Goal: Task Accomplishment & Management: Manage account settings

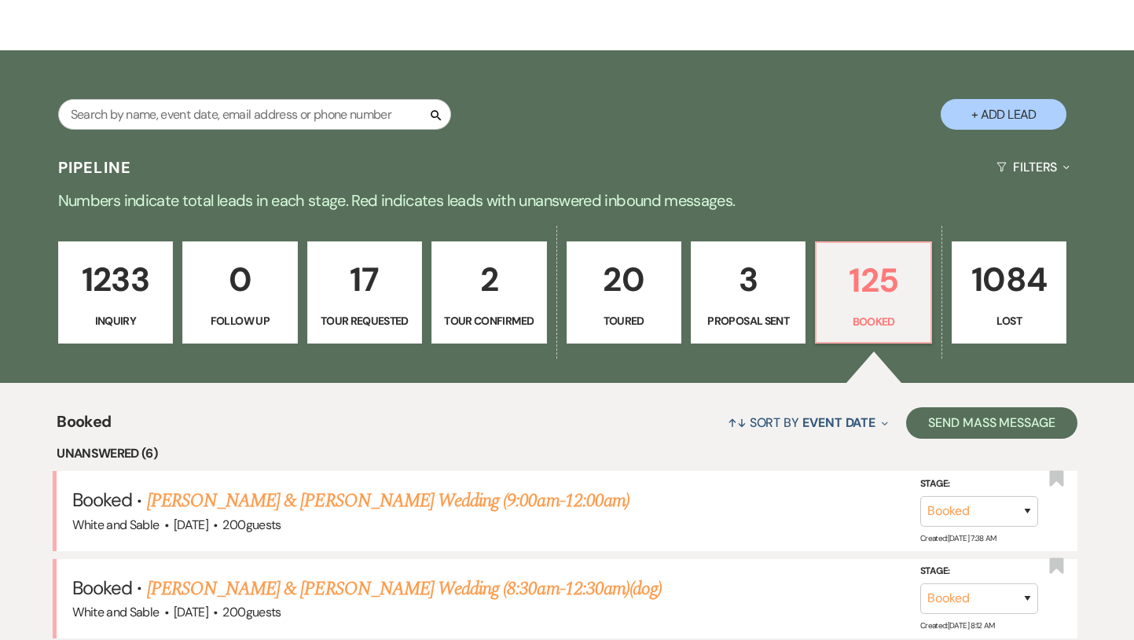
scroll to position [278, 0]
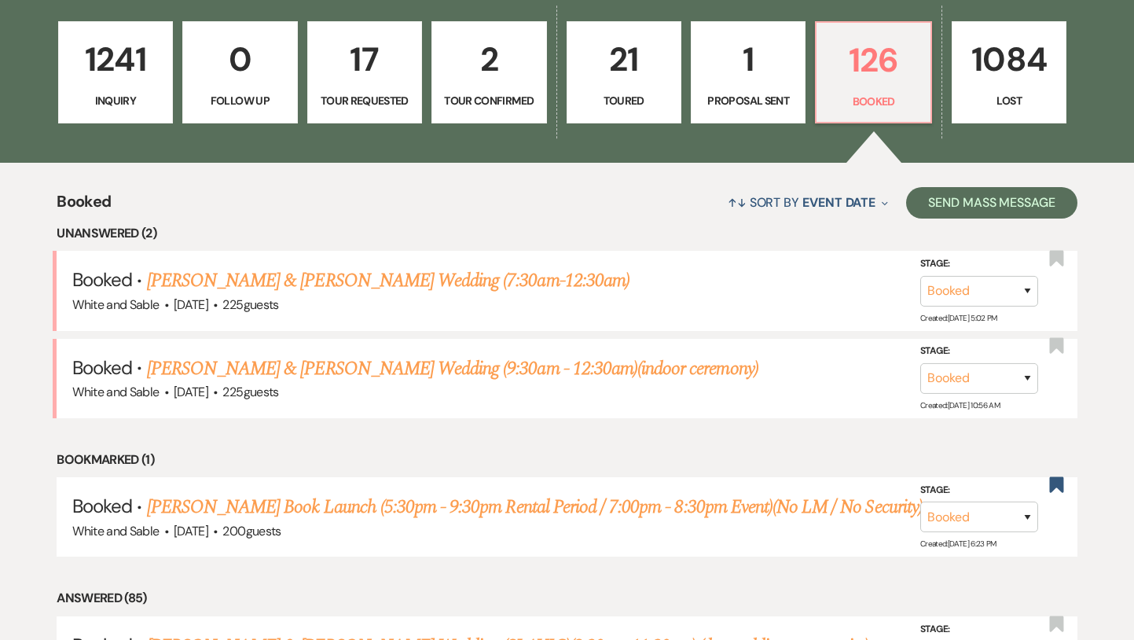
scroll to position [81, 0]
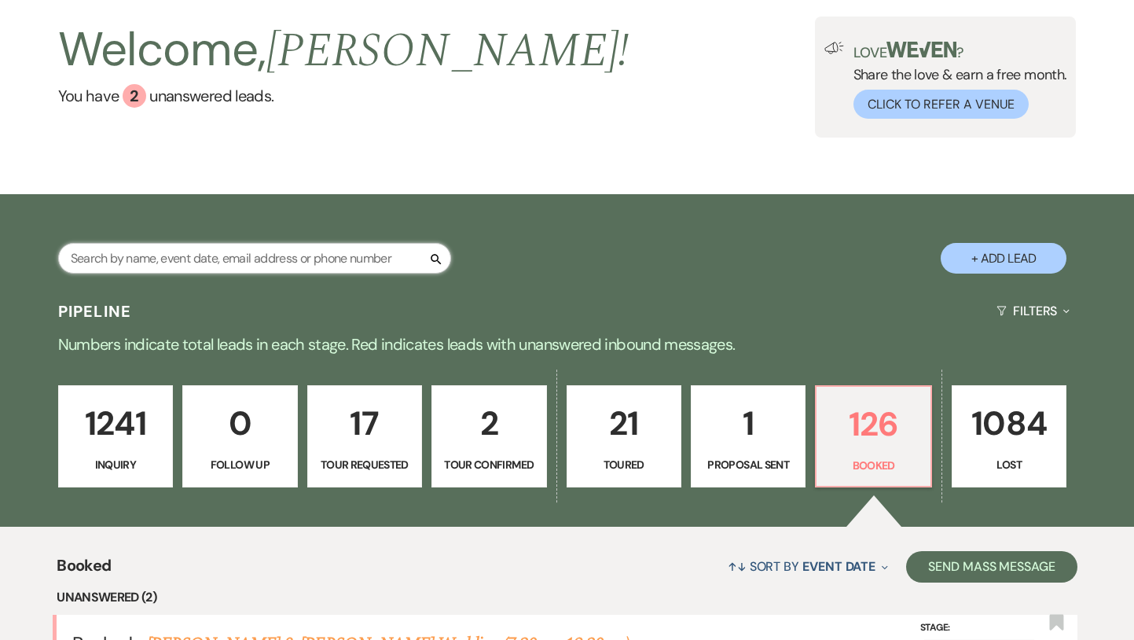
click at [284, 261] on input "text" at bounding box center [254, 258] width 393 height 31
type input "[PERSON_NAME]"
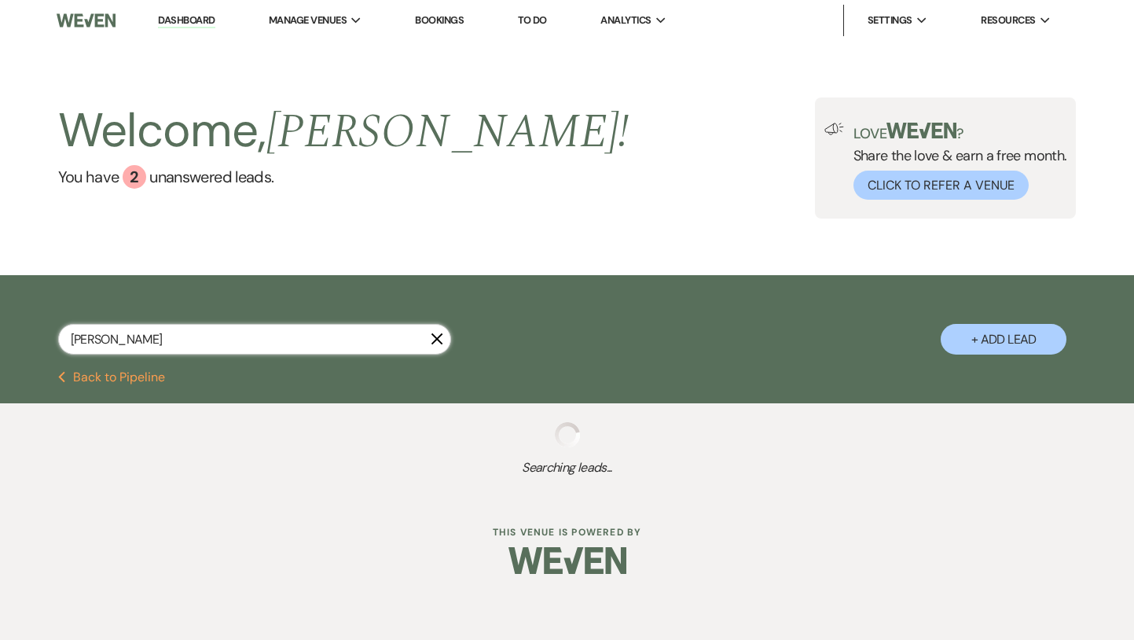
select select "8"
select select "3"
select select "8"
select select "6"
select select "8"
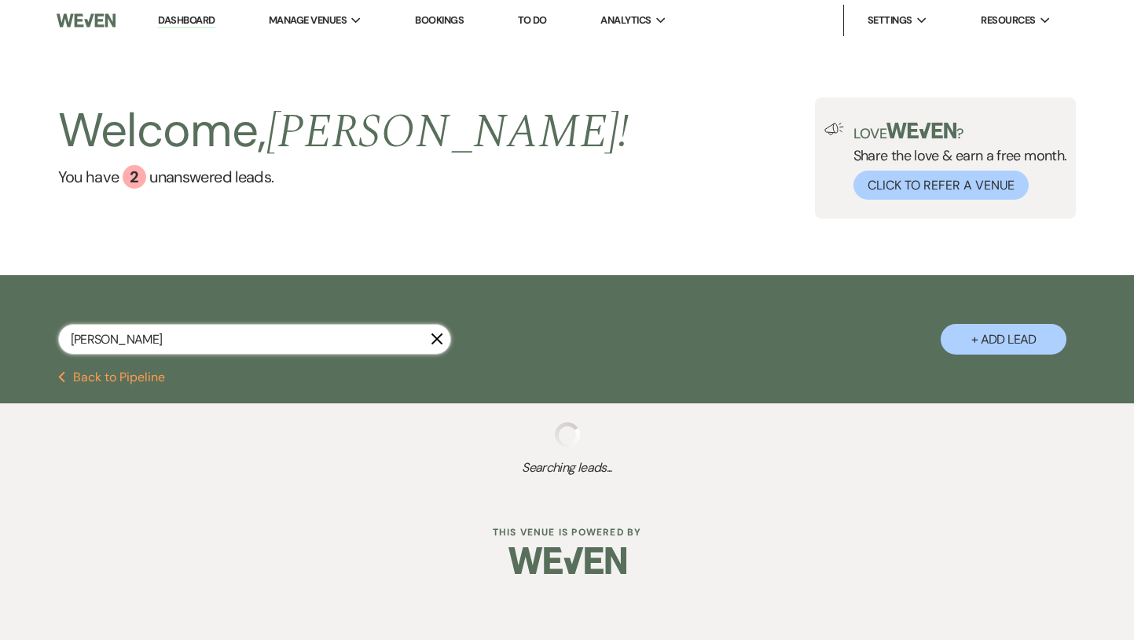
select select "5"
select select "8"
select select "6"
select select "8"
select select "2"
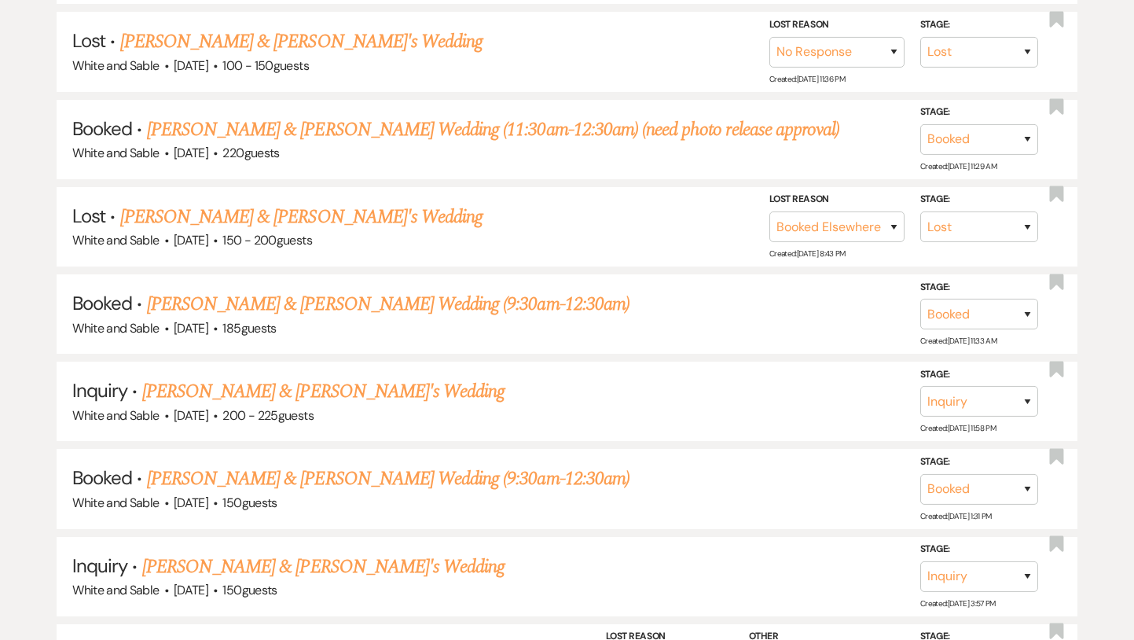
scroll to position [594, 0]
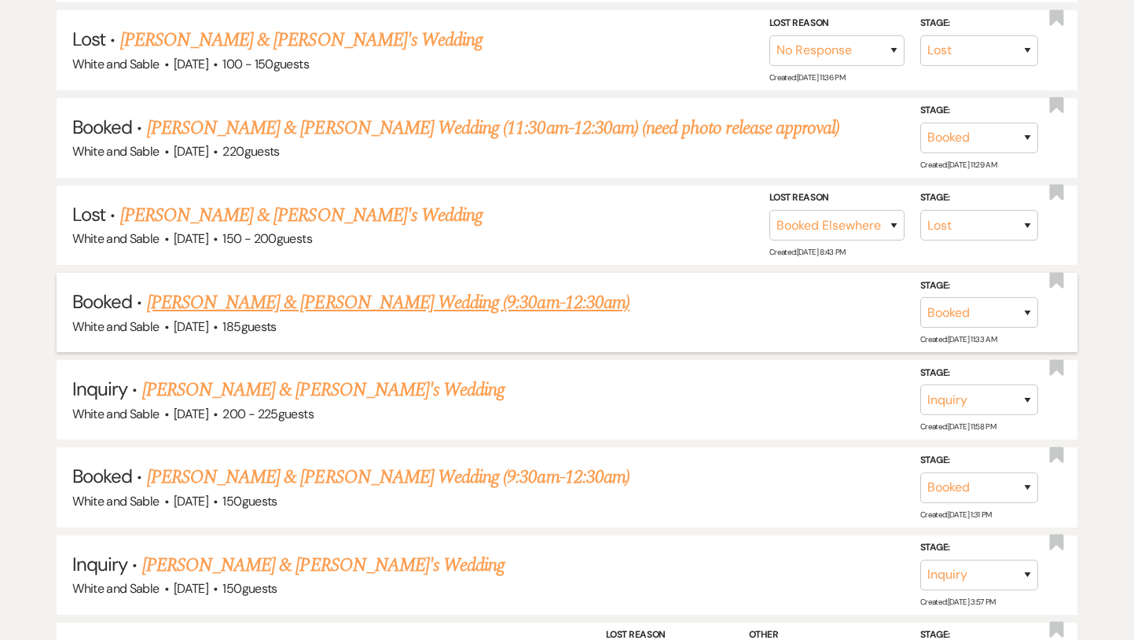
type input "[PERSON_NAME]"
click at [312, 301] on link "[PERSON_NAME] & [PERSON_NAME] Wedding (9:30am-12:30am)" at bounding box center [388, 302] width 483 height 28
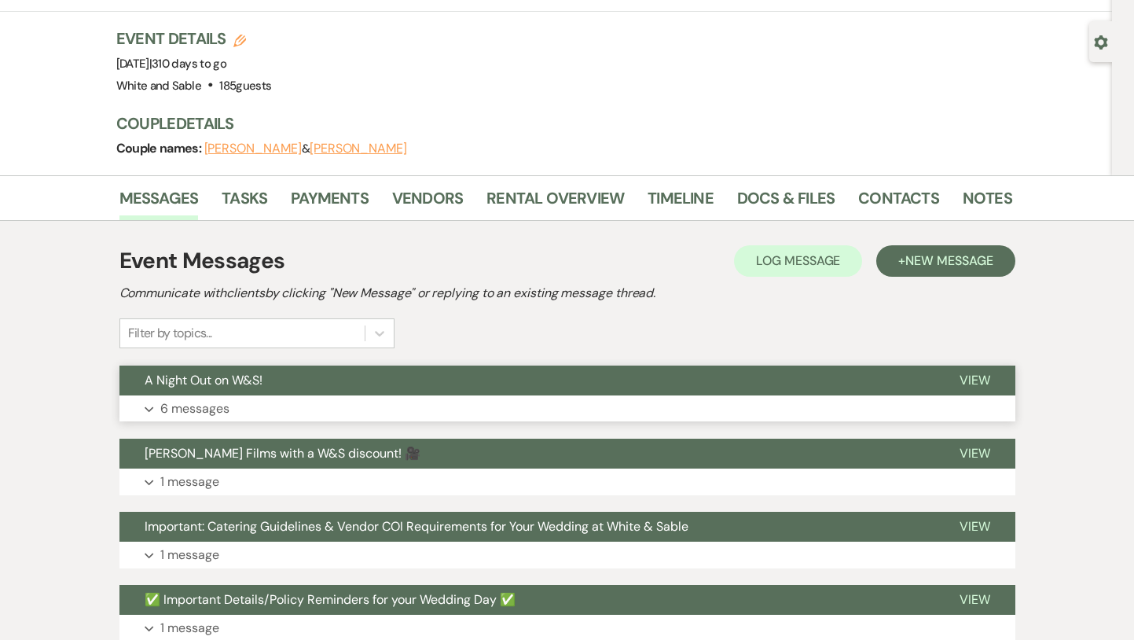
click at [310, 365] on button "A Night Out on W&S!" at bounding box center [526, 380] width 815 height 30
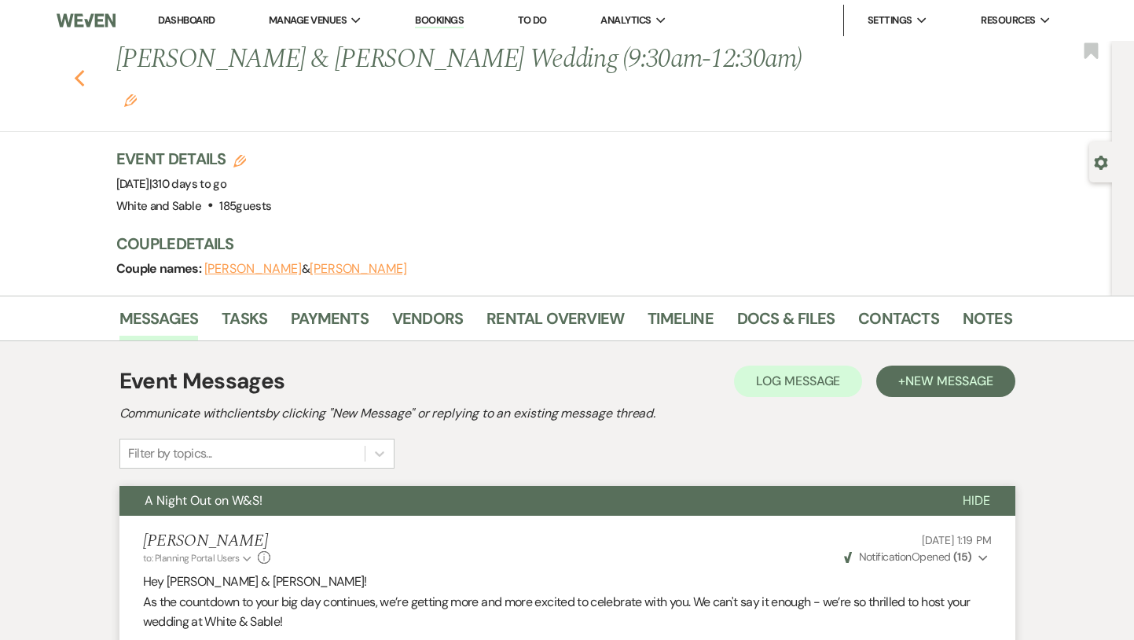
click at [75, 70] on use "button" at bounding box center [79, 78] width 10 height 17
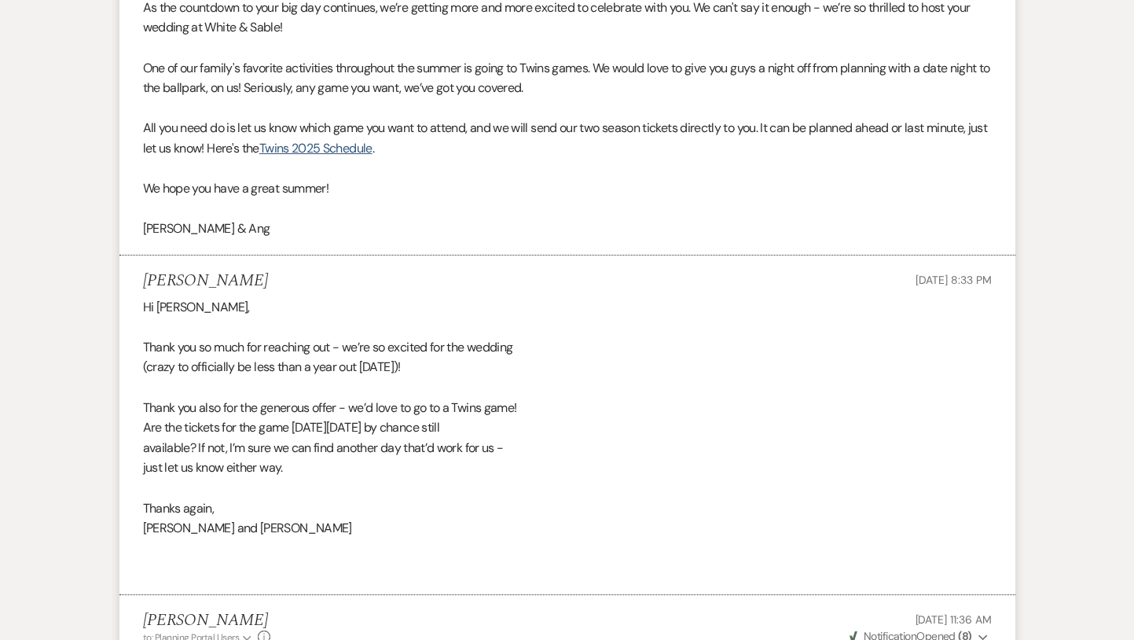
select select "8"
select select "3"
select select "8"
select select "6"
select select "8"
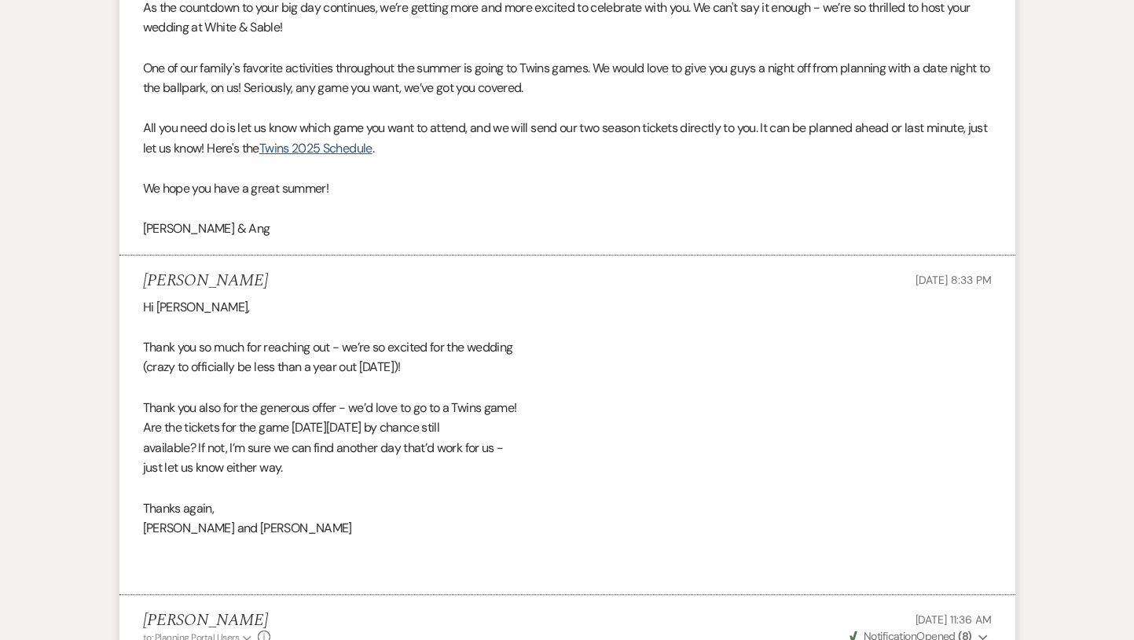
select select "5"
select select "8"
select select "6"
select select "8"
select select "2"
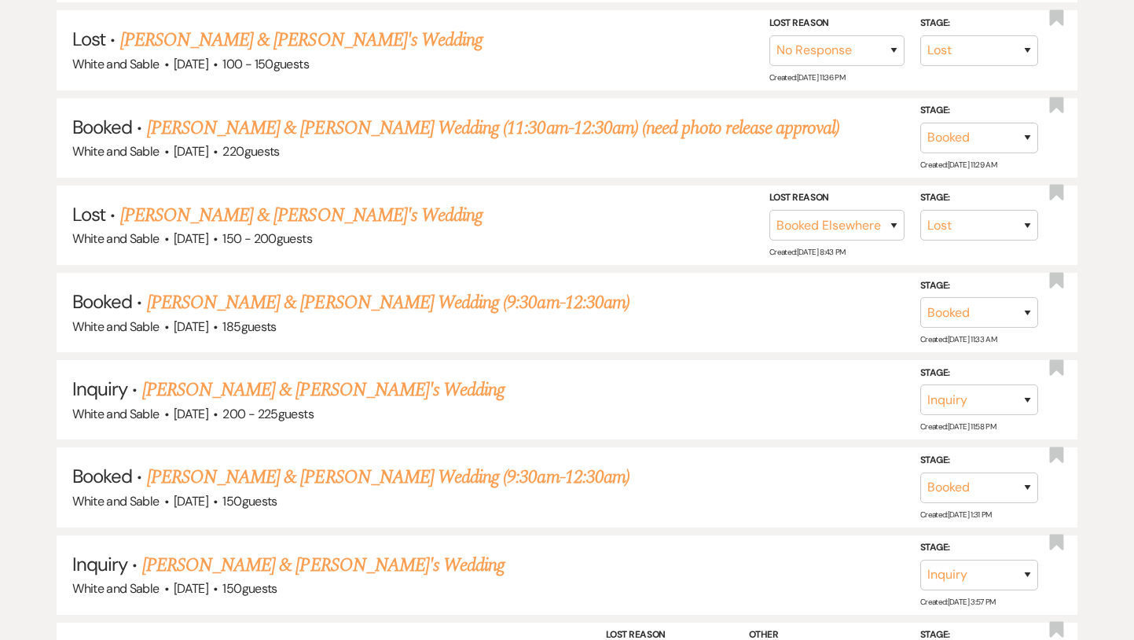
scroll to position [0, 0]
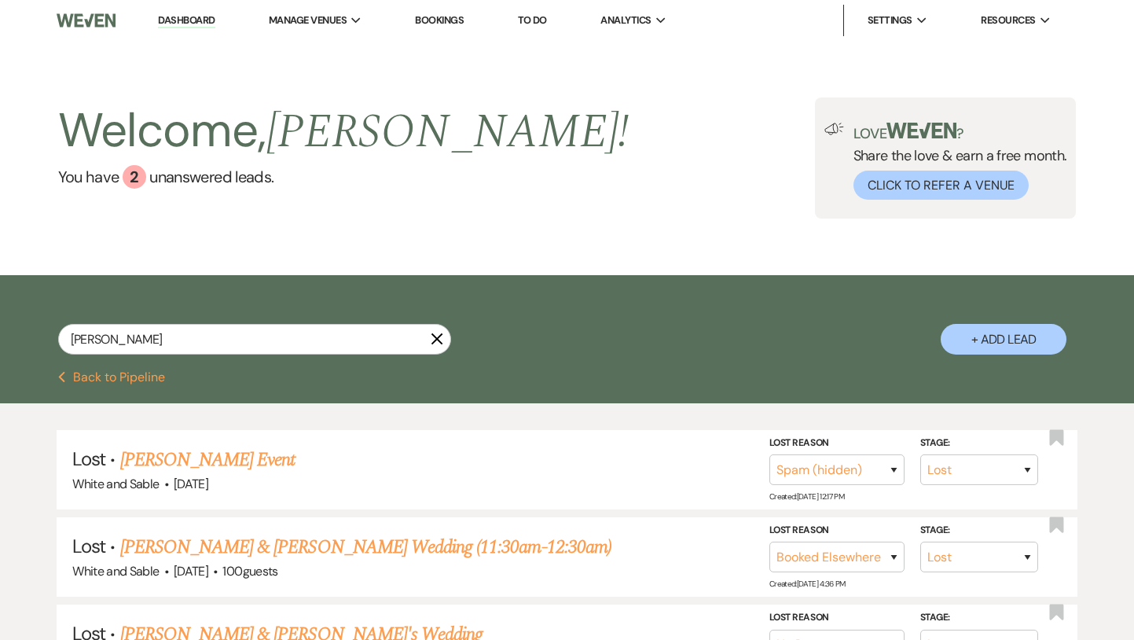
click at [175, 19] on link "Dashboard" at bounding box center [186, 20] width 57 height 15
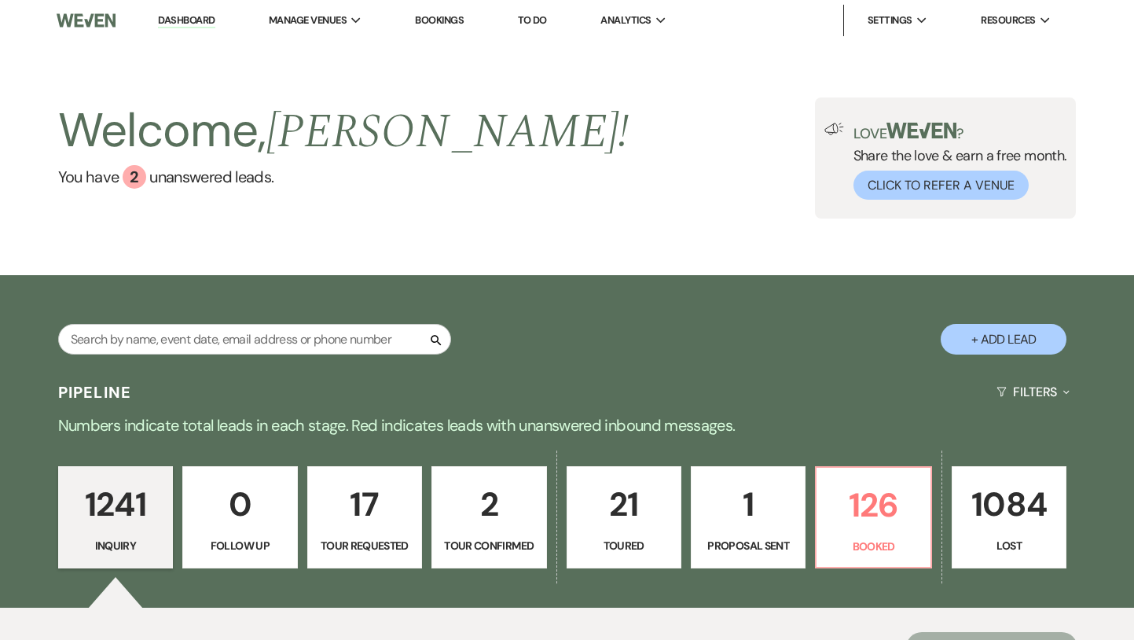
click at [380, 532] on link "17 Tour Requested" at bounding box center [364, 517] width 115 height 102
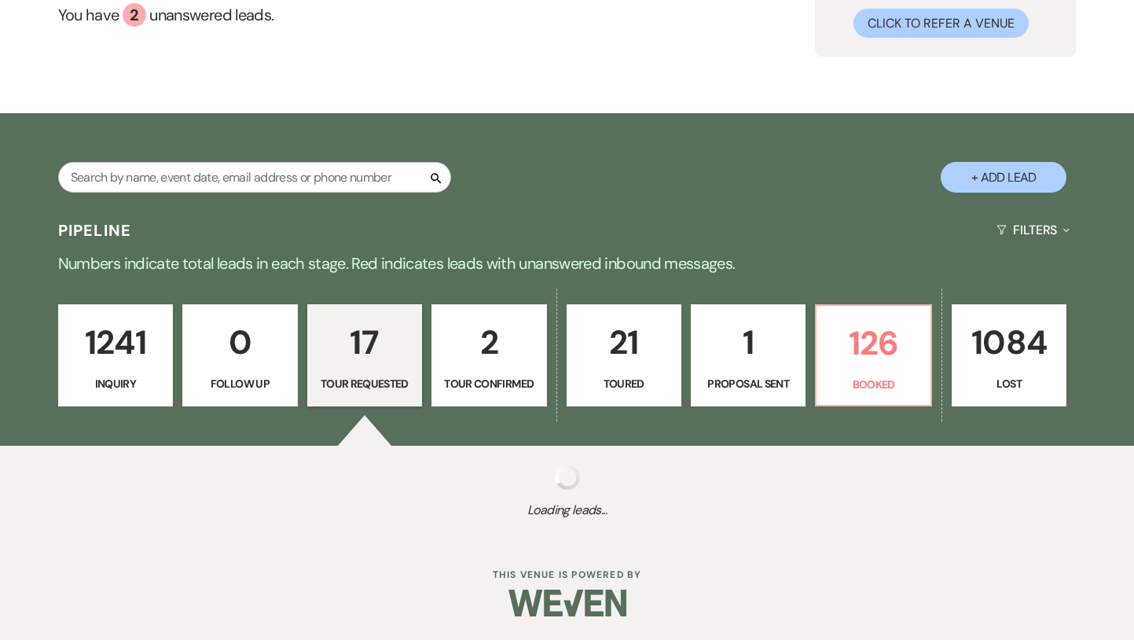
select select "2"
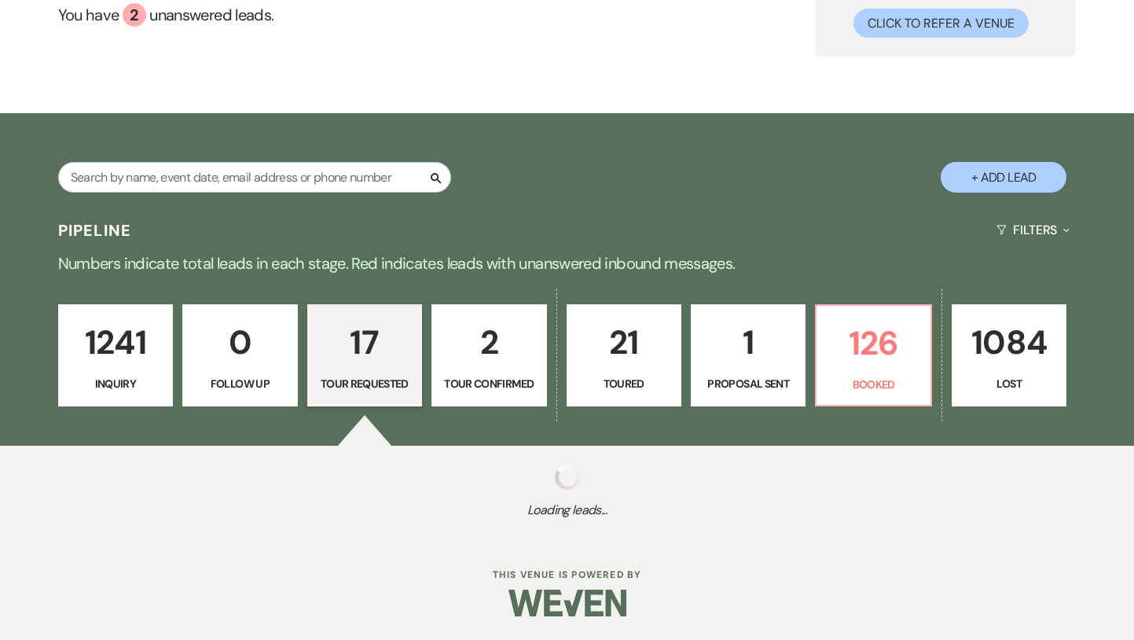
select select "2"
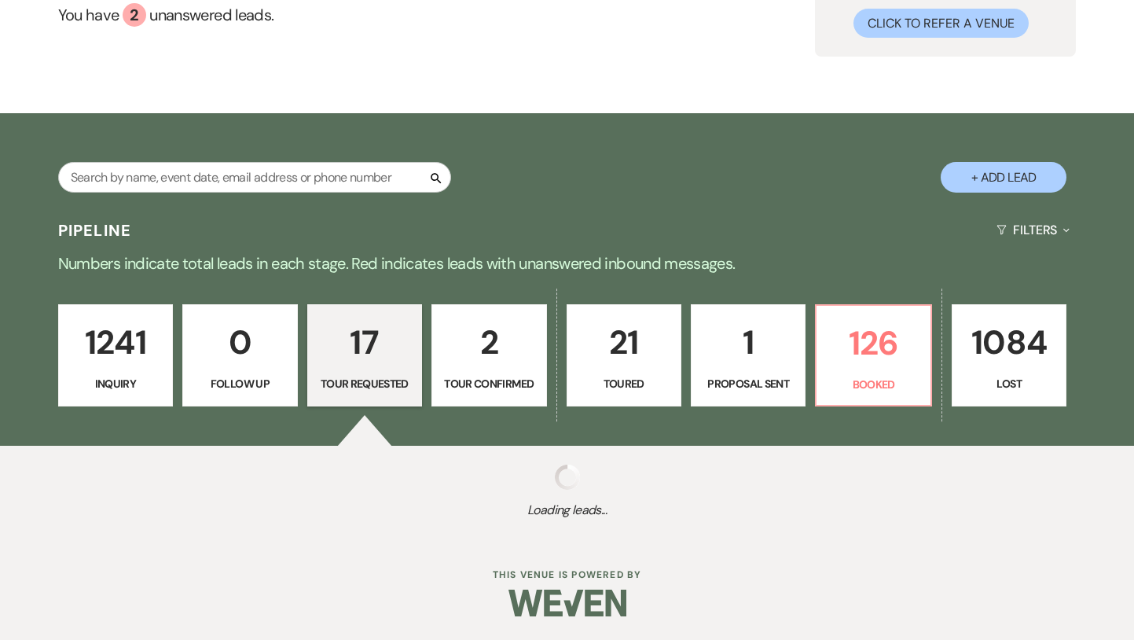
select select "2"
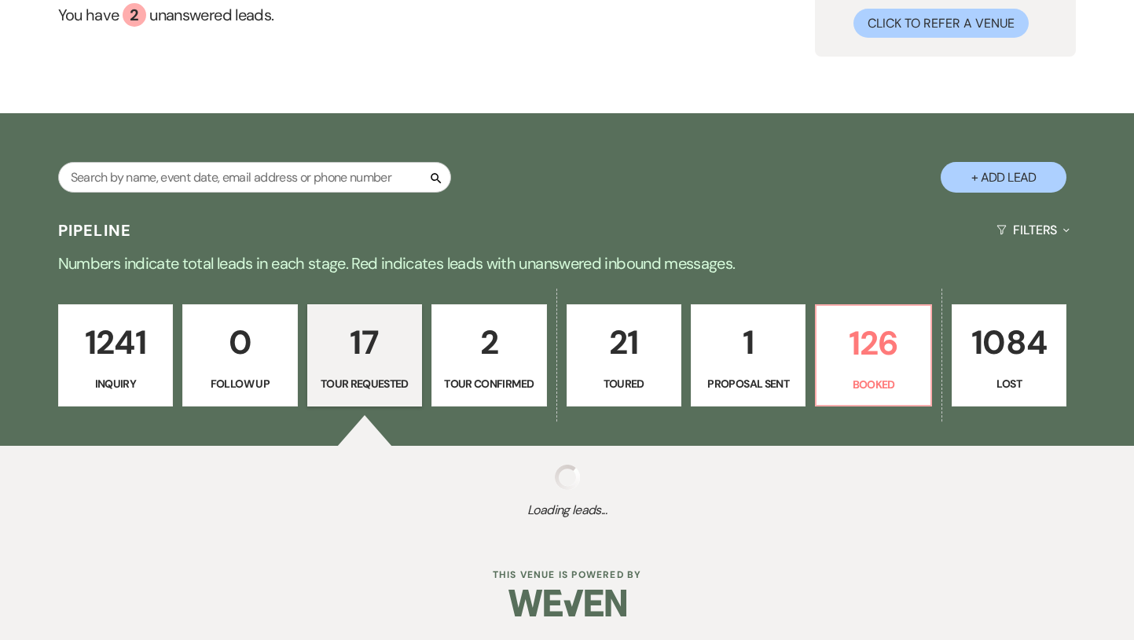
select select "2"
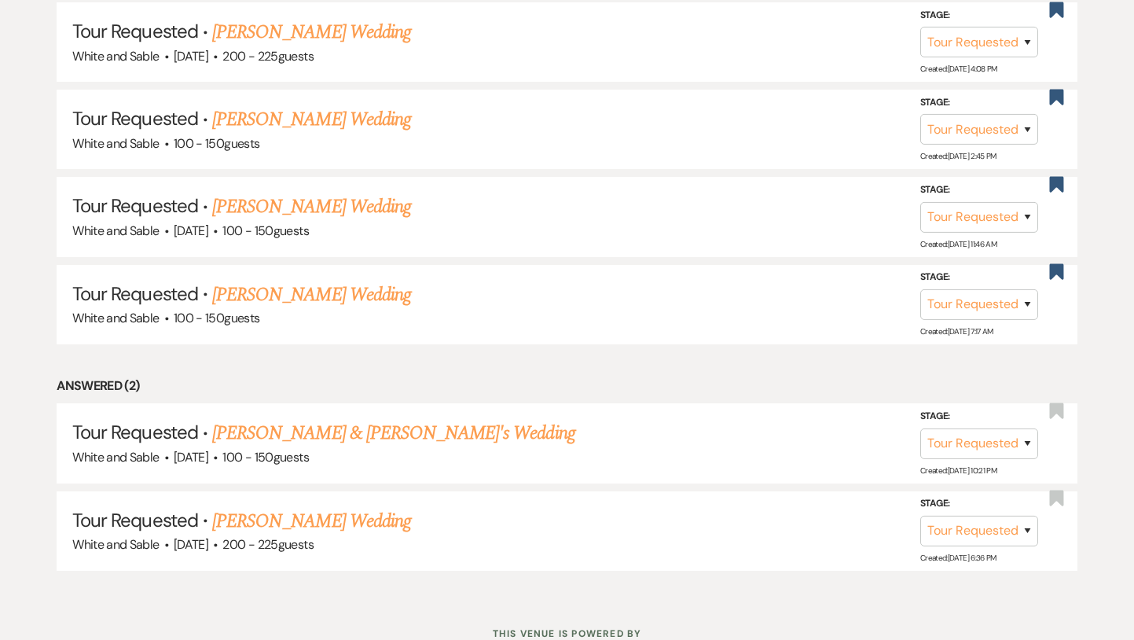
scroll to position [1752, 0]
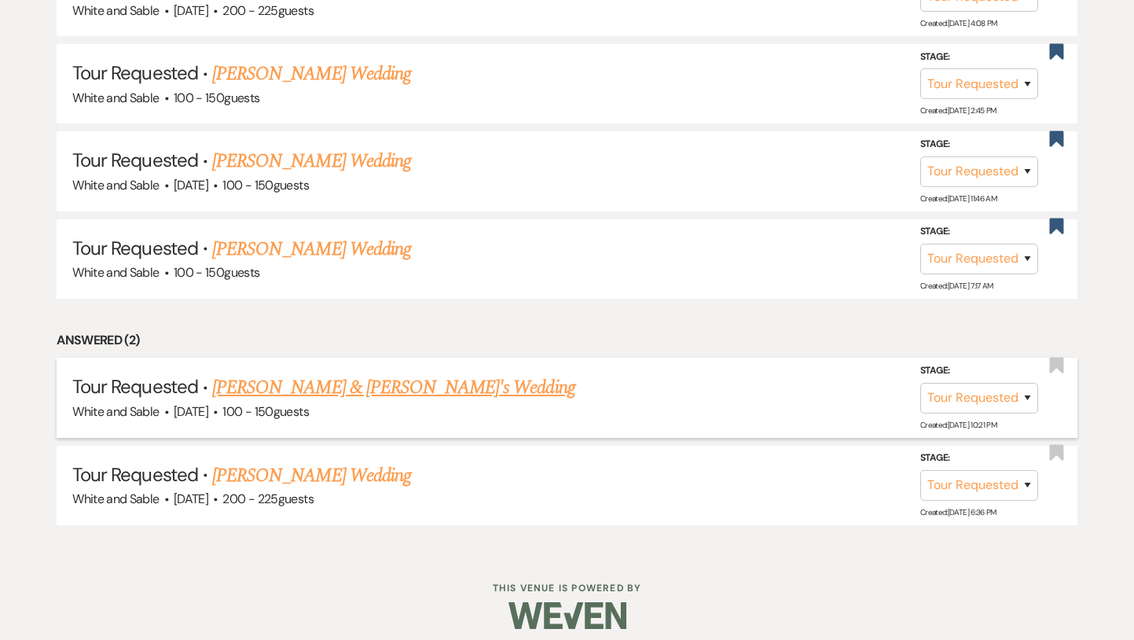
click at [316, 383] on link "[PERSON_NAME] & [PERSON_NAME]'s Wedding" at bounding box center [393, 387] width 363 height 28
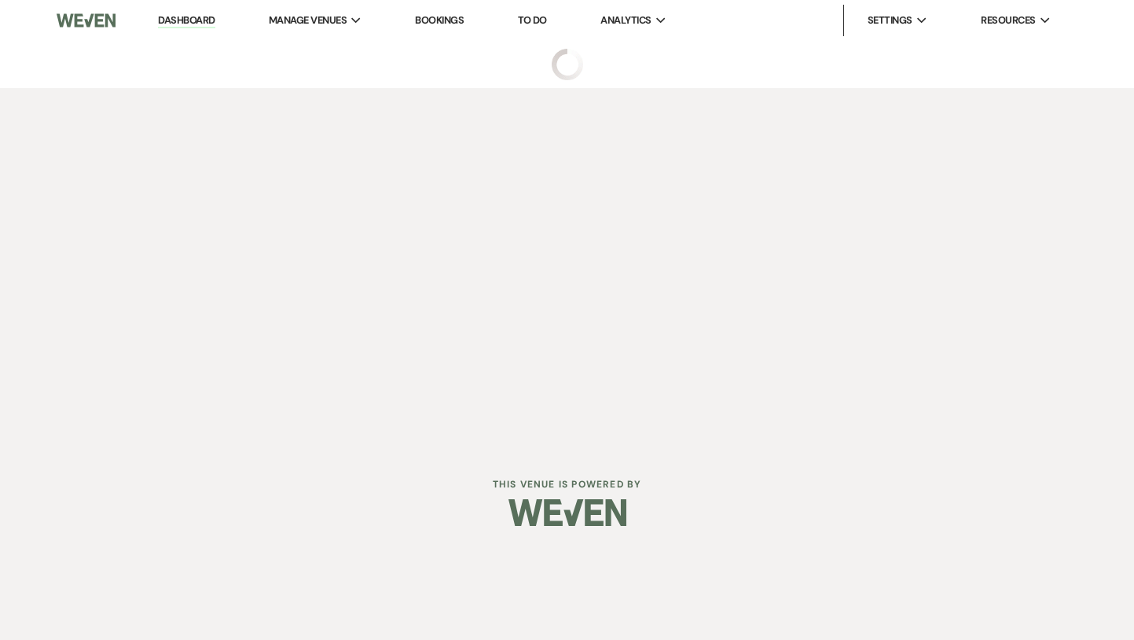
select select "2"
select select "12"
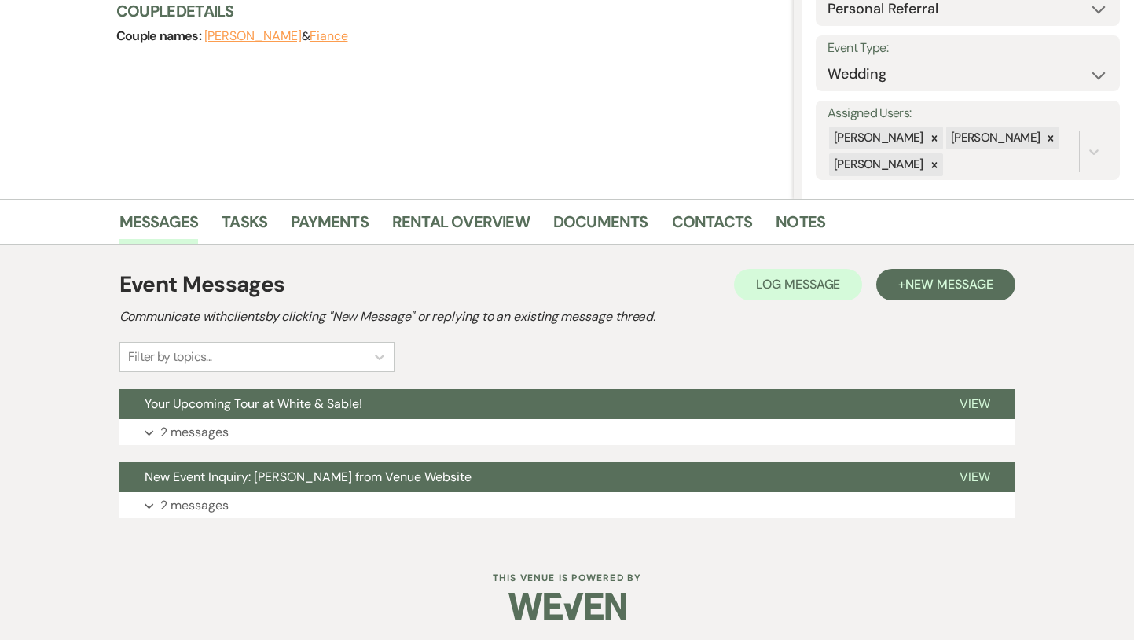
scroll to position [199, 0]
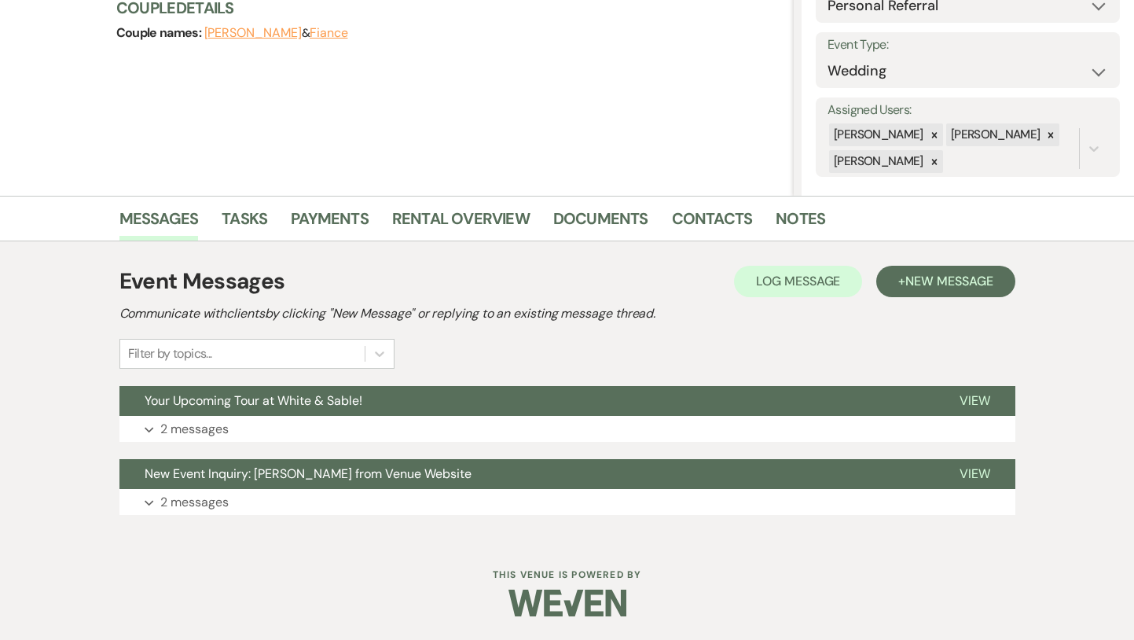
click at [325, 402] on span "Your Upcoming Tour at White & Sable!" at bounding box center [254, 400] width 218 height 17
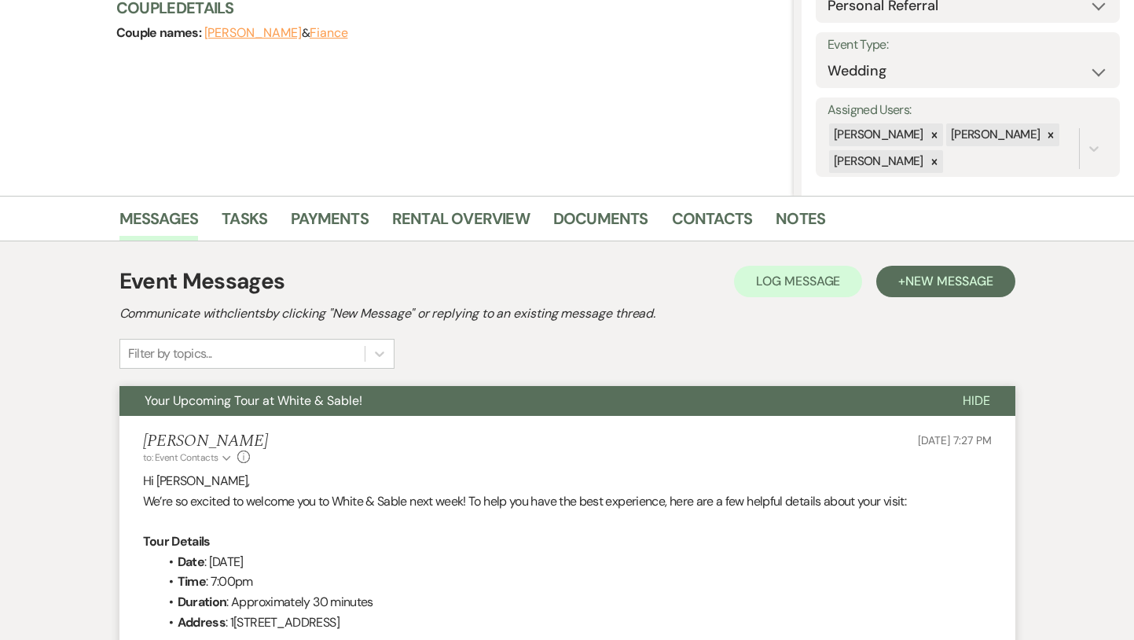
click at [325, 402] on span "Your Upcoming Tour at White & Sable!" at bounding box center [254, 400] width 218 height 17
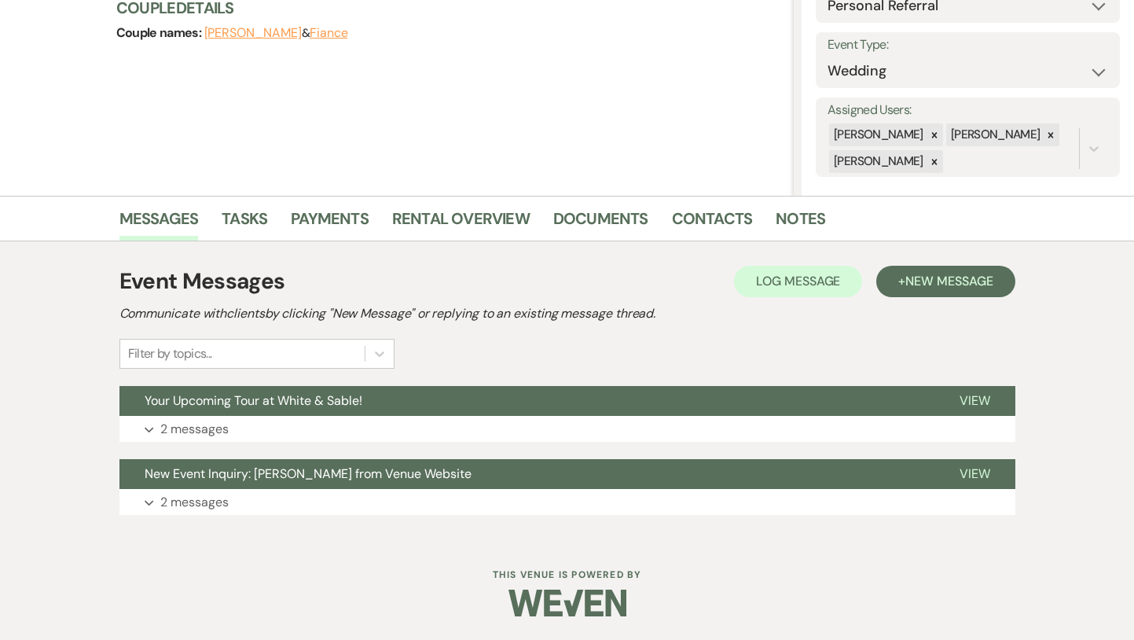
click at [325, 402] on span "Your Upcoming Tour at White & Sable!" at bounding box center [254, 400] width 218 height 17
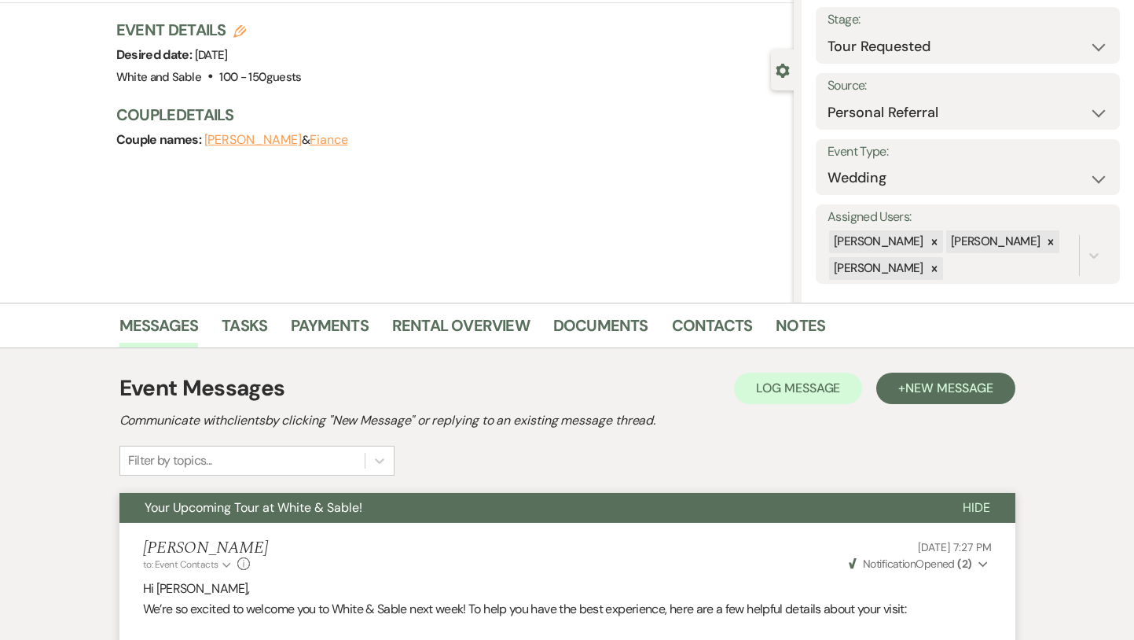
scroll to position [0, 0]
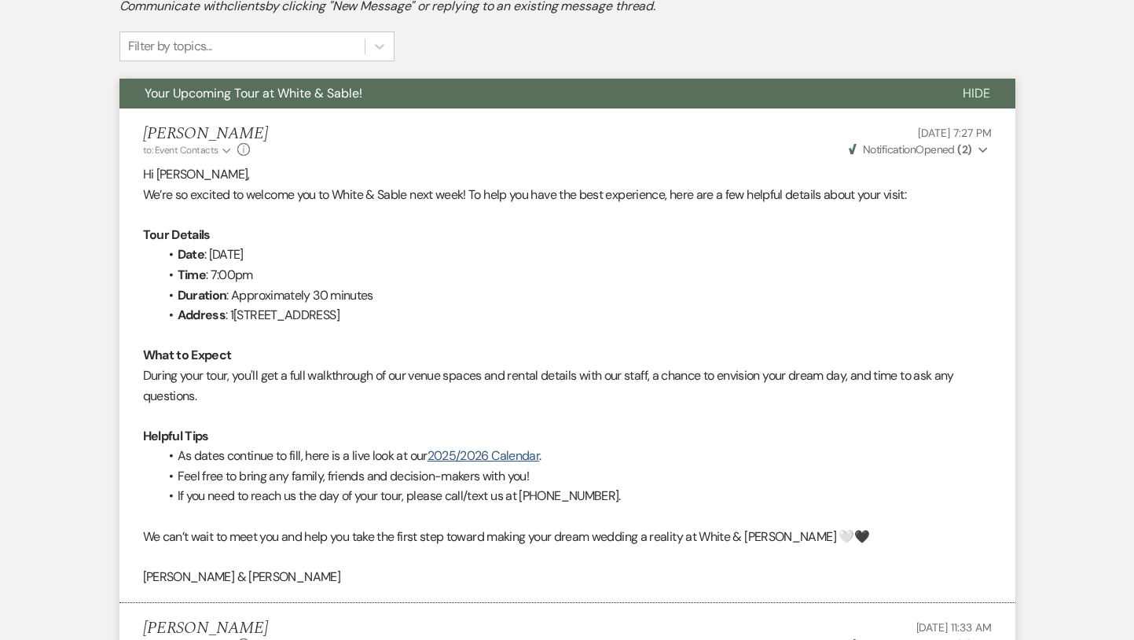
click at [306, 97] on span "Your Upcoming Tour at White & Sable!" at bounding box center [254, 93] width 218 height 17
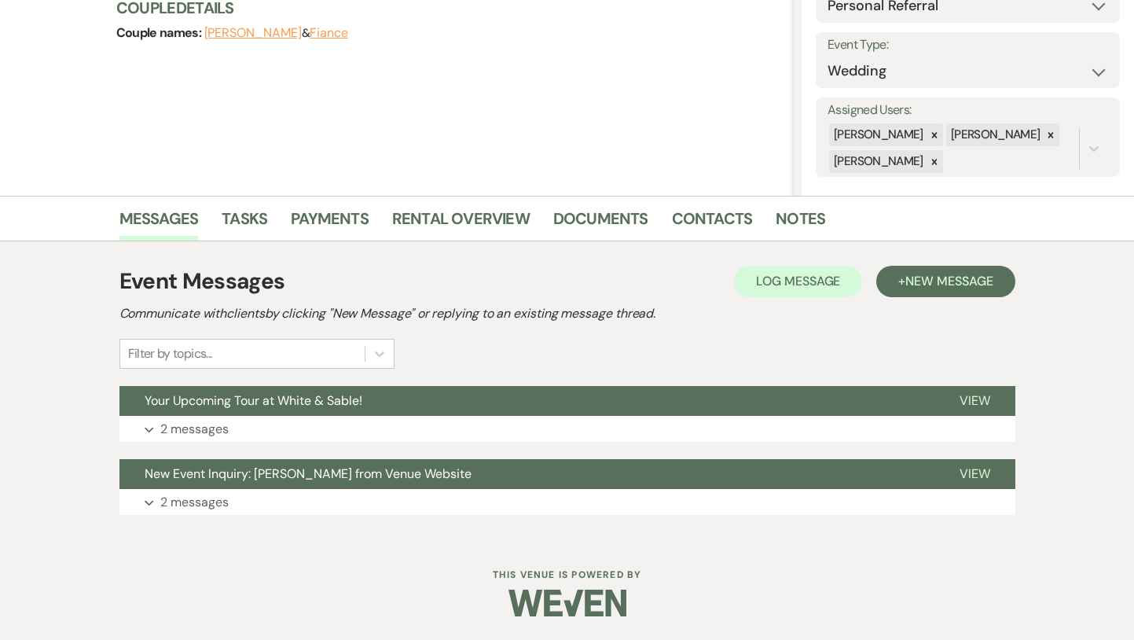
click at [888, 265] on div "Event Messages Log Log Message + New Message" at bounding box center [567, 281] width 896 height 33
click at [903, 292] on button "+ New Message" at bounding box center [945, 281] width 138 height 31
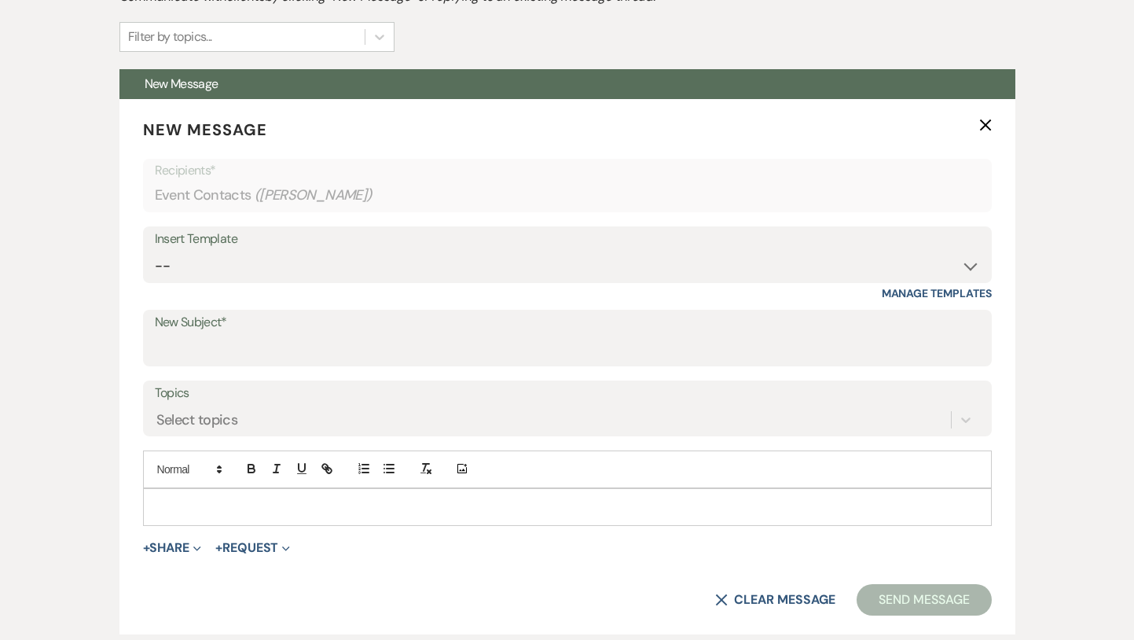
scroll to position [659, 0]
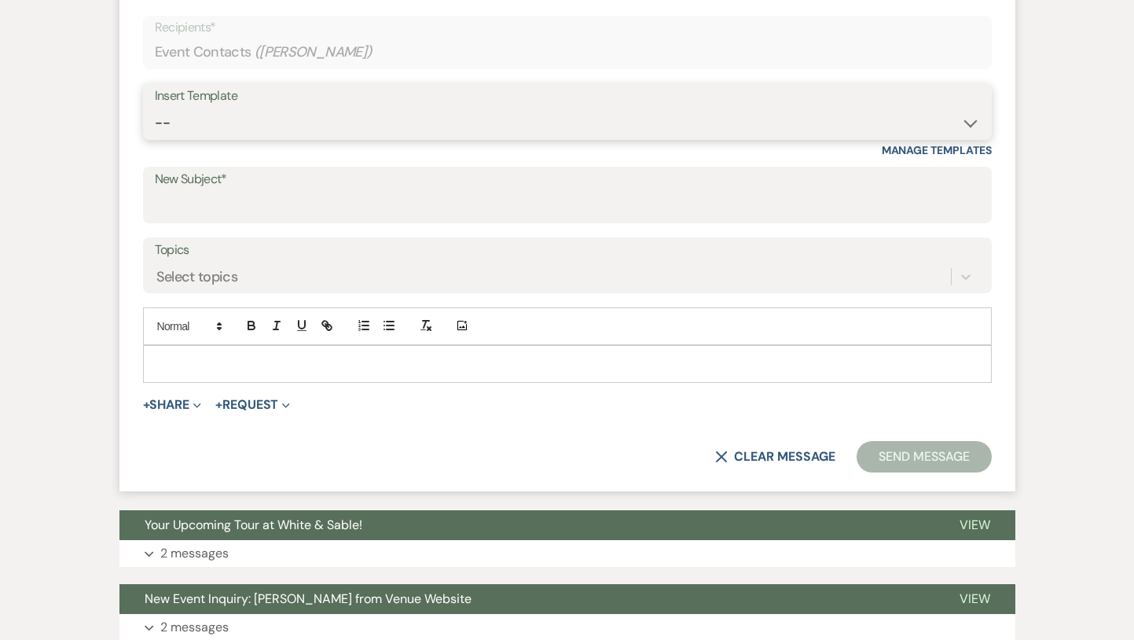
click at [247, 112] on select "-- Inquiry Response (Venue Guide) Schedule - Venue Tour Appt Confirmation Sched…" at bounding box center [567, 123] width 825 height 31
select select "4115"
click at [155, 108] on select "-- Inquiry Response (Venue Guide) Schedule - Venue Tour Appt Confirmation Sched…" at bounding box center [567, 123] width 825 height 31
type input "White & Sable On-Site Tour Confirmation"
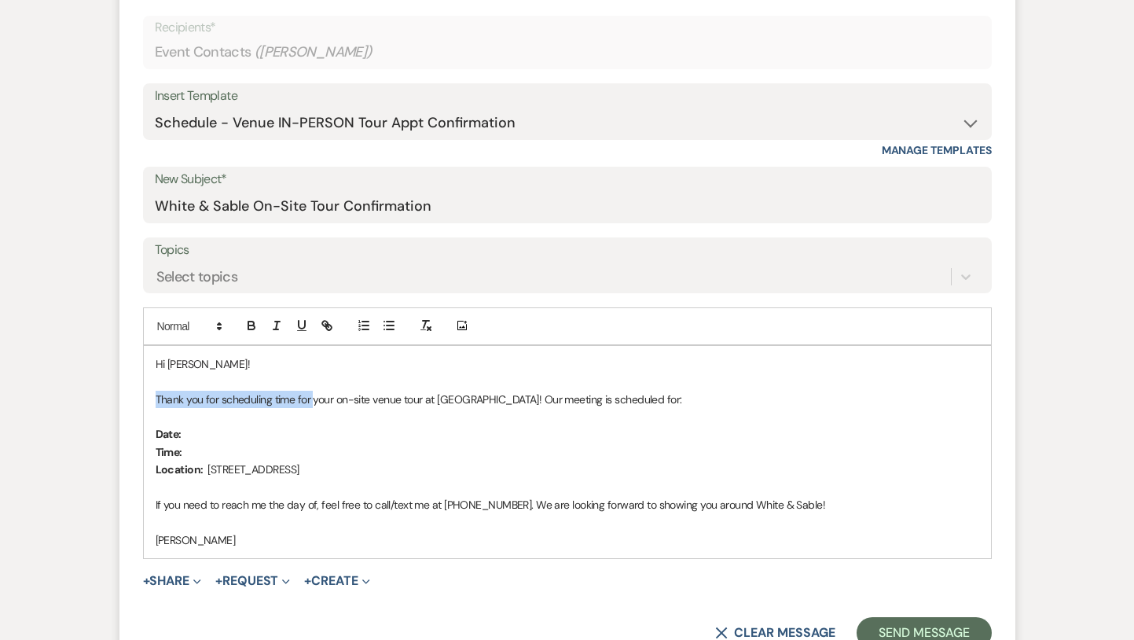
drag, startPoint x: 312, startPoint y: 402, endPoint x: 151, endPoint y: 394, distance: 161.3
click at [151, 394] on div "Hi [PERSON_NAME]! Thank you for scheduling time for your on-site venue tour at …" at bounding box center [567, 452] width 847 height 212
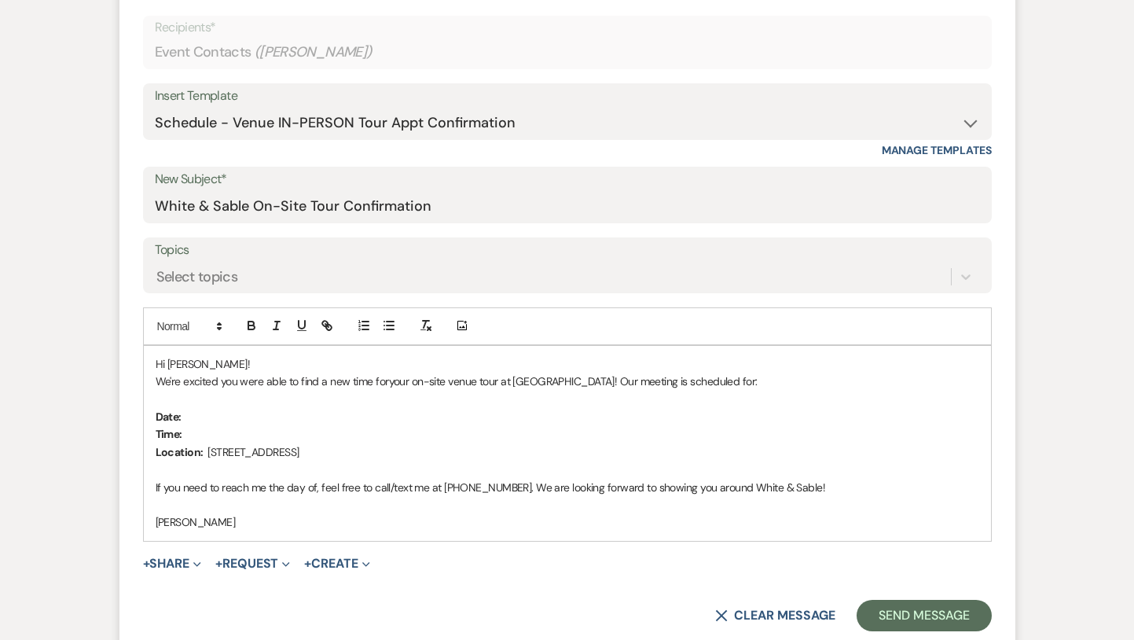
click at [391, 384] on span "your on-site venue tour at [GEOGRAPHIC_DATA]! Our meeting is scheduled for:" at bounding box center [573, 381] width 369 height 14
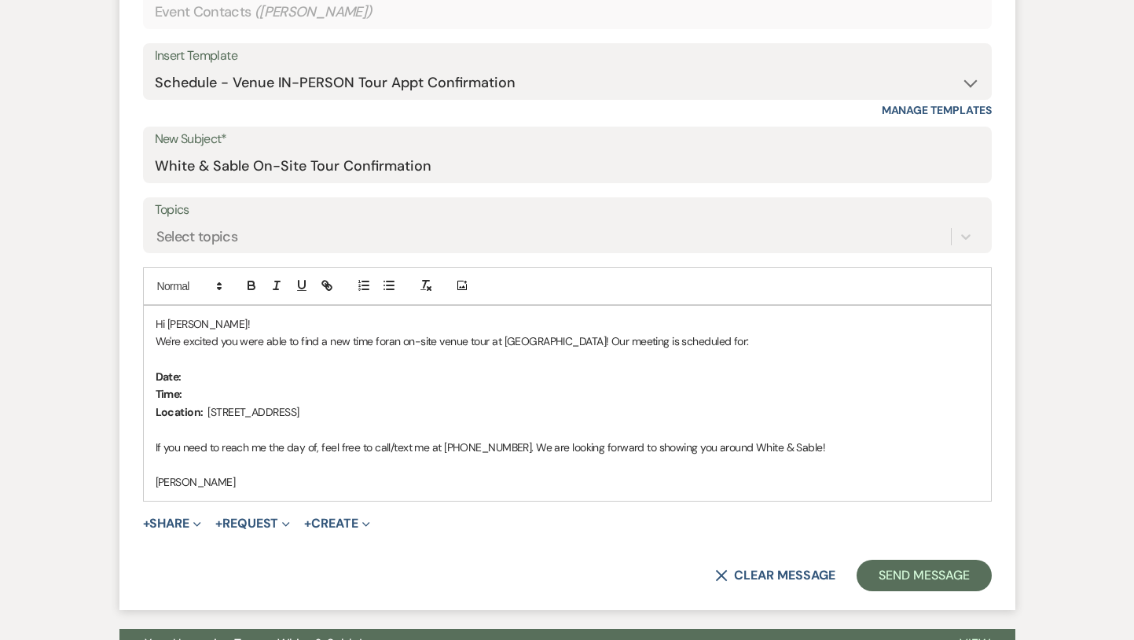
scroll to position [809, 0]
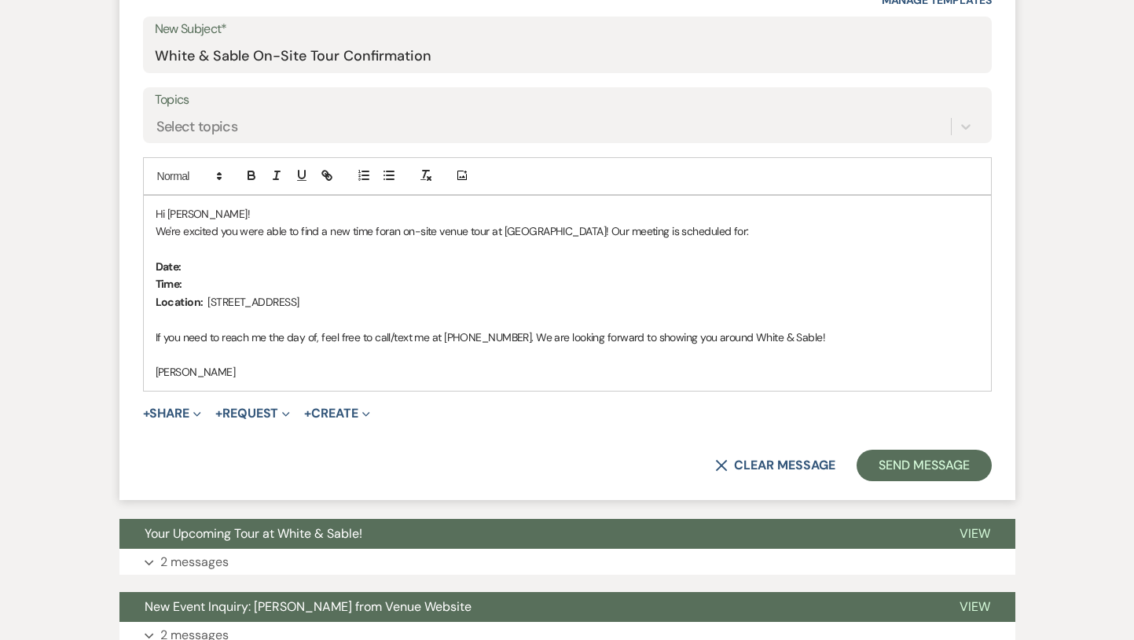
click at [213, 267] on p "Date:" at bounding box center [568, 266] width 824 height 17
click at [213, 285] on p "Time:" at bounding box center [568, 283] width 824 height 17
drag, startPoint x: 365, startPoint y: 282, endPoint x: 222, endPoint y: 281, distance: 143.0
click at [222, 281] on p "Time: 5:00pm - [DATE]" at bounding box center [568, 283] width 824 height 17
drag, startPoint x: 235, startPoint y: 266, endPoint x: 186, endPoint y: 262, distance: 48.8
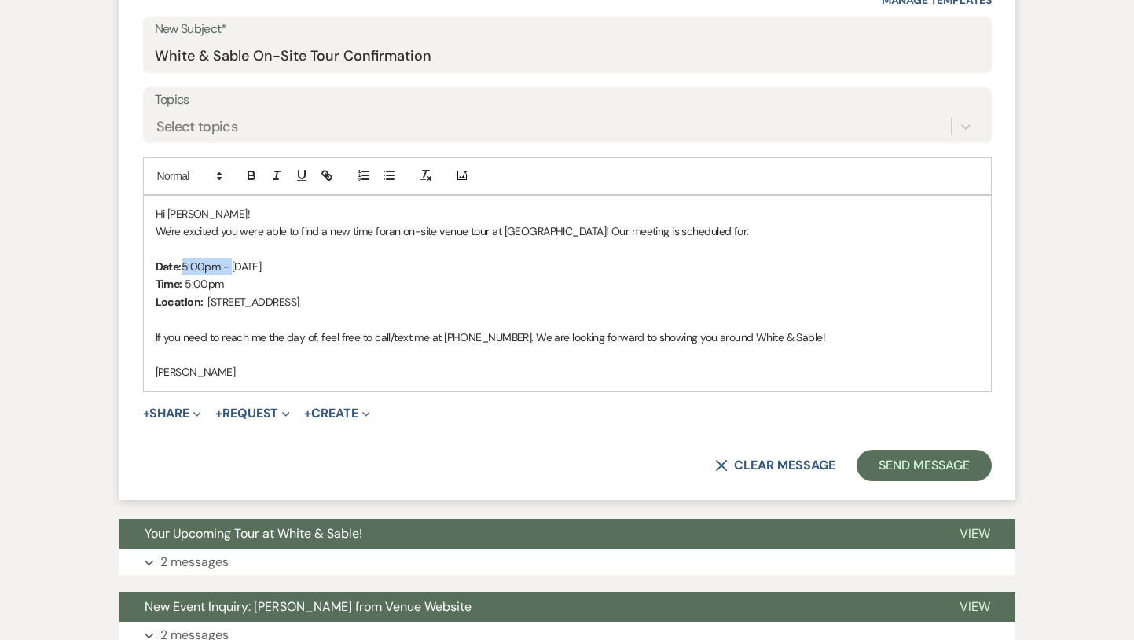
click at [186, 262] on p "Date: 5:00pm - [DATE]" at bounding box center [568, 266] width 824 height 17
click at [899, 464] on button "Send Message" at bounding box center [924, 465] width 134 height 31
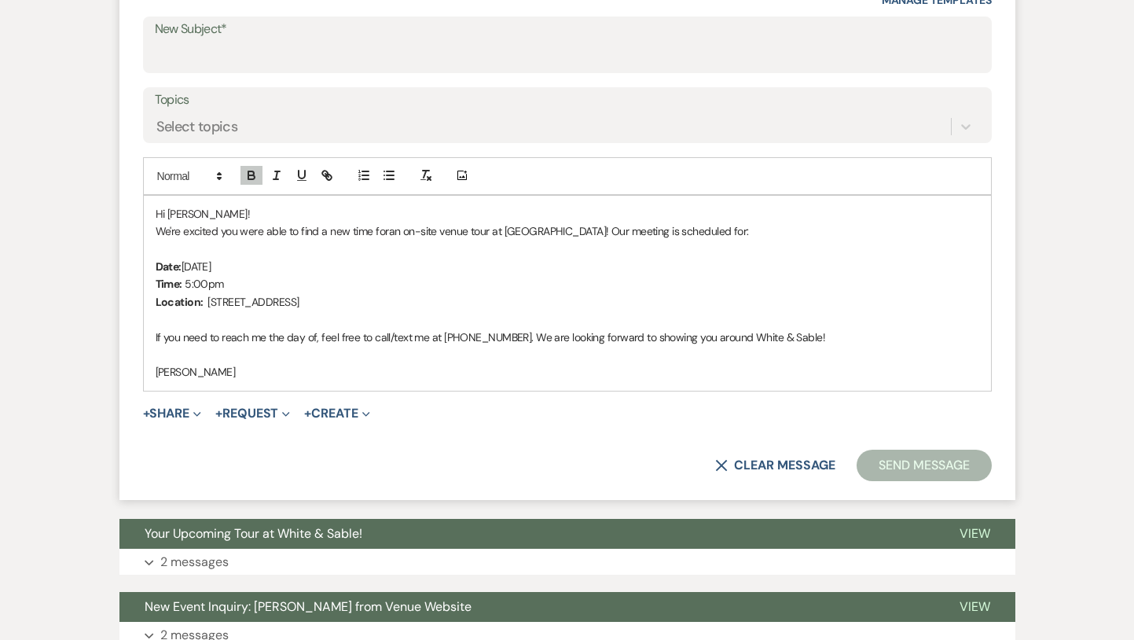
scroll to position [0, 0]
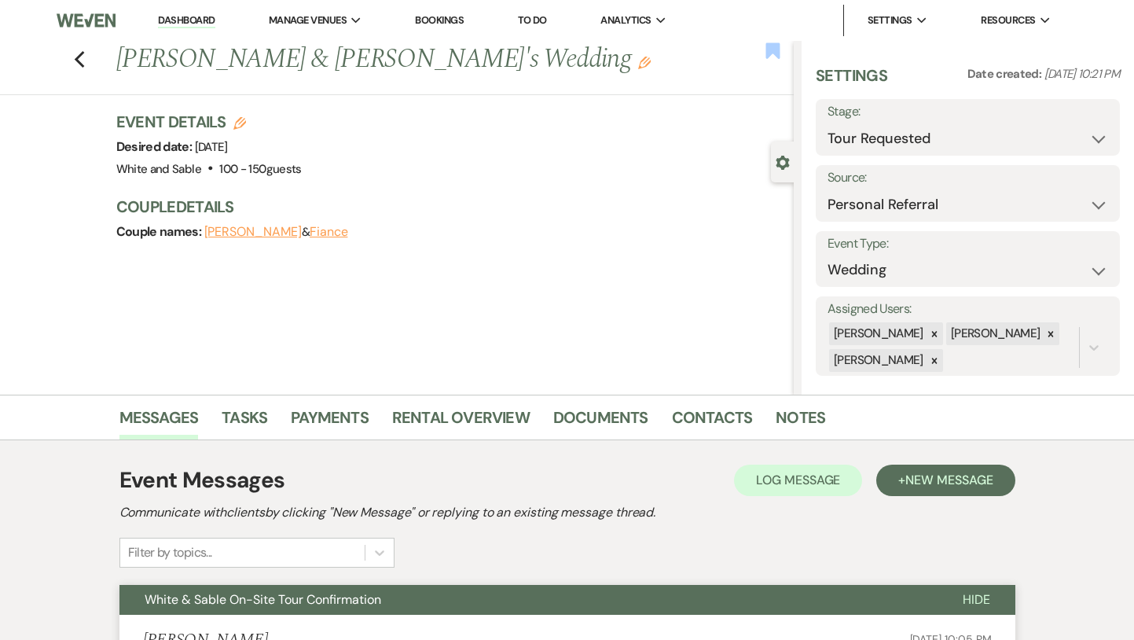
click at [773, 56] on icon "Bookmark" at bounding box center [773, 51] width 17 height 19
click at [76, 61] on use "button" at bounding box center [79, 59] width 10 height 17
select select "2"
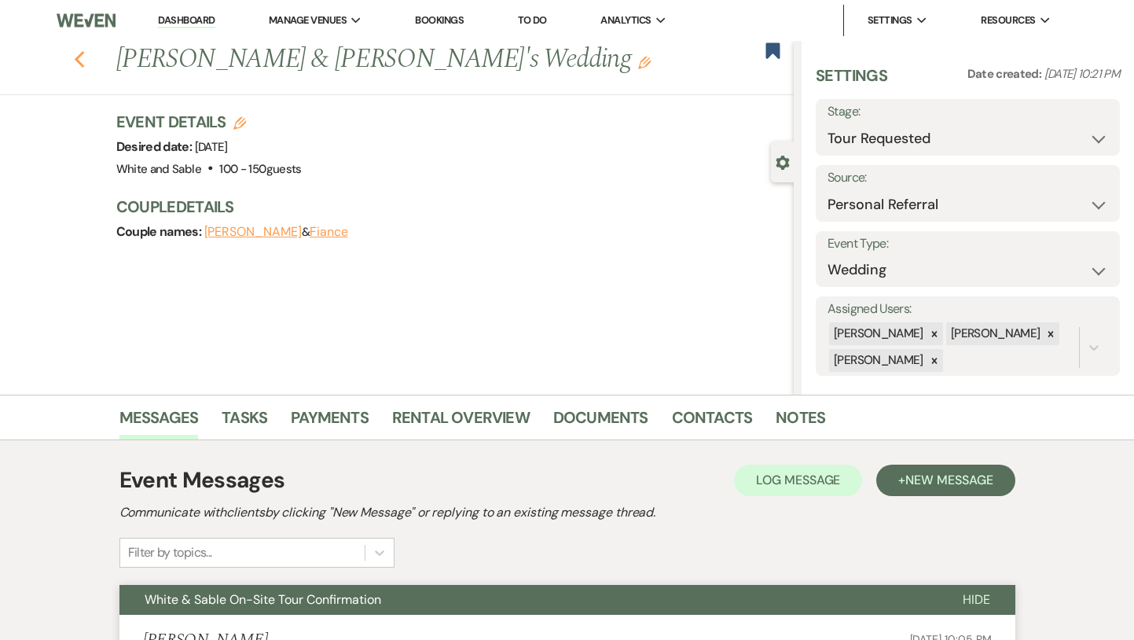
select select "2"
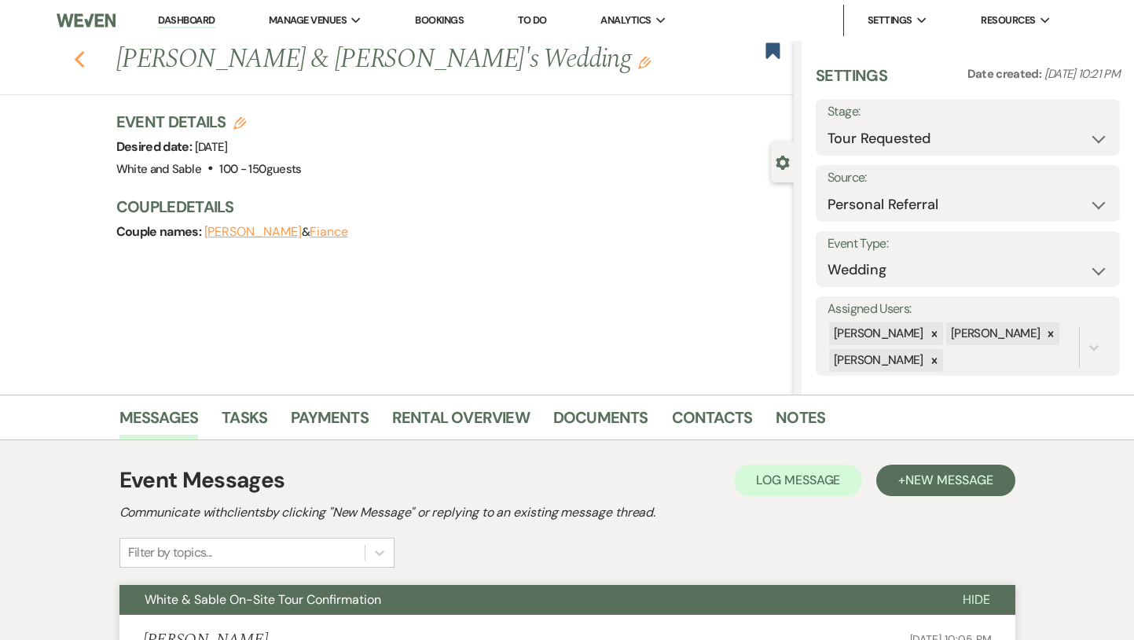
select select "2"
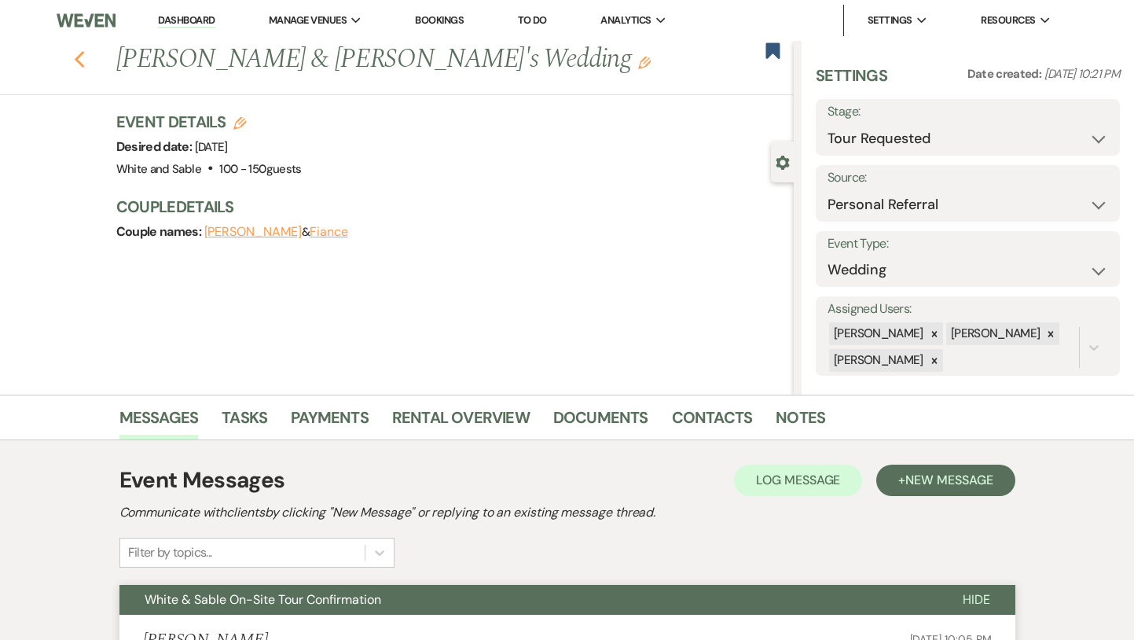
select select "2"
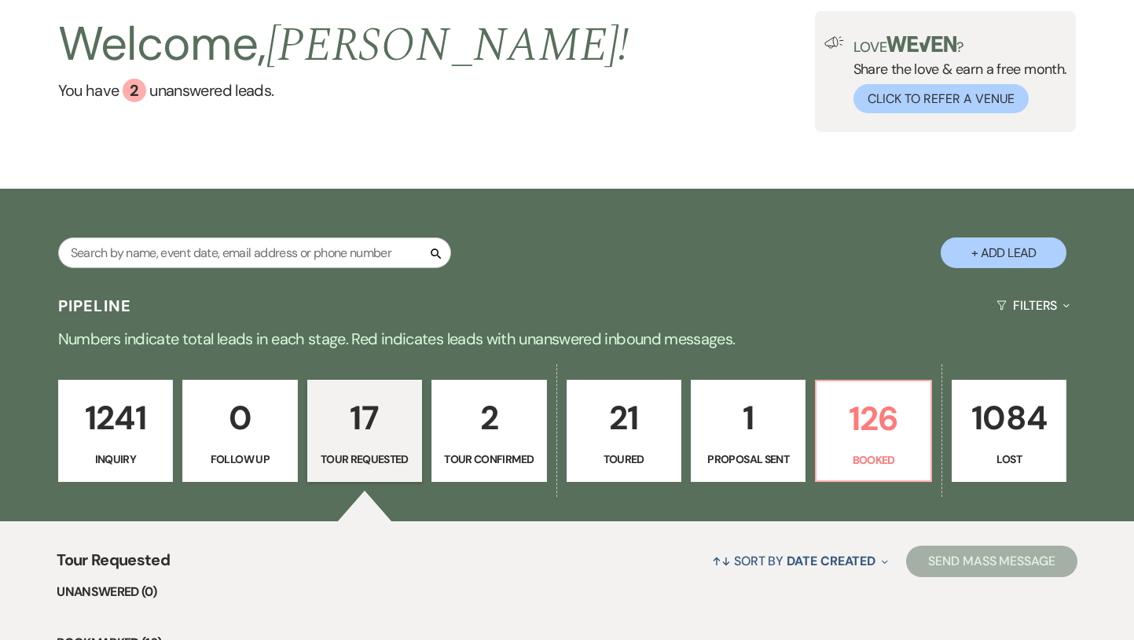
scroll to position [104, 0]
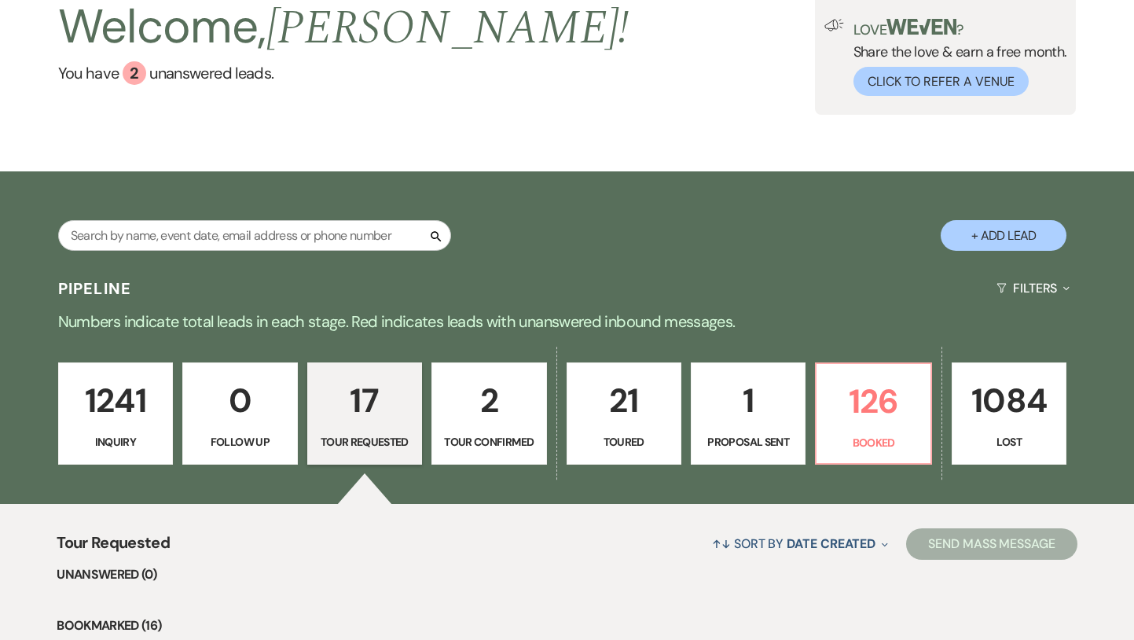
click at [132, 419] on p "1241" at bounding box center [115, 400] width 94 height 53
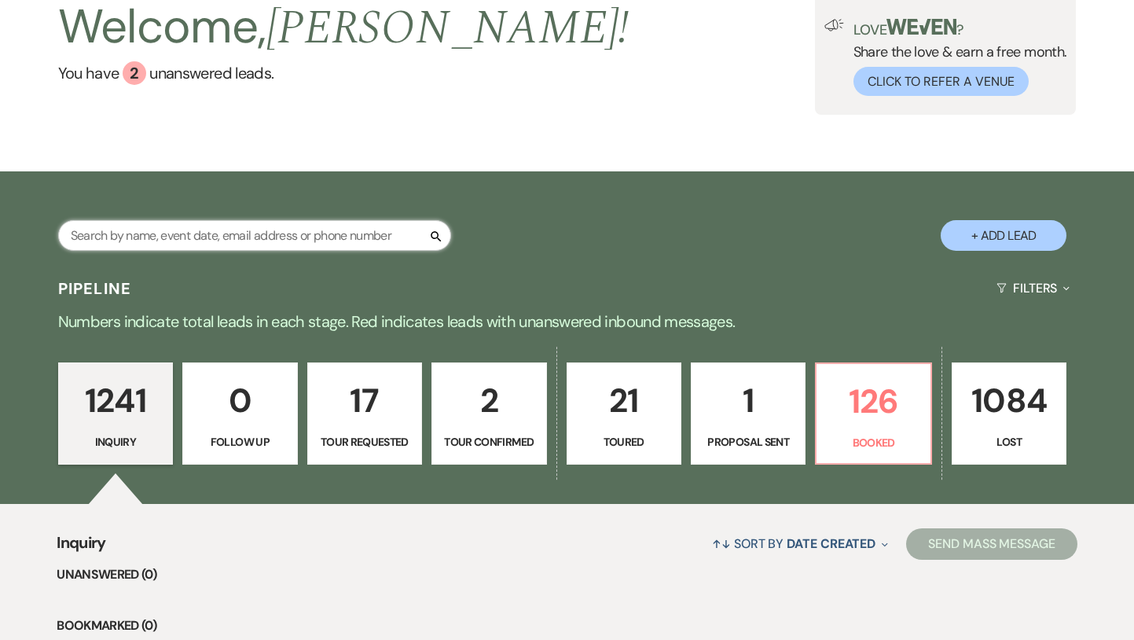
click at [322, 230] on input "text" at bounding box center [254, 235] width 393 height 31
paste input "Devynn"
type input "Devynn"
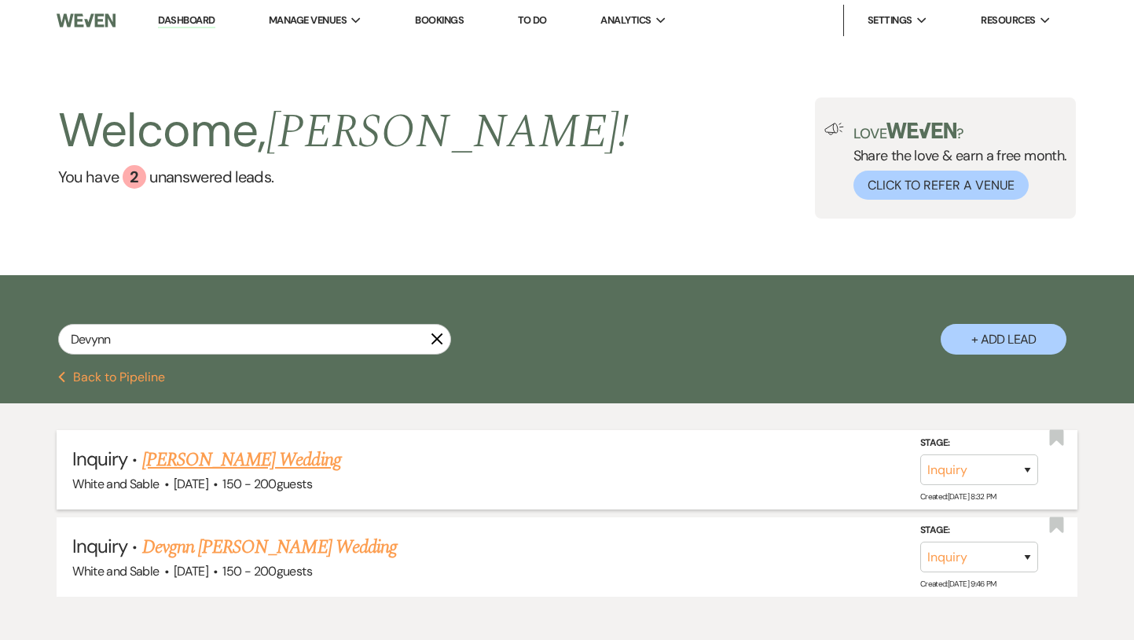
click at [261, 467] on link "[PERSON_NAME] Wedding" at bounding box center [241, 460] width 199 height 28
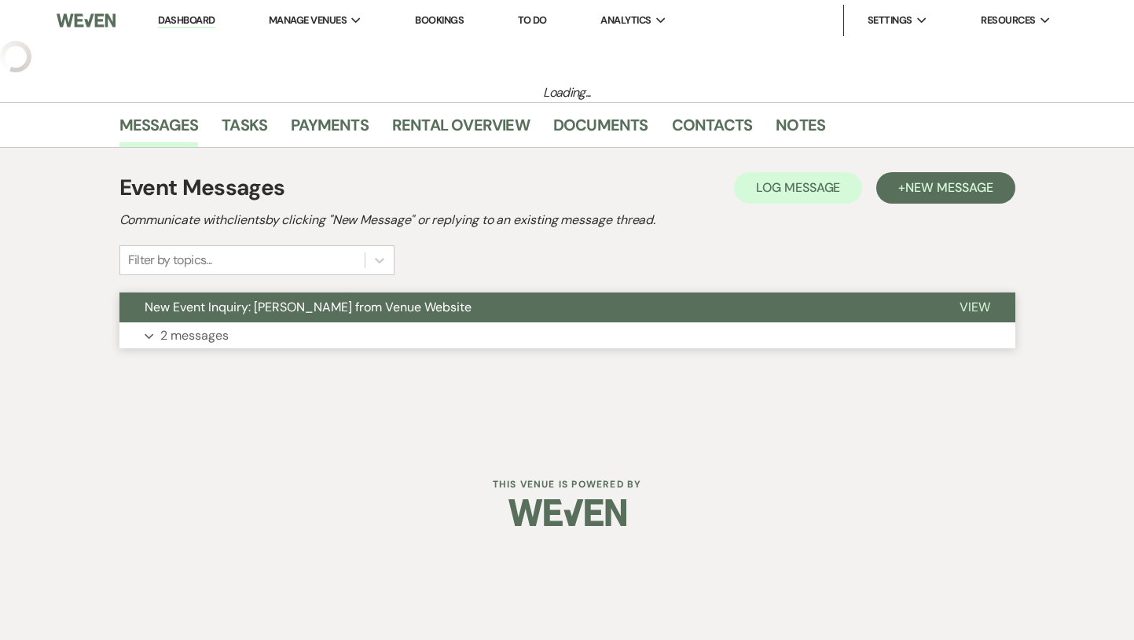
select select "5"
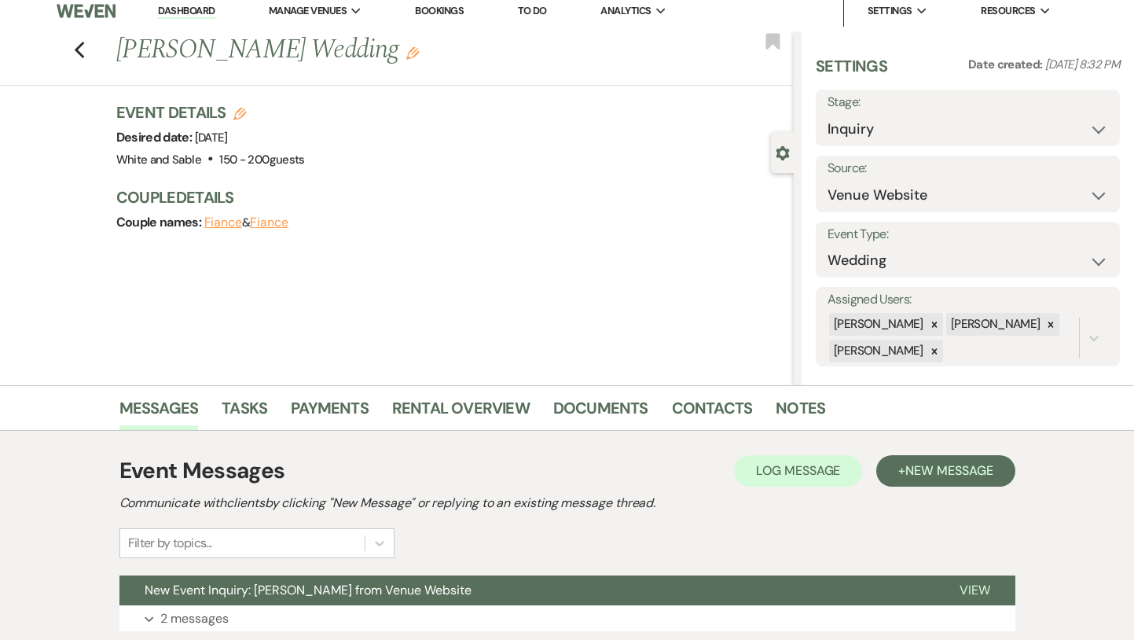
scroll to position [6, 0]
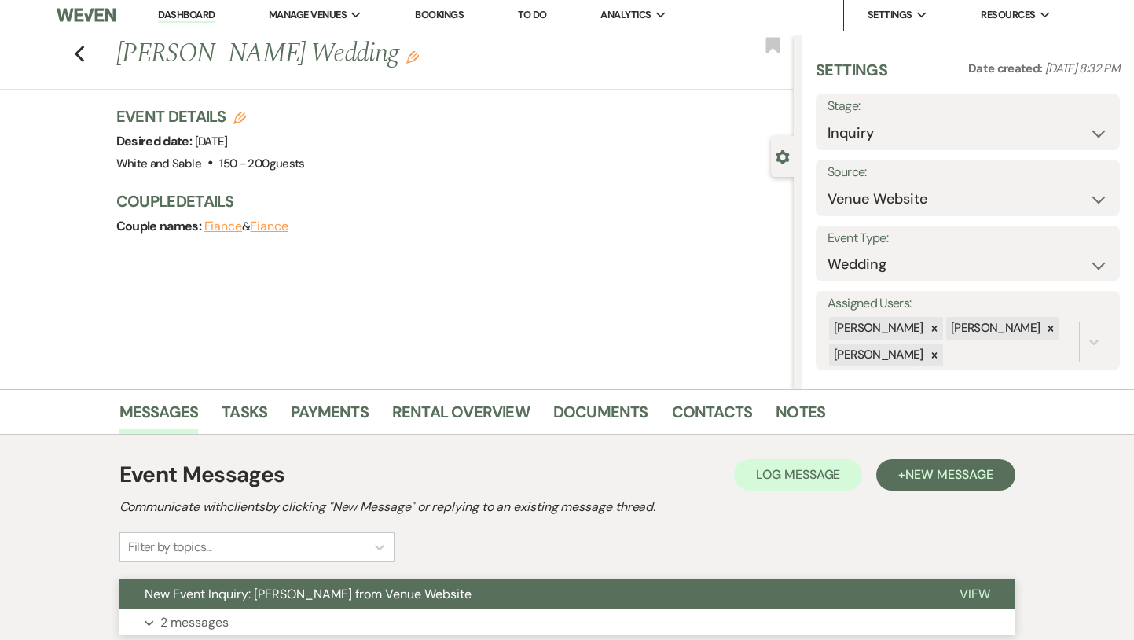
click at [273, 596] on span "New Event Inquiry: [PERSON_NAME] from Venue Website" at bounding box center [308, 593] width 327 height 17
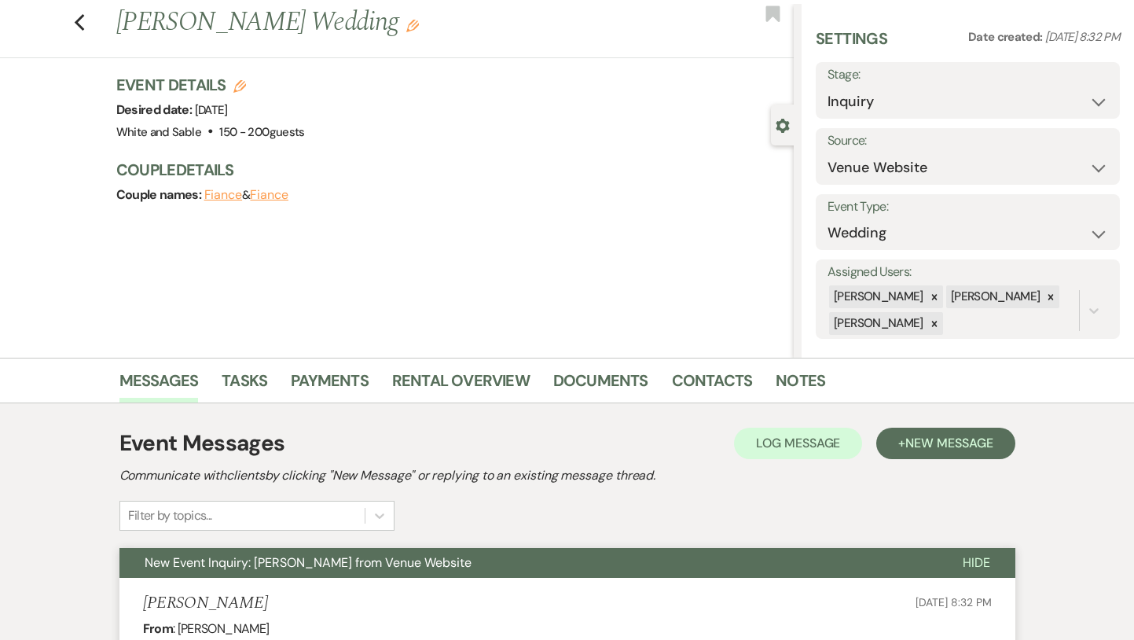
click at [267, 566] on span "New Event Inquiry: [PERSON_NAME] from Venue Website" at bounding box center [308, 562] width 327 height 17
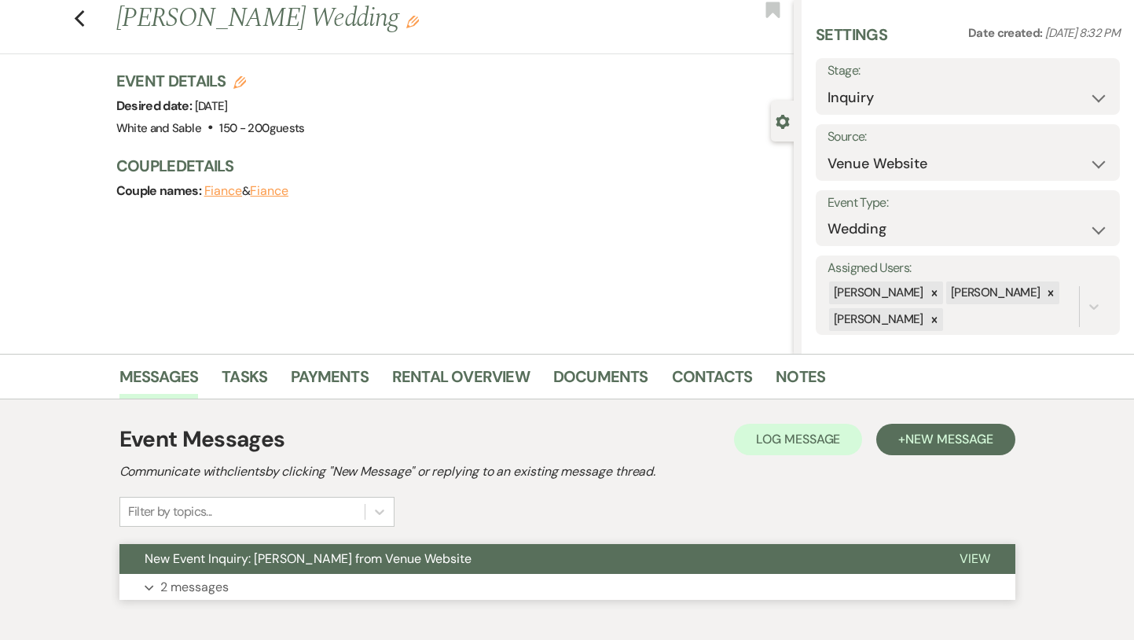
scroll to position [0, 0]
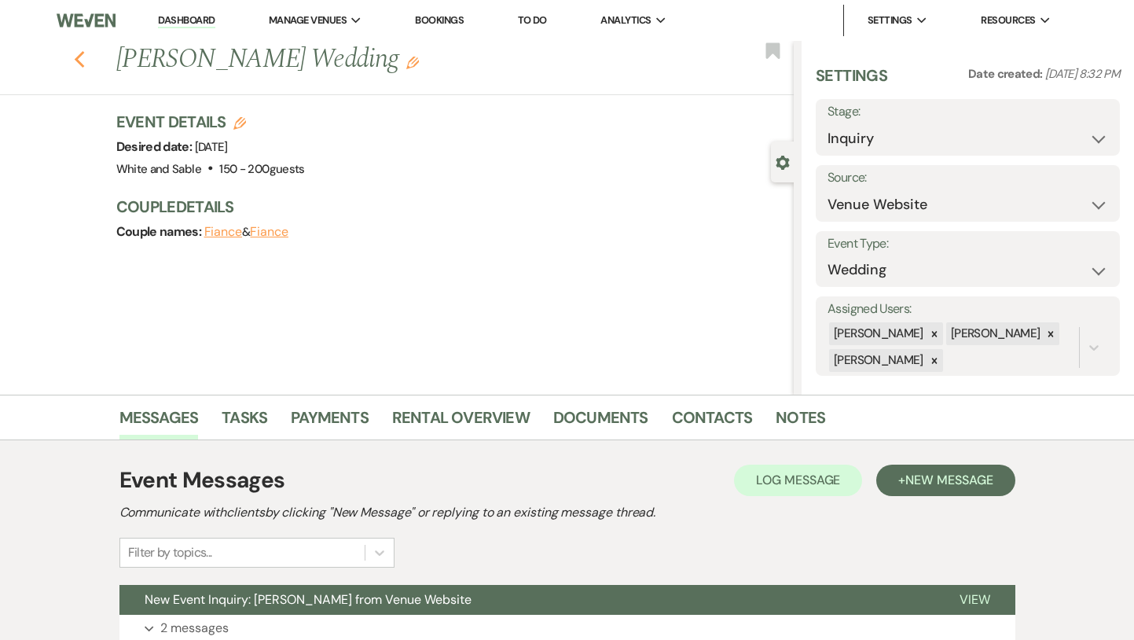
click at [78, 55] on icon "Previous" at bounding box center [80, 59] width 12 height 19
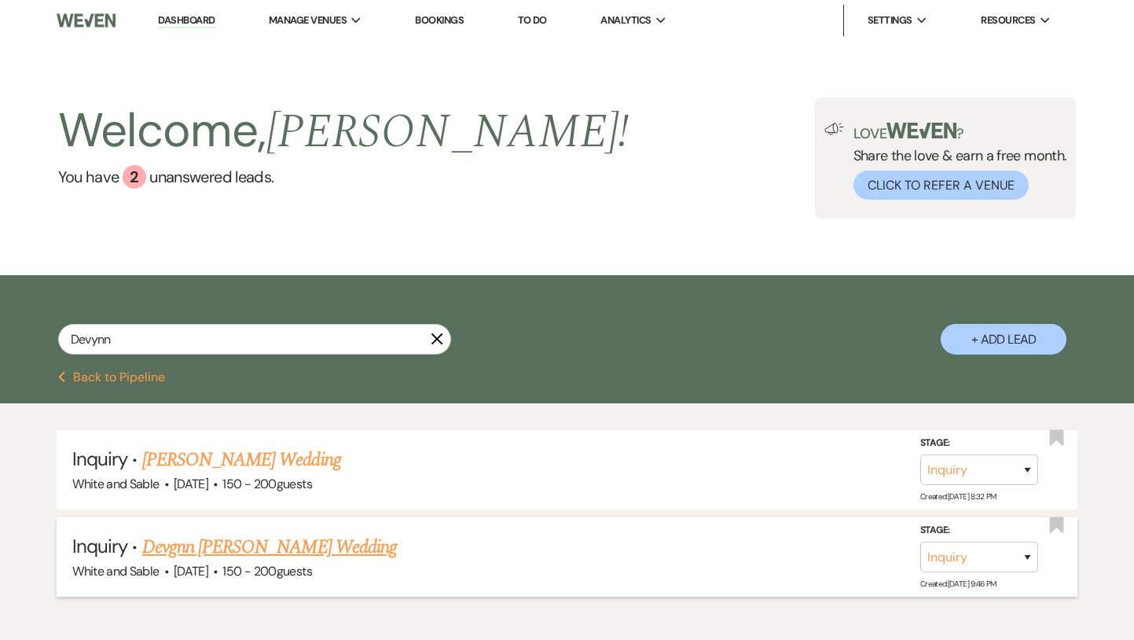
click at [273, 534] on link "Devgnn [PERSON_NAME] Wedding" at bounding box center [269, 547] width 255 height 28
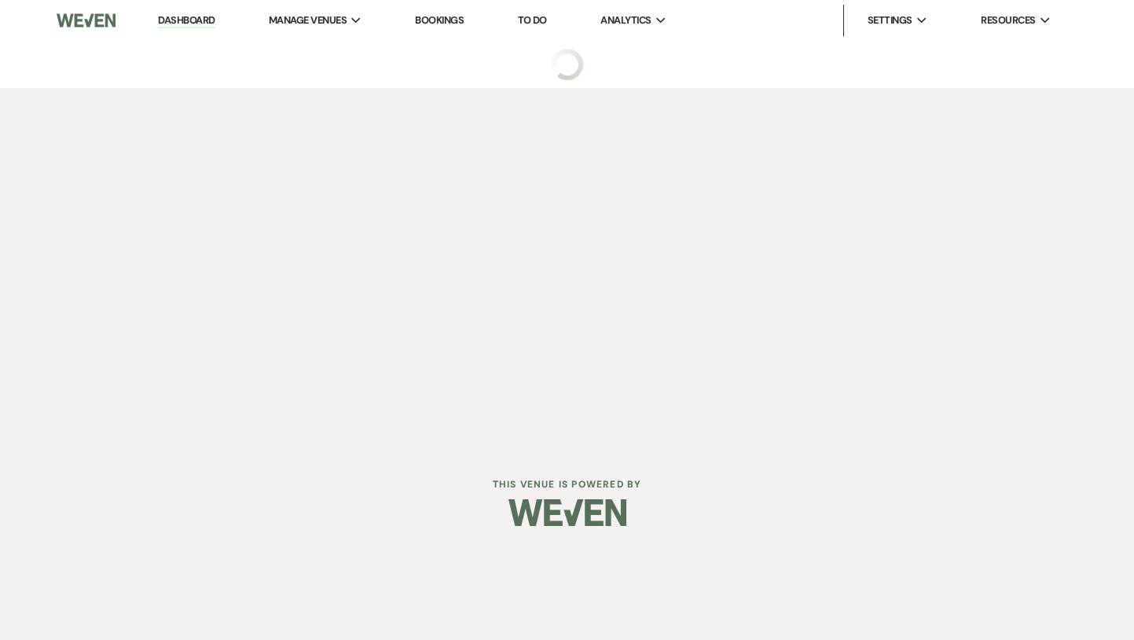
select select "5"
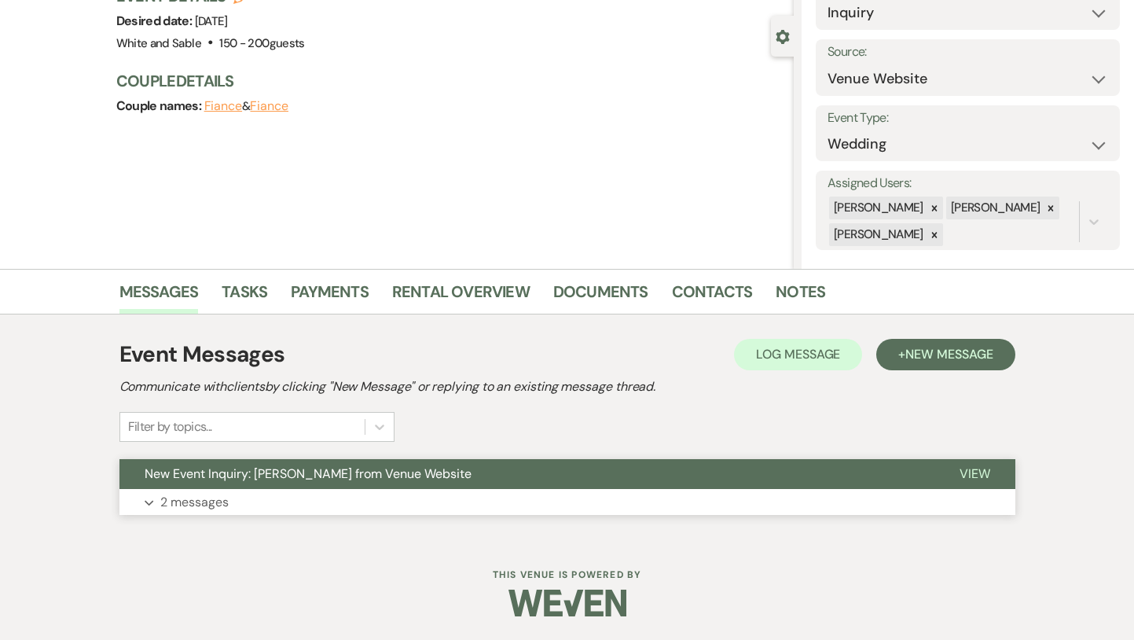
click at [361, 471] on span "New Event Inquiry: [PERSON_NAME] from Venue Website" at bounding box center [308, 473] width 327 height 17
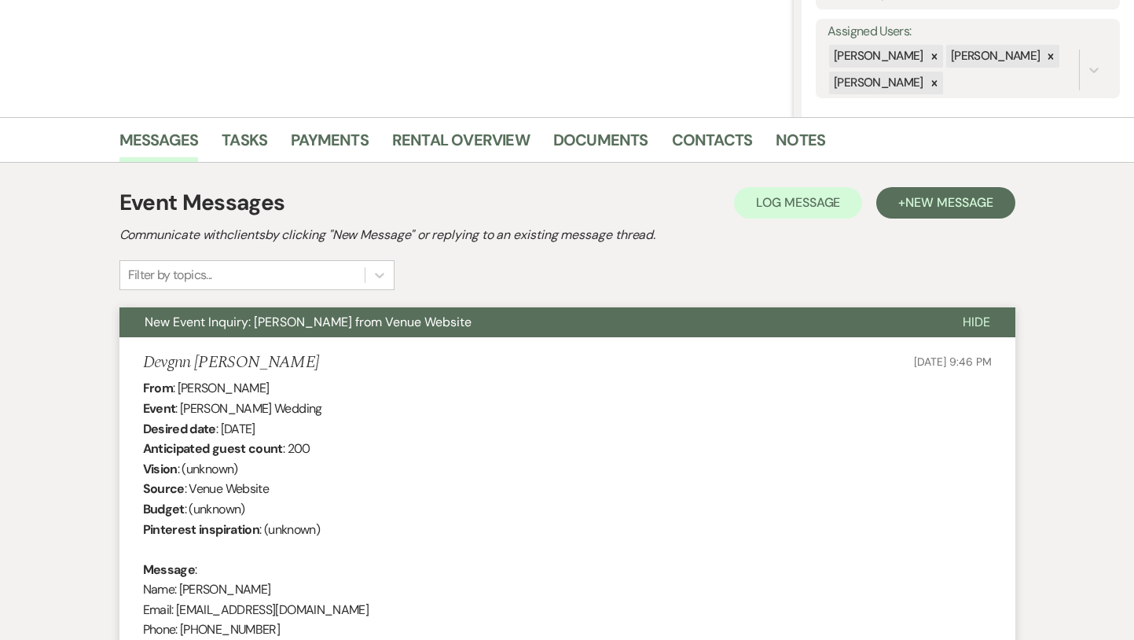
scroll to position [217, 0]
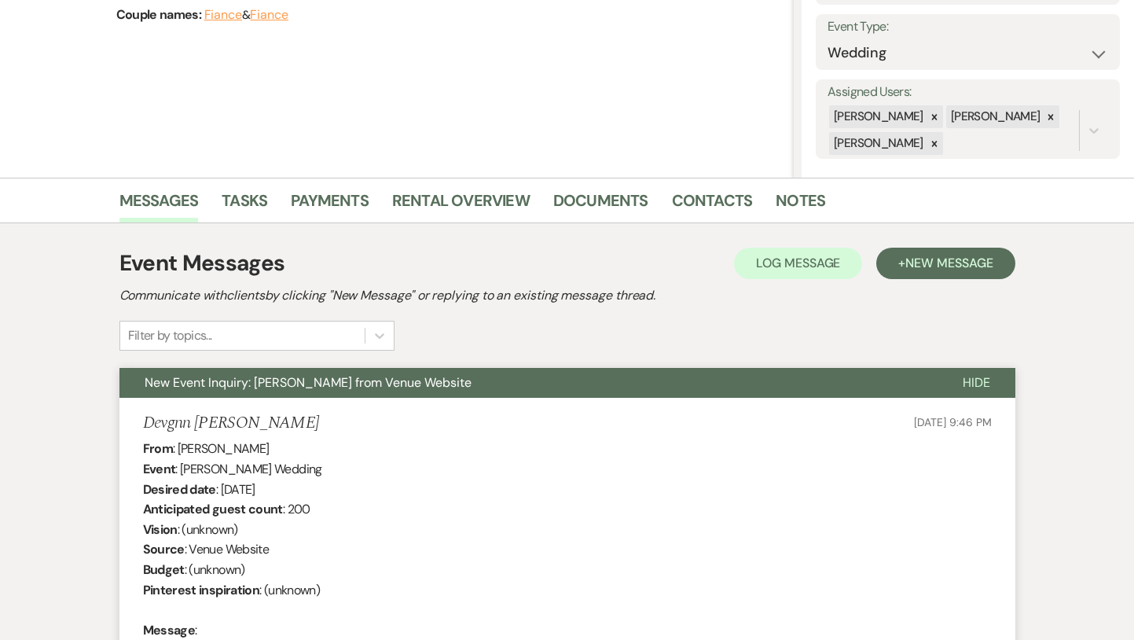
click at [321, 382] on span "New Event Inquiry: [PERSON_NAME] from Venue Website" at bounding box center [308, 382] width 327 height 17
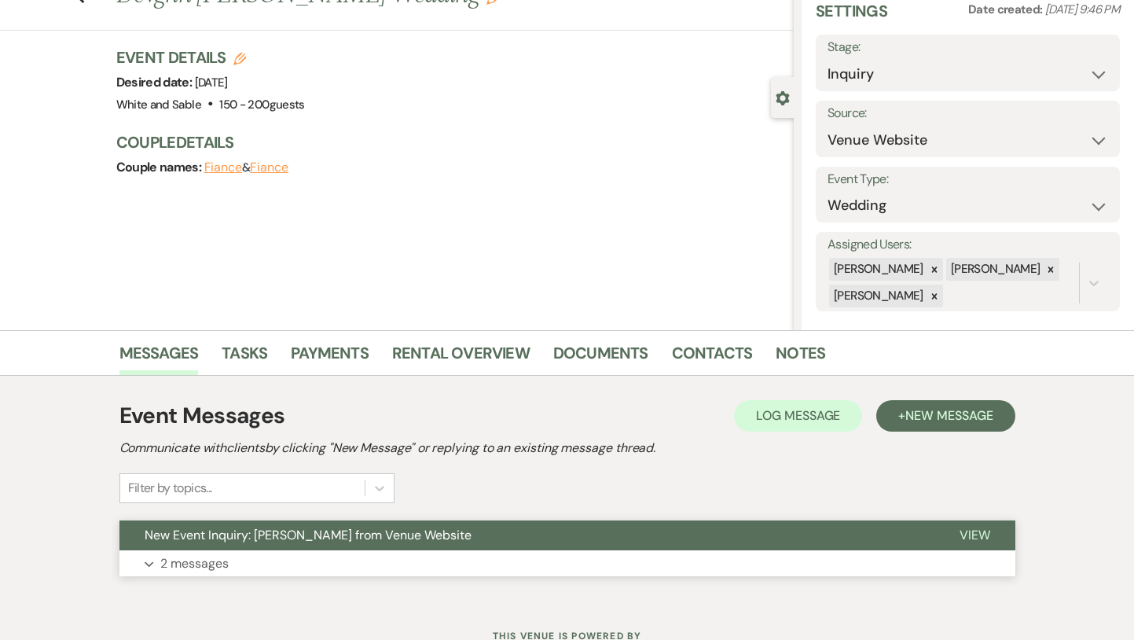
scroll to position [0, 0]
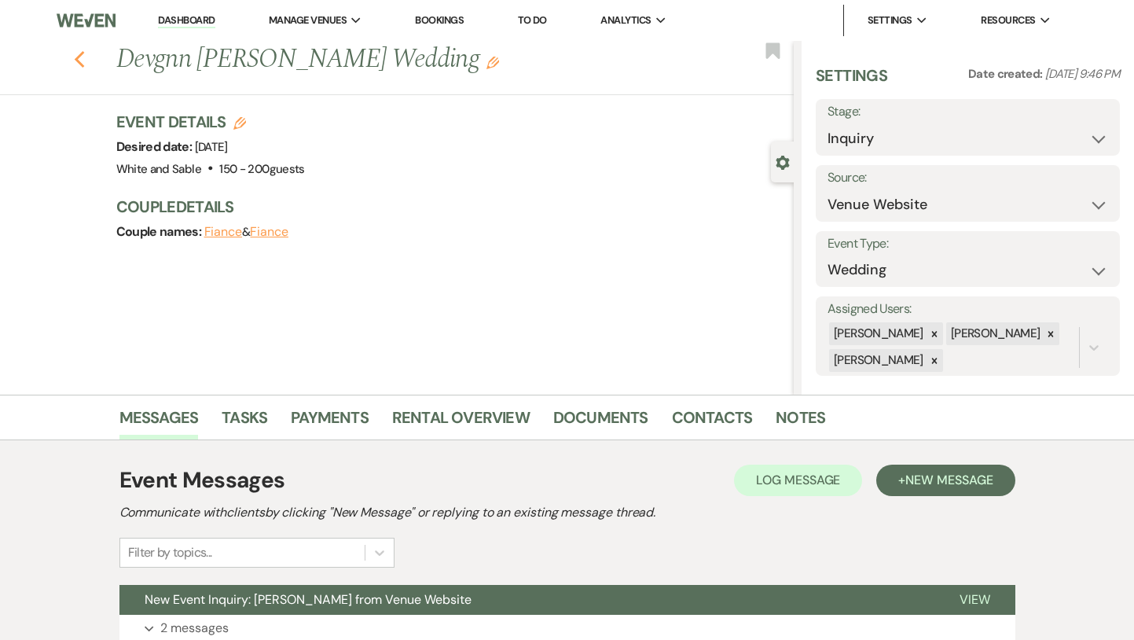
click at [83, 62] on icon "Previous" at bounding box center [80, 59] width 12 height 19
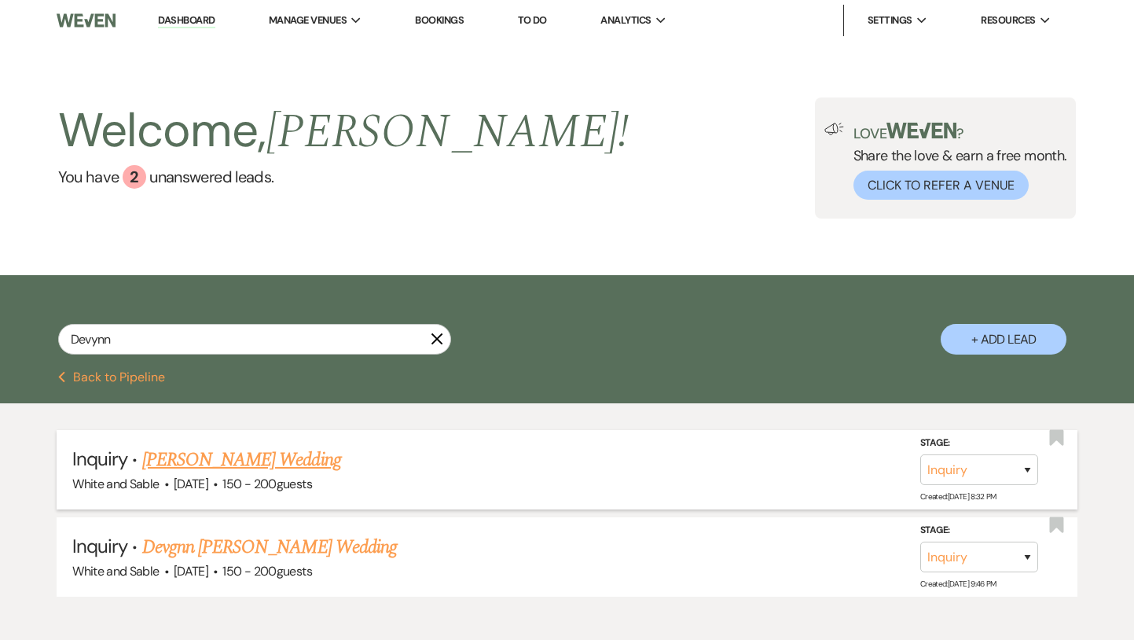
click at [237, 446] on link "[PERSON_NAME] Wedding" at bounding box center [241, 460] width 199 height 28
select select "5"
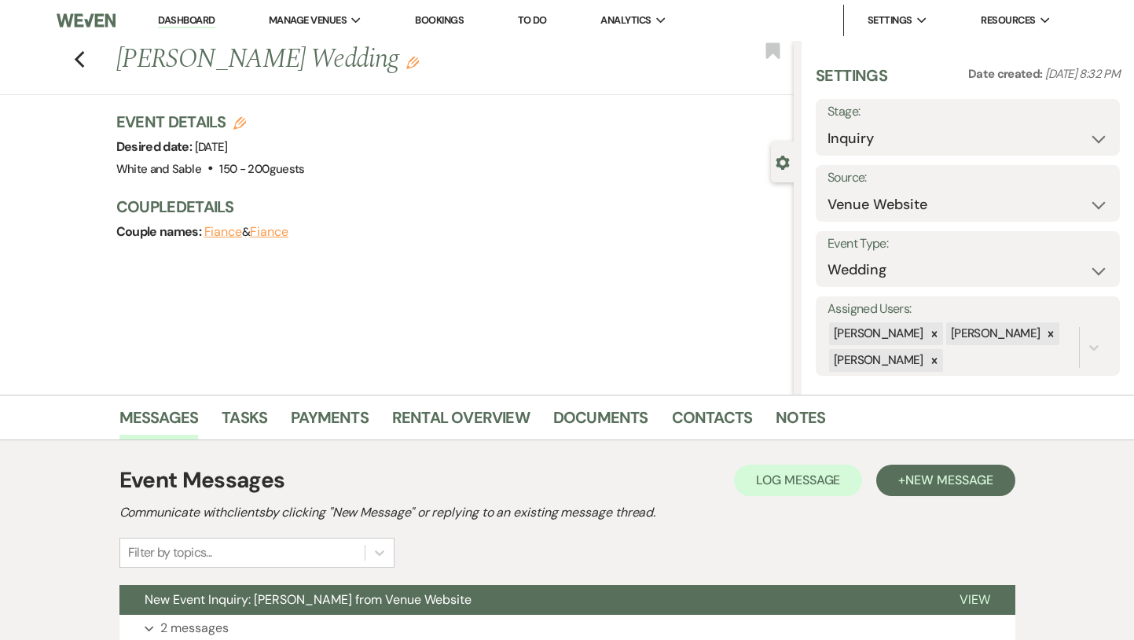
click at [897, 499] on div "Event Messages Log Log Message + New Message Communicate with clients by clicki…" at bounding box center [567, 516] width 896 height 104
click at [901, 479] on button "+ New Message" at bounding box center [945, 479] width 138 height 31
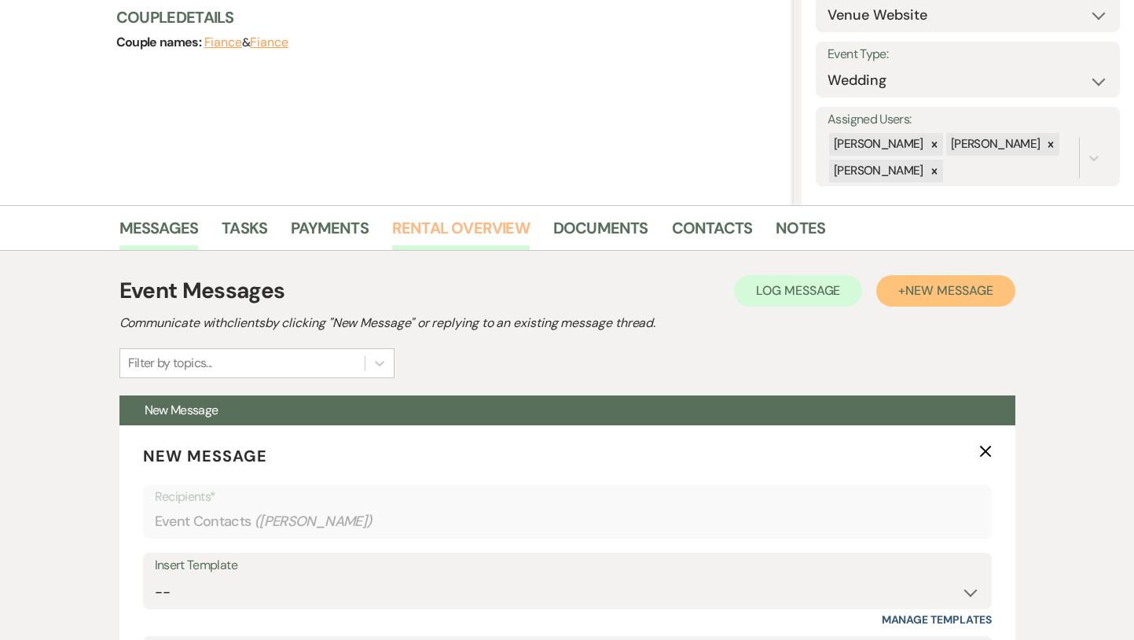
scroll to position [326, 0]
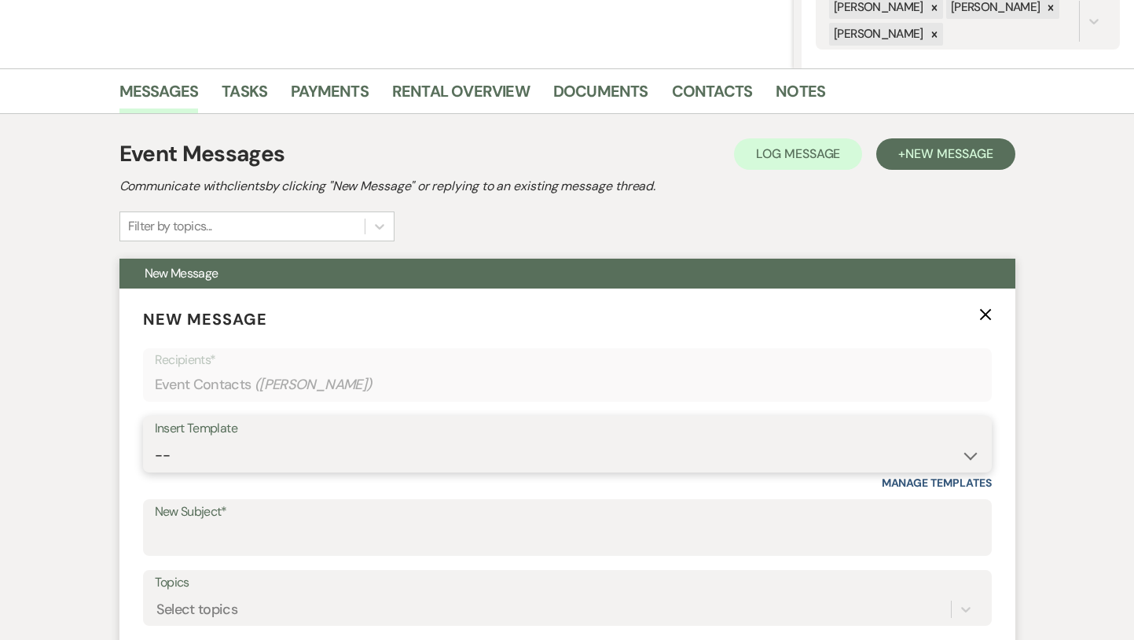
click at [364, 440] on select "-- Inquiry Response (Venue Guide) Schedule - Venue Tour Appt Confirmation Sched…" at bounding box center [567, 455] width 825 height 31
select select "4647"
click at [155, 440] on select "-- Inquiry Response (Venue Guide) Schedule - Venue Tour Appt Confirmation Sched…" at bounding box center [567, 455] width 825 height 31
type input "Your Upcoming Tour at White & Sable!"
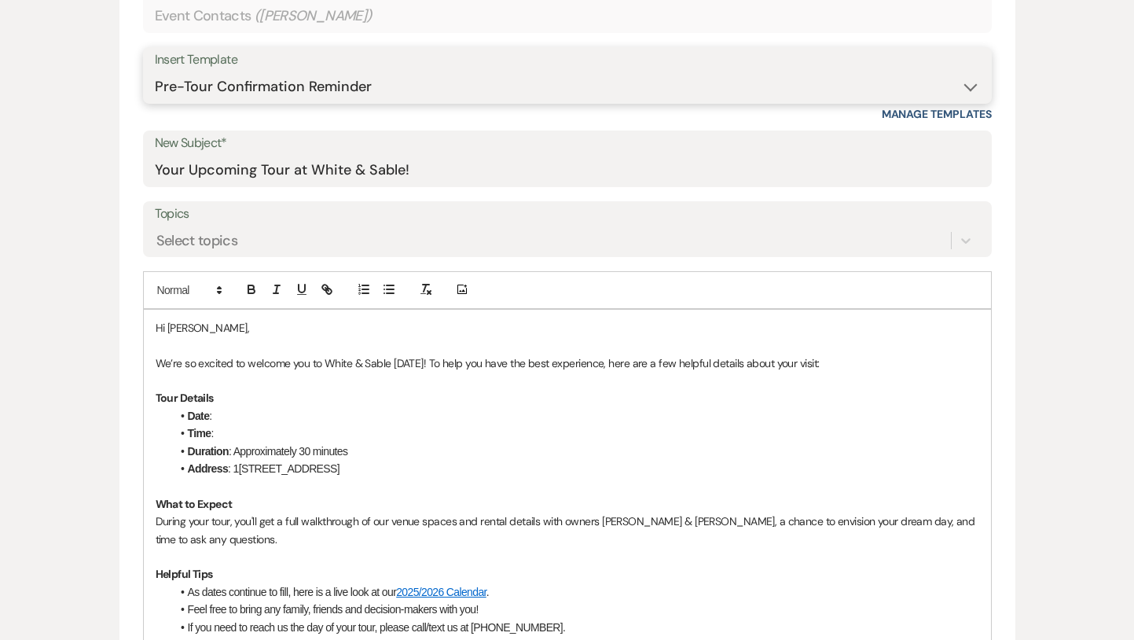
scroll to position [698, 0]
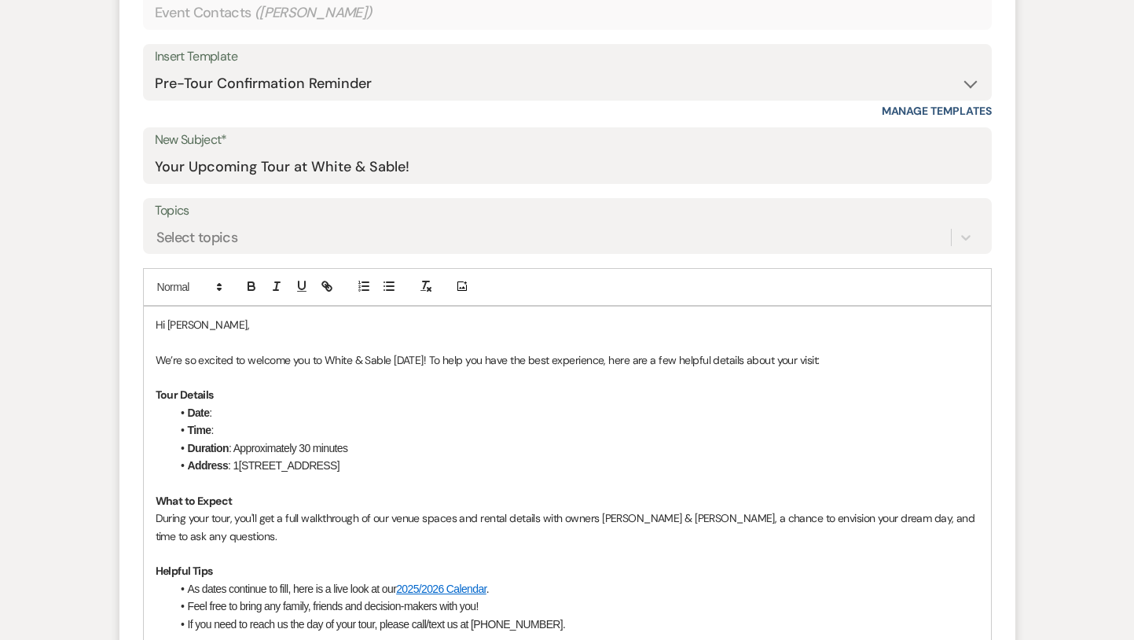
click at [267, 345] on p at bounding box center [568, 341] width 824 height 17
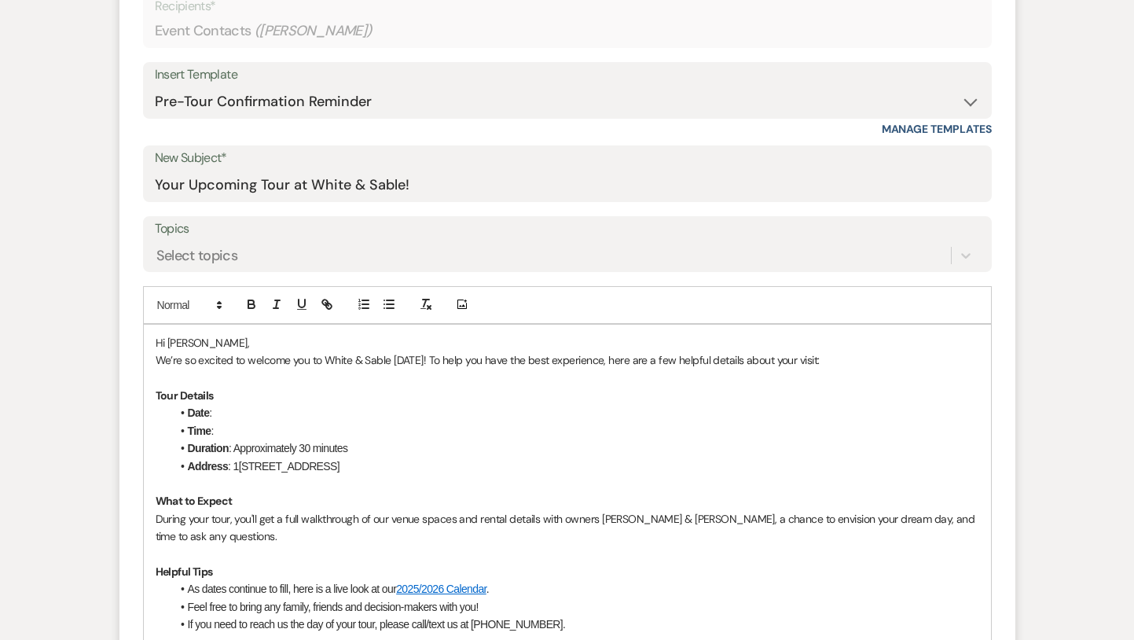
click at [257, 423] on li "Time :" at bounding box center [575, 430] width 808 height 17
click at [248, 412] on li "Date :" at bounding box center [575, 412] width 808 height 17
click at [242, 431] on li "Time :" at bounding box center [575, 430] width 808 height 17
drag, startPoint x: 397, startPoint y: 428, endPoint x: 250, endPoint y: 424, distance: 147.0
click at [250, 424] on li "Time : 5:45pm - [DATE]" at bounding box center [575, 430] width 808 height 17
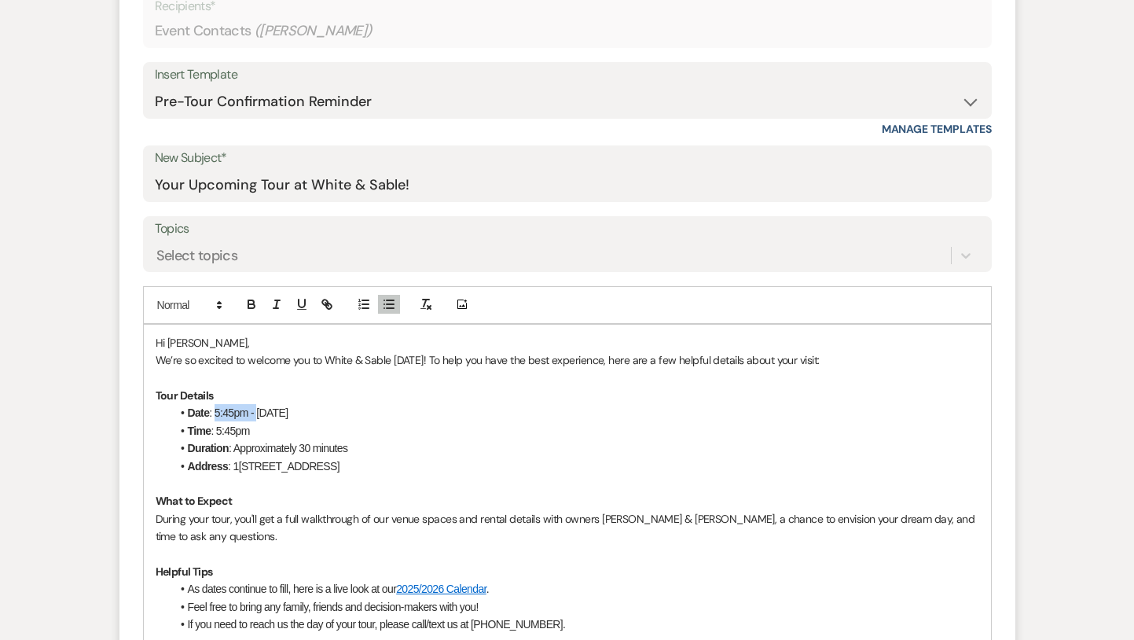
drag, startPoint x: 257, startPoint y: 407, endPoint x: 215, endPoint y: 406, distance: 42.4
click at [215, 406] on li "Date : 5:45pm - [DATE]" at bounding box center [575, 412] width 808 height 17
click at [423, 361] on p "We’re so excited to welcome you to White & Sable [DATE]! To help you have the b…" at bounding box center [568, 359] width 824 height 17
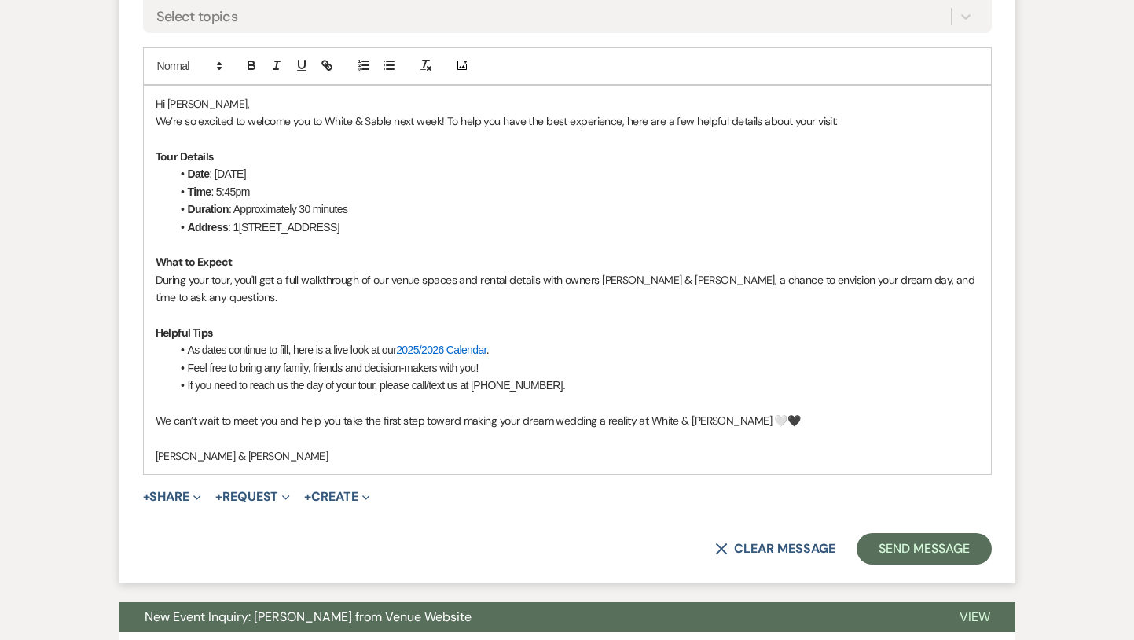
scroll to position [922, 0]
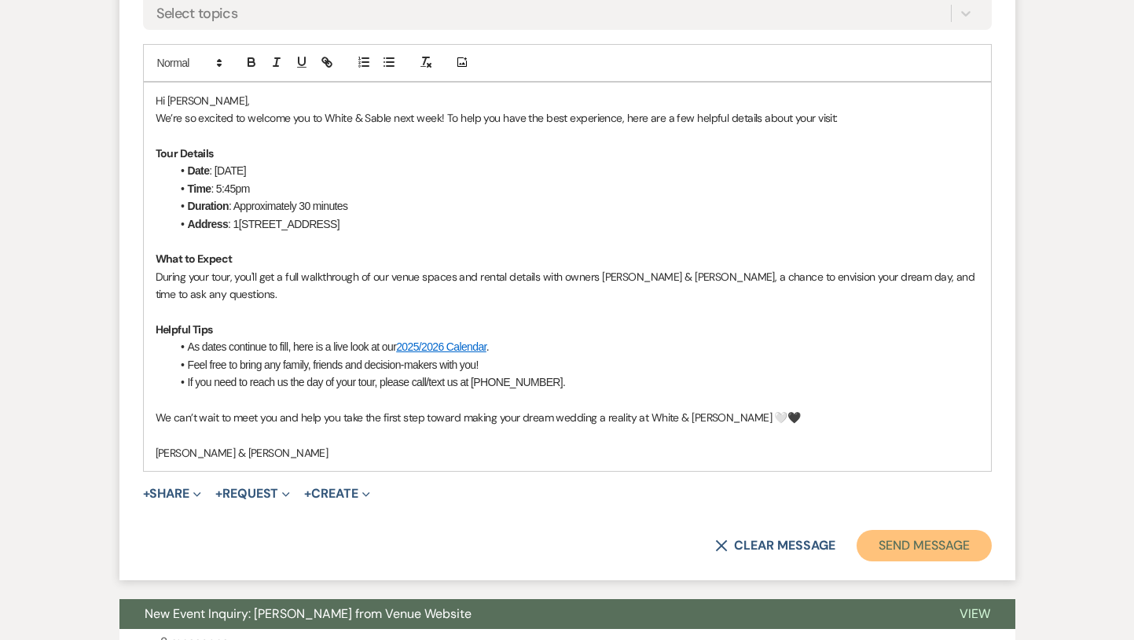
click at [862, 556] on button "Send Message" at bounding box center [924, 545] width 134 height 31
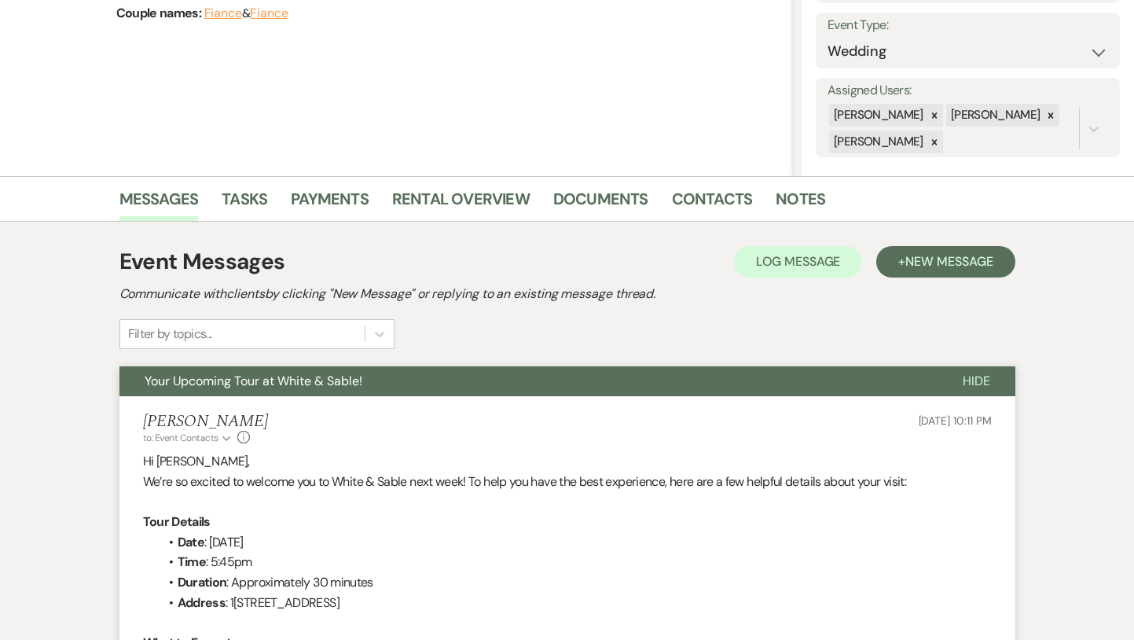
scroll to position [0, 0]
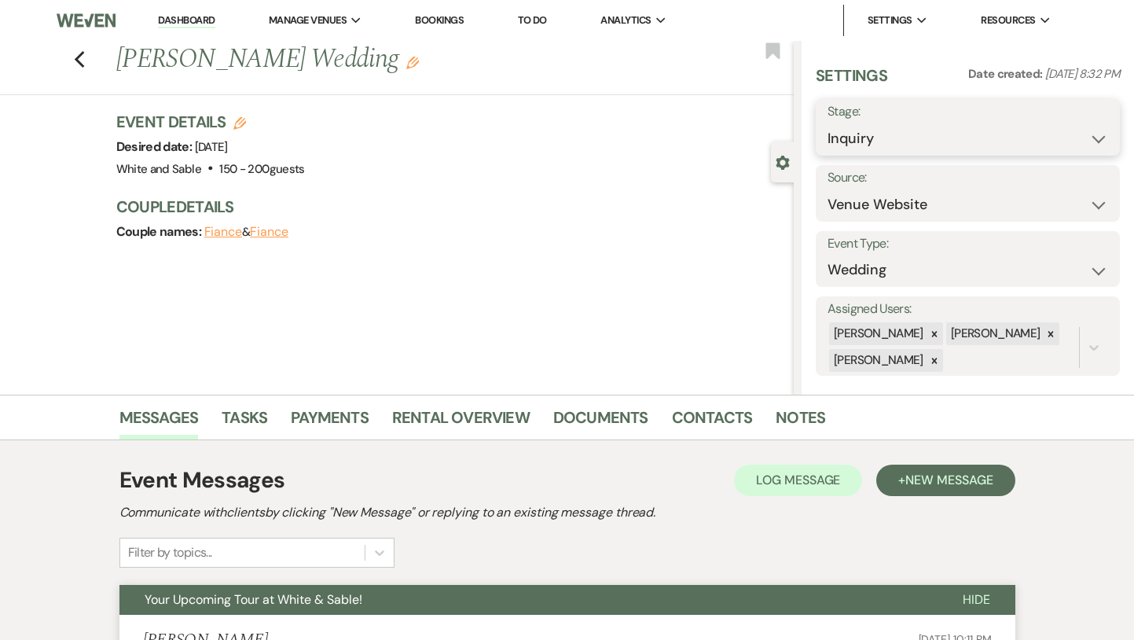
click at [891, 130] on select "Inquiry Follow Up Tour Requested Tour Confirmed Toured Proposal Sent Booked Lost" at bounding box center [968, 138] width 281 height 31
click at [828, 123] on select "Inquiry Follow Up Tour Requested Tour Confirmed Toured Proposal Sent Booked Lost" at bounding box center [968, 138] width 281 height 31
click at [890, 145] on select "Inquiry Follow Up Tour Requested Tour Confirmed Toured Proposal Sent Booked Lost" at bounding box center [933, 138] width 211 height 31
select select "2"
click at [828, 123] on select "Inquiry Follow Up Tour Requested Tour Confirmed Toured Proposal Sent Booked Lost" at bounding box center [933, 138] width 211 height 31
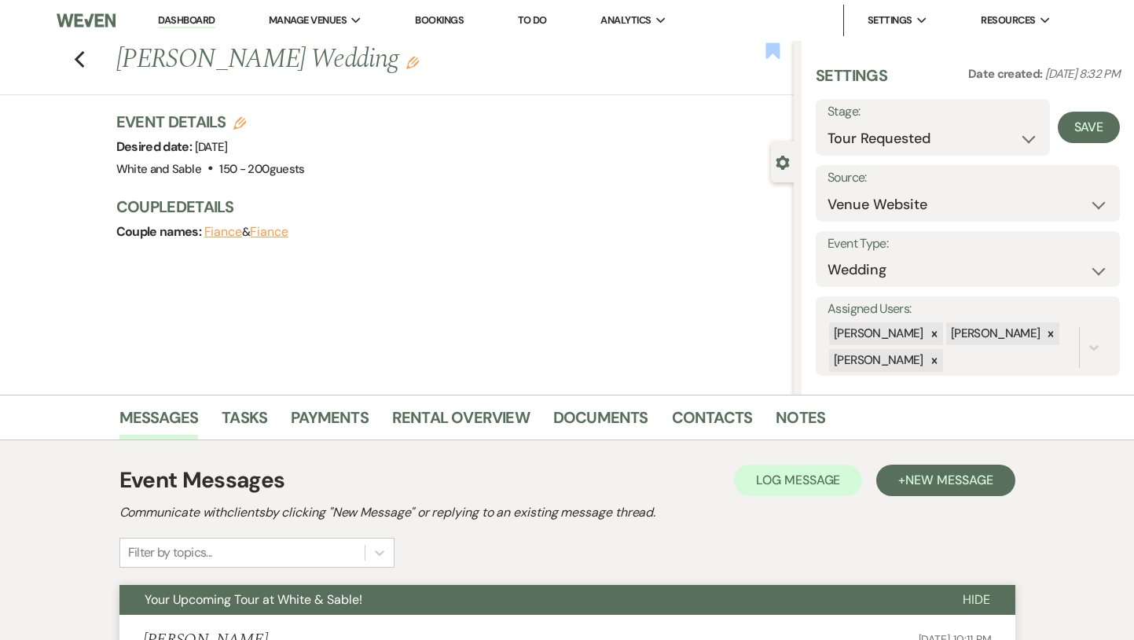
click at [773, 53] on use "button" at bounding box center [773, 50] width 14 height 16
click at [1085, 123] on button "Save" at bounding box center [1089, 127] width 62 height 31
click at [78, 57] on use "button" at bounding box center [79, 59] width 10 height 17
select select "2"
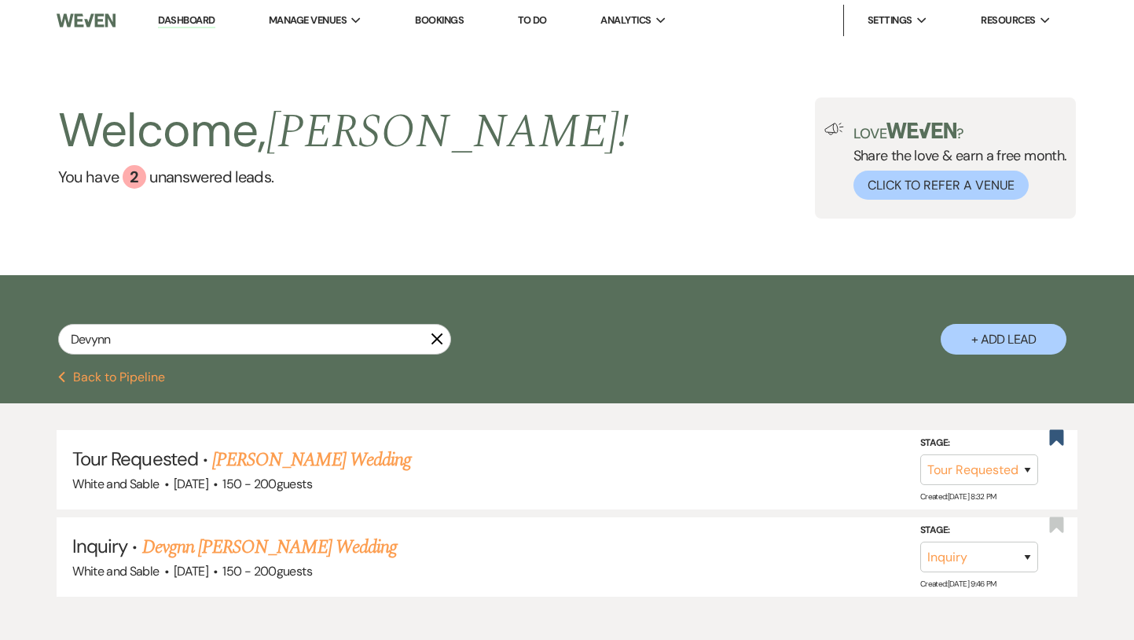
click at [196, 21] on link "Dashboard" at bounding box center [186, 20] width 57 height 15
select select "2"
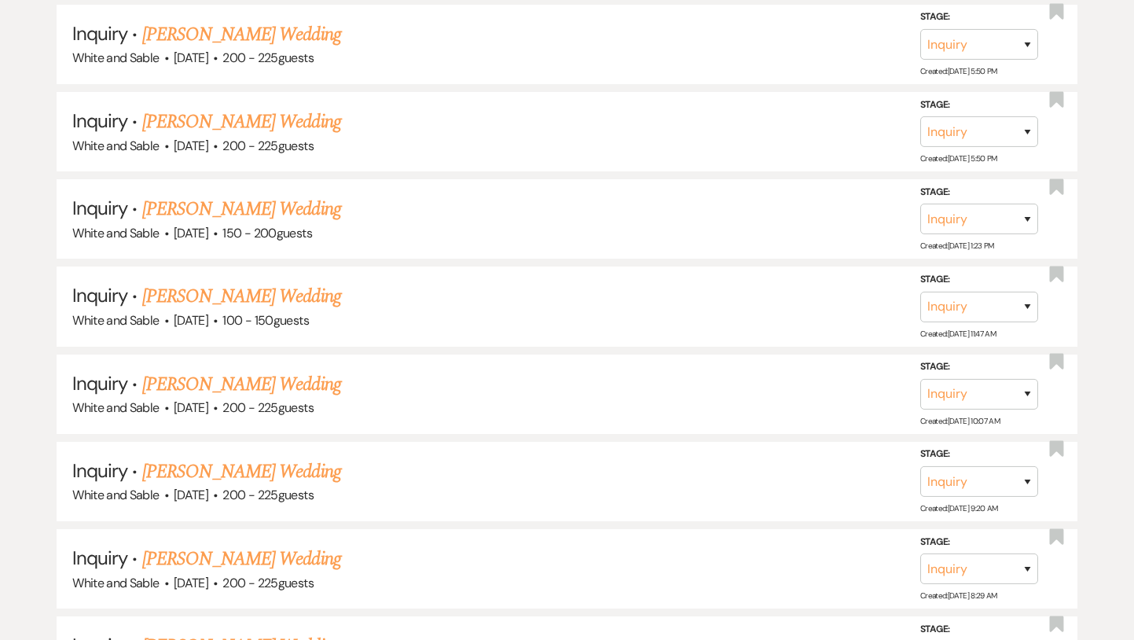
scroll to position [971, 0]
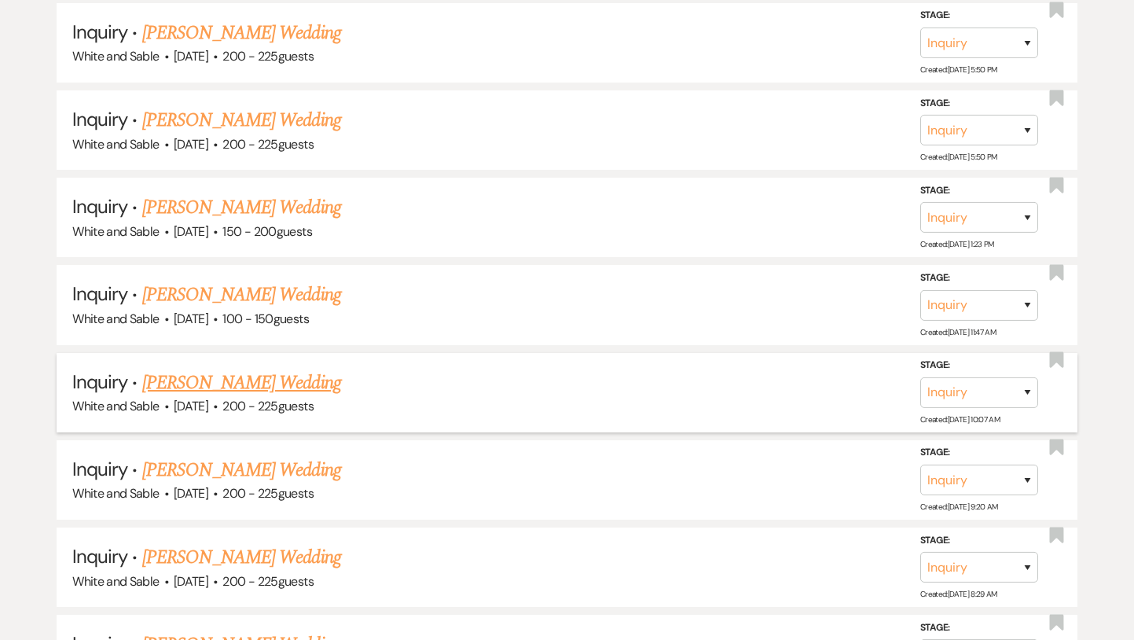
click at [255, 380] on link "[PERSON_NAME] Wedding" at bounding box center [241, 383] width 199 height 28
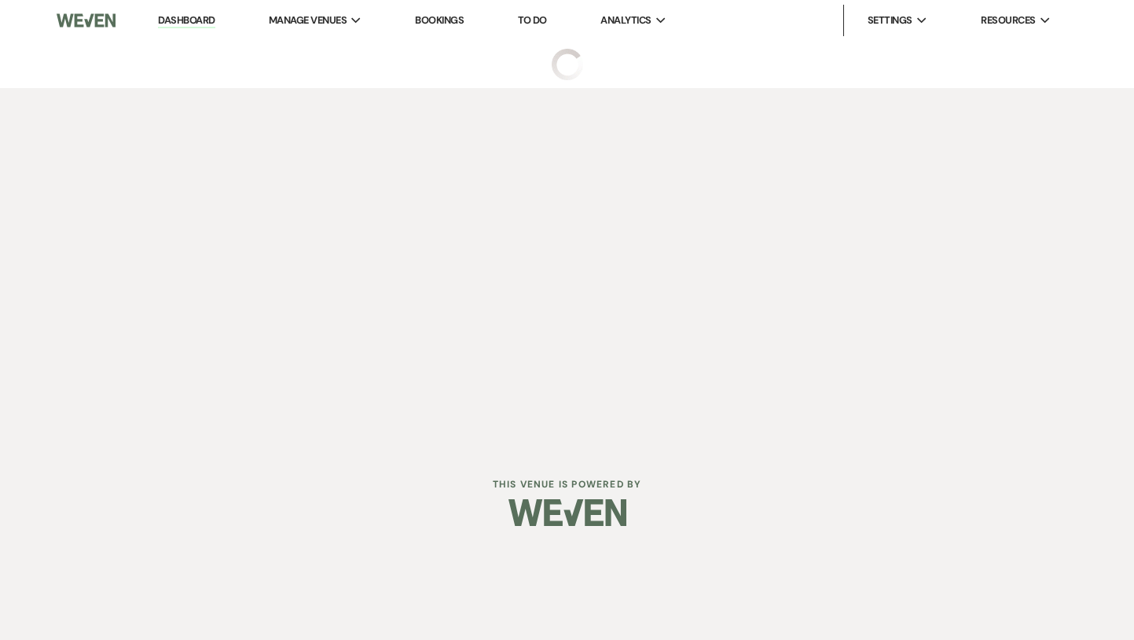
select select "5"
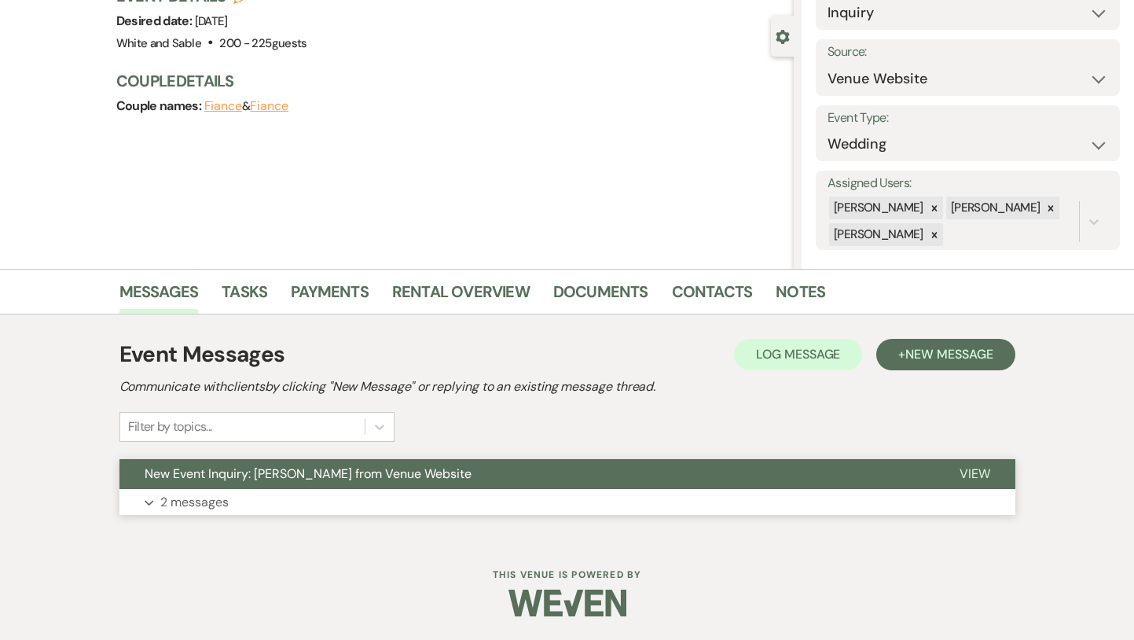
click at [367, 473] on span "New Event Inquiry: [PERSON_NAME] from Venue Website" at bounding box center [308, 473] width 327 height 17
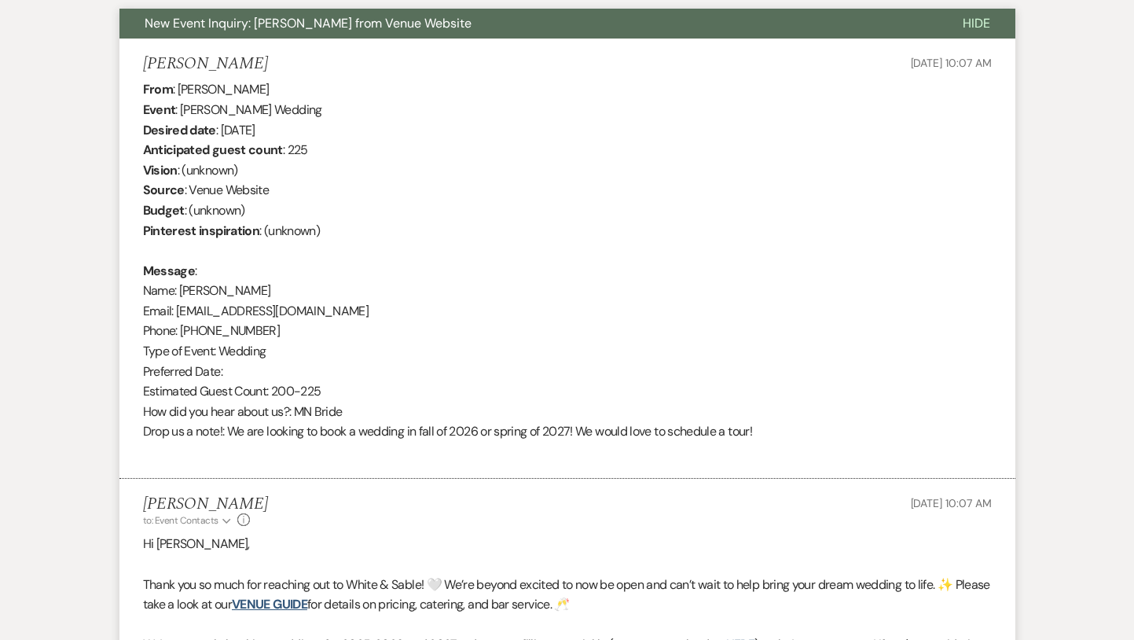
scroll to position [574, 0]
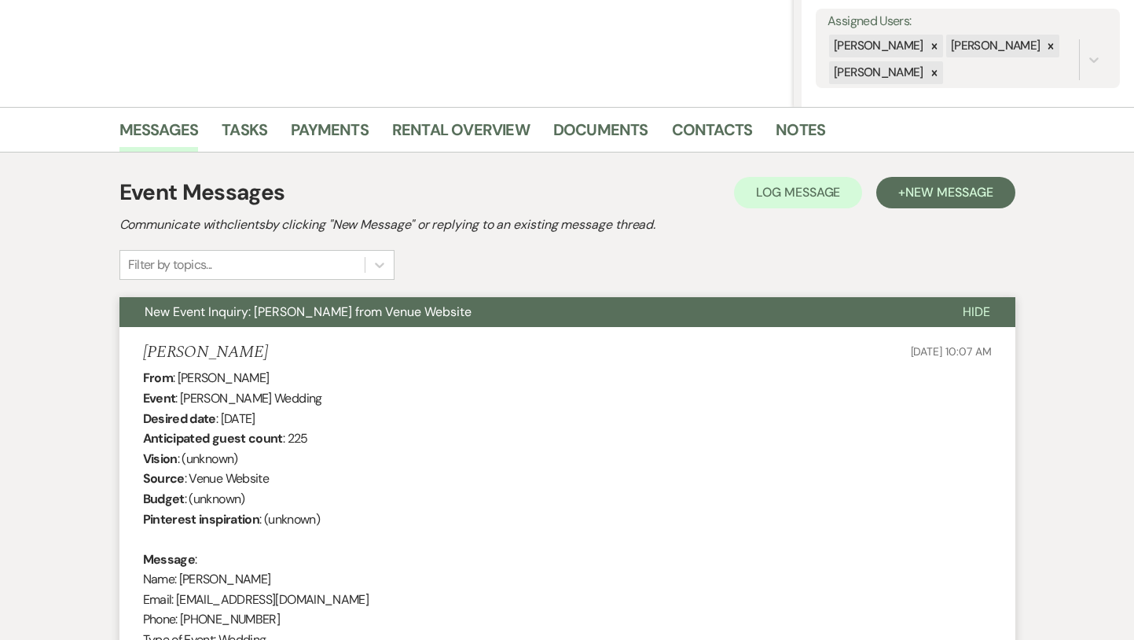
click at [361, 313] on span "New Event Inquiry: [PERSON_NAME] from Venue Website" at bounding box center [308, 311] width 327 height 17
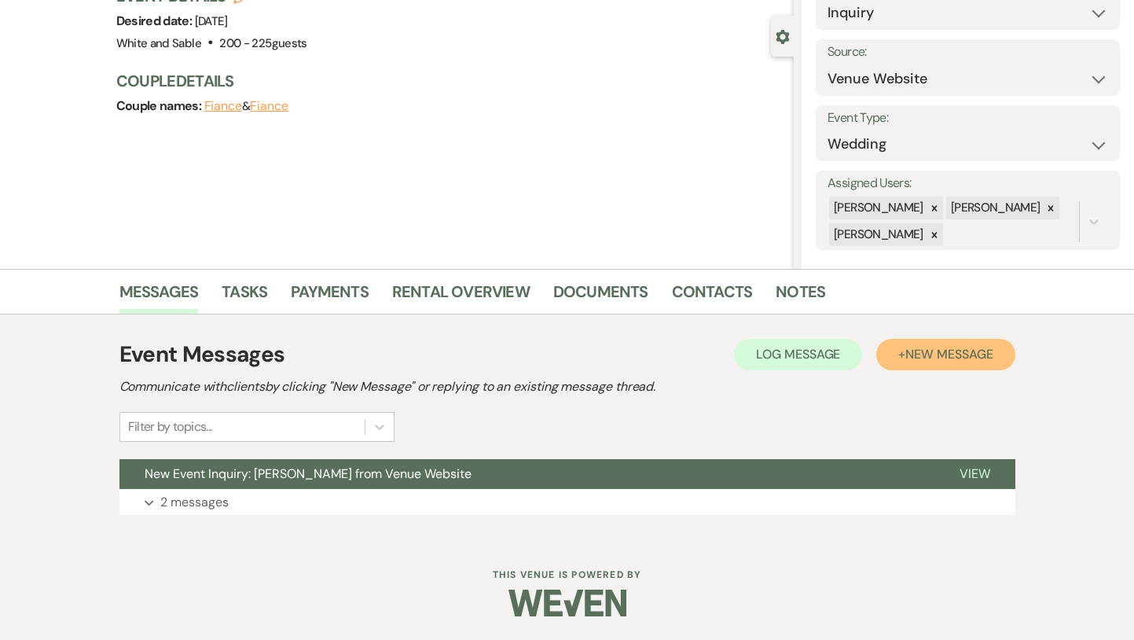
click at [926, 359] on span "New Message" at bounding box center [948, 354] width 87 height 17
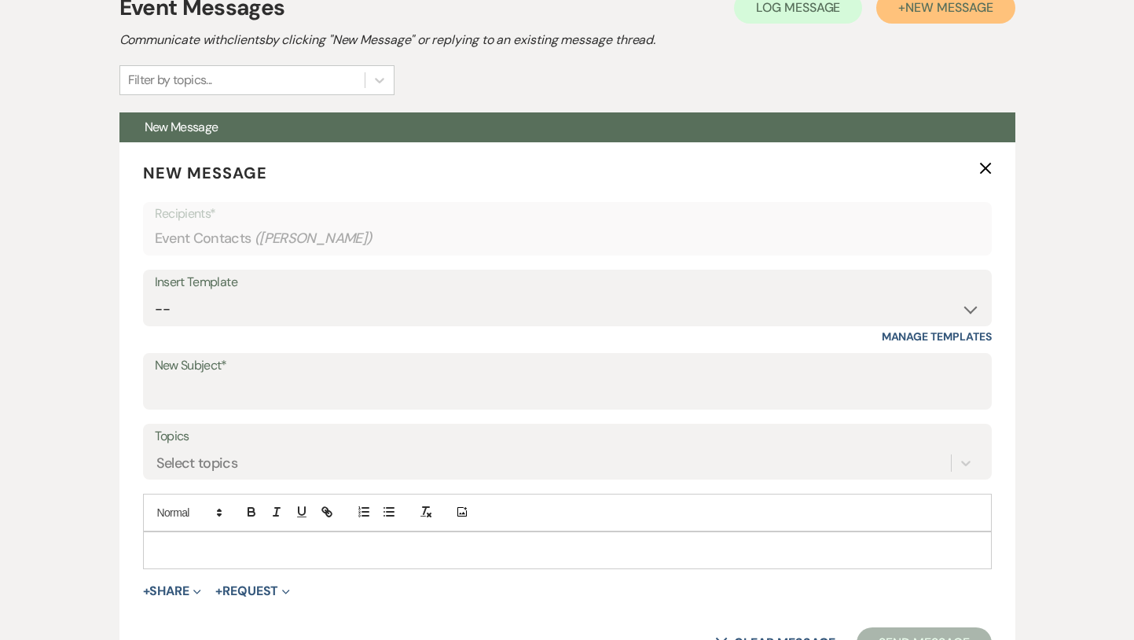
scroll to position [517, 0]
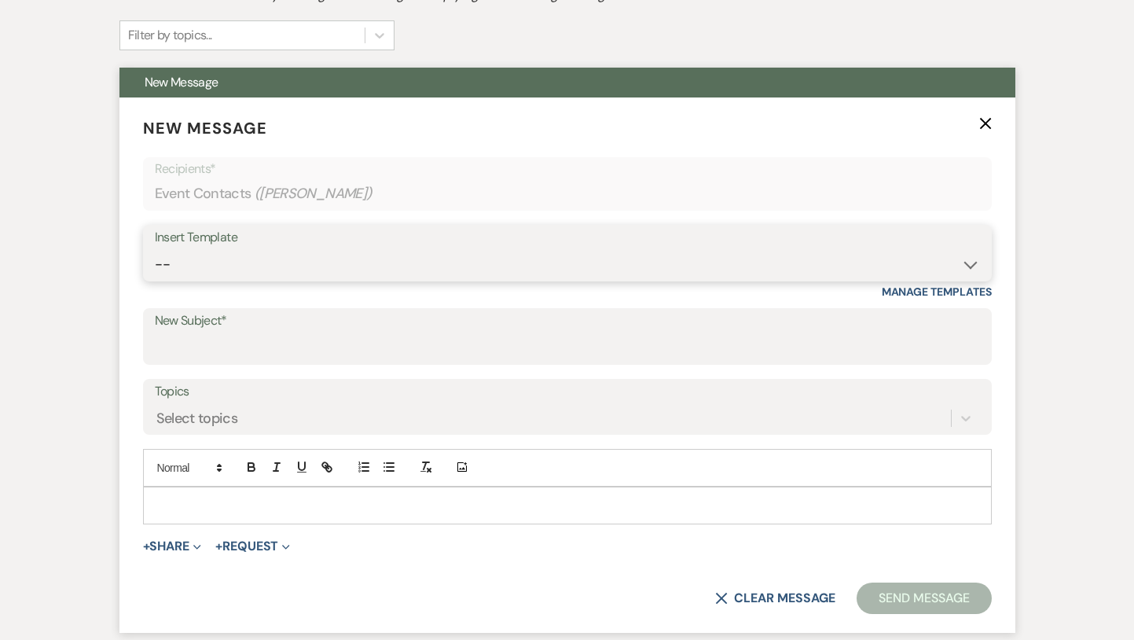
click at [319, 271] on select "-- Inquiry Response (Venue Guide) Schedule - Venue Tour Appt Confirmation Sched…" at bounding box center [567, 264] width 825 height 31
select select "4647"
click at [155, 249] on select "-- Inquiry Response (Venue Guide) Schedule - Venue Tour Appt Confirmation Sched…" at bounding box center [567, 264] width 825 height 31
type input "Your Upcoming Tour at White & Sable!"
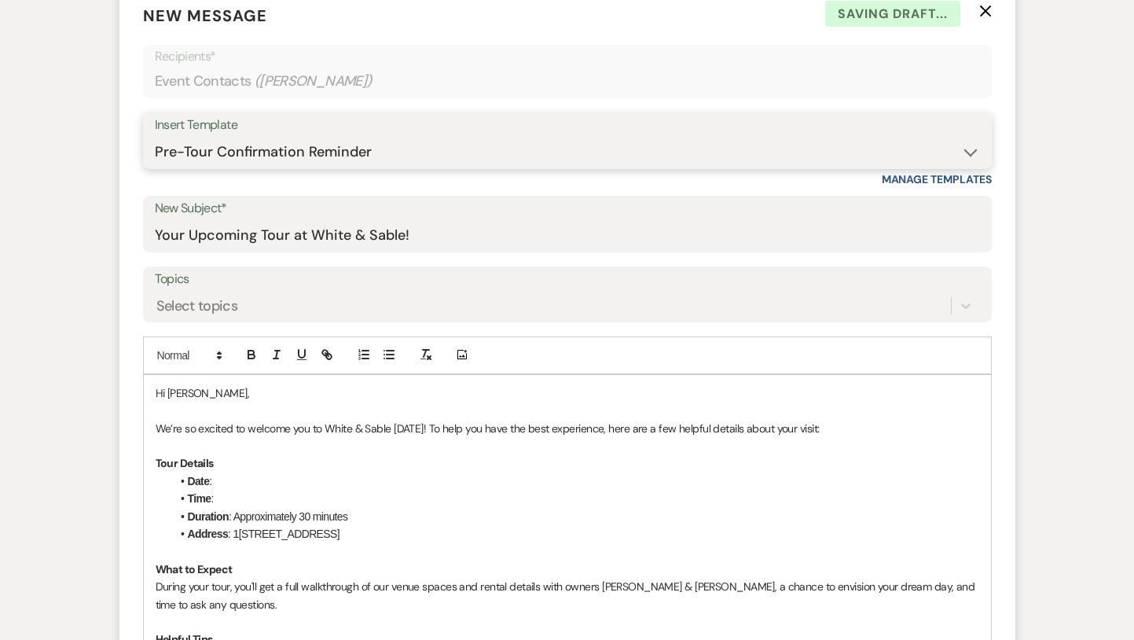
scroll to position [691, 0]
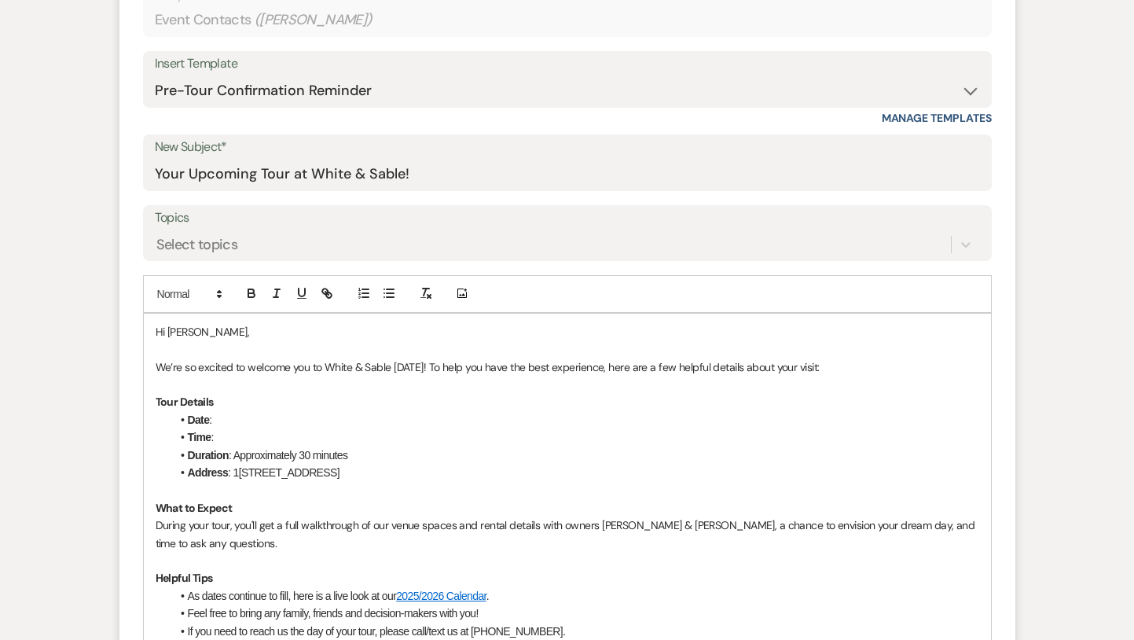
click at [295, 347] on p at bounding box center [568, 348] width 824 height 17
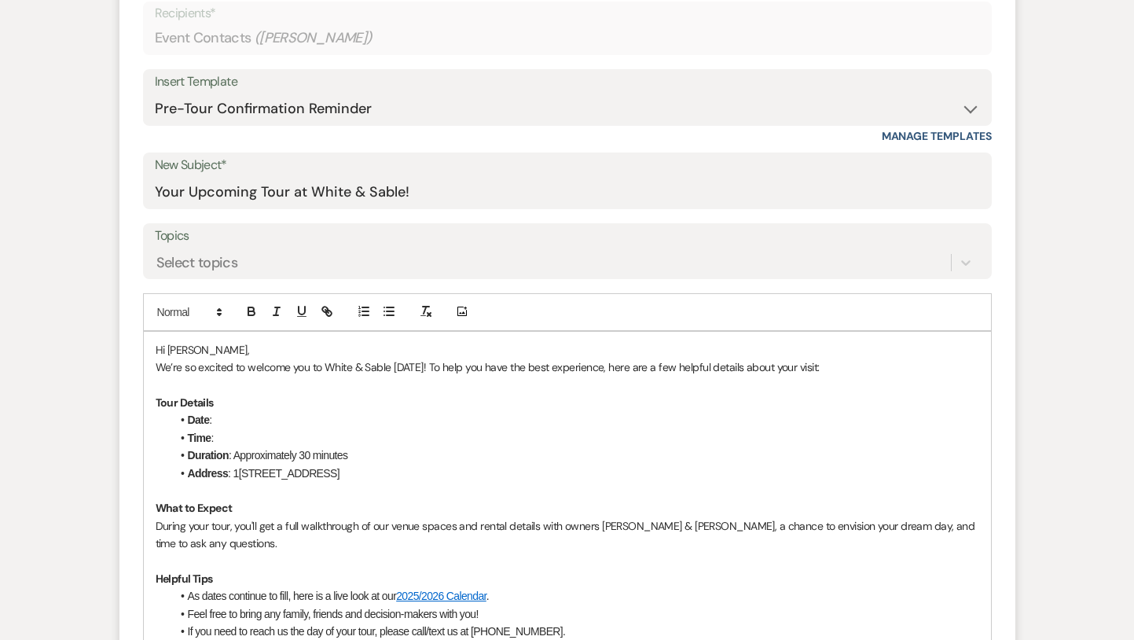
click at [411, 364] on p "We’re so excited to welcome you to White & Sable [DATE]! To help you have the b…" at bounding box center [568, 366] width 824 height 17
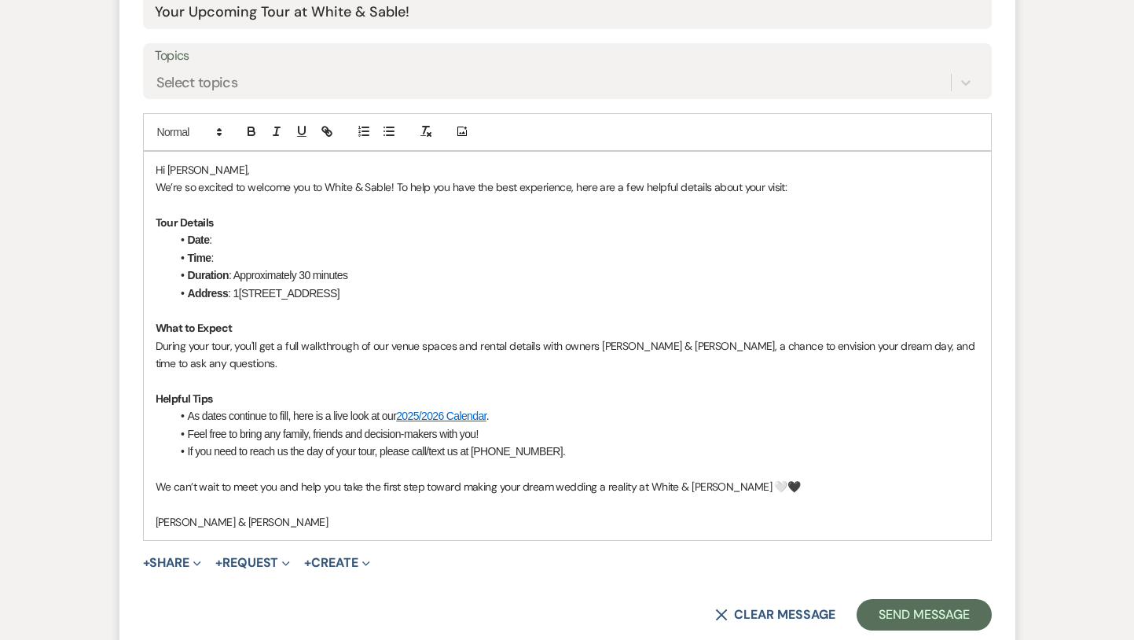
scroll to position [853, 0]
click at [234, 237] on li "Date :" at bounding box center [575, 238] width 808 height 17
click at [233, 259] on li "Time :" at bounding box center [575, 256] width 808 height 17
drag, startPoint x: 399, startPoint y: 255, endPoint x: 252, endPoint y: 251, distance: 147.0
click at [252, 251] on li "Time : 5:45pm - [DATE]" at bounding box center [575, 256] width 808 height 17
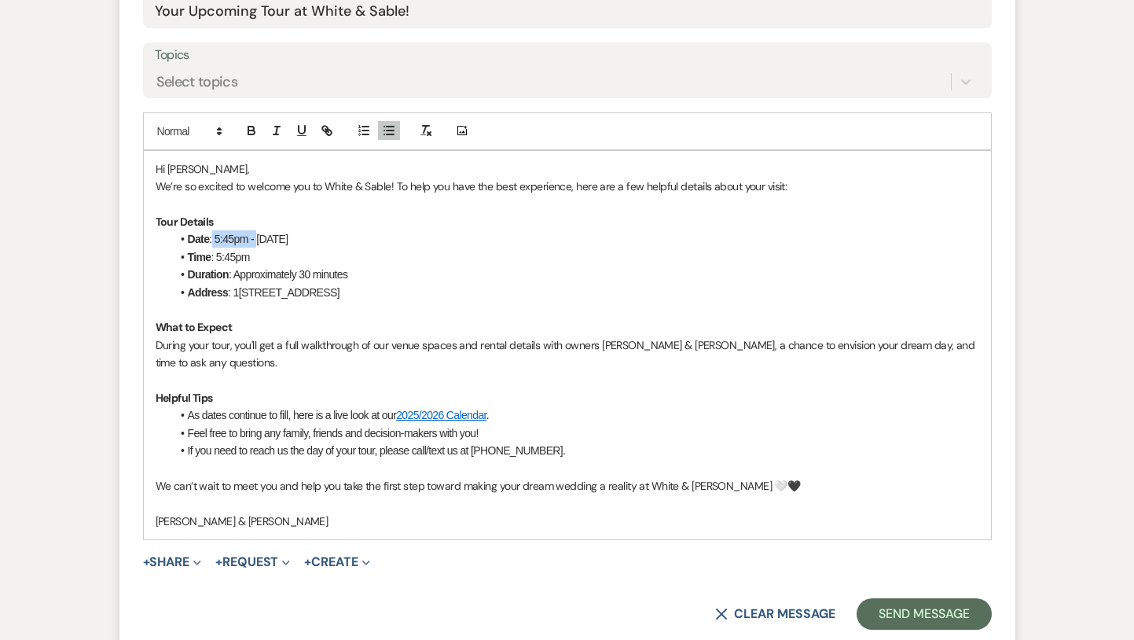
drag, startPoint x: 257, startPoint y: 237, endPoint x: 213, endPoint y: 237, distance: 44.0
click at [213, 237] on li "Date : 5:45pm - [DATE]" at bounding box center [575, 238] width 808 height 17
click at [361, 263] on li "Time : 5:45pm" at bounding box center [575, 256] width 808 height 17
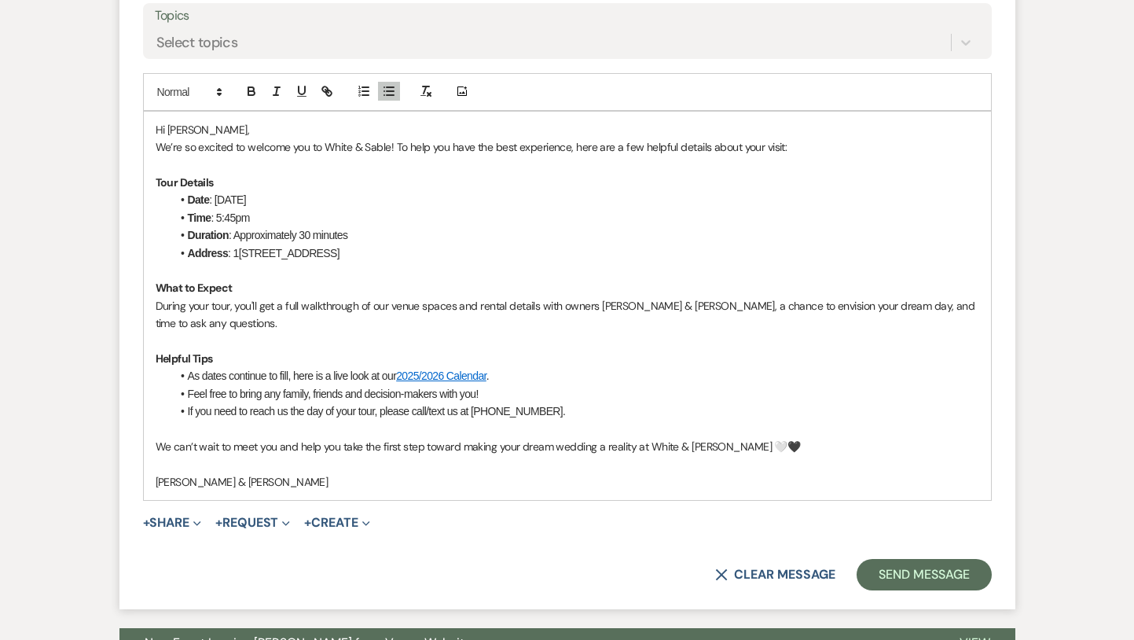
scroll to position [901, 0]
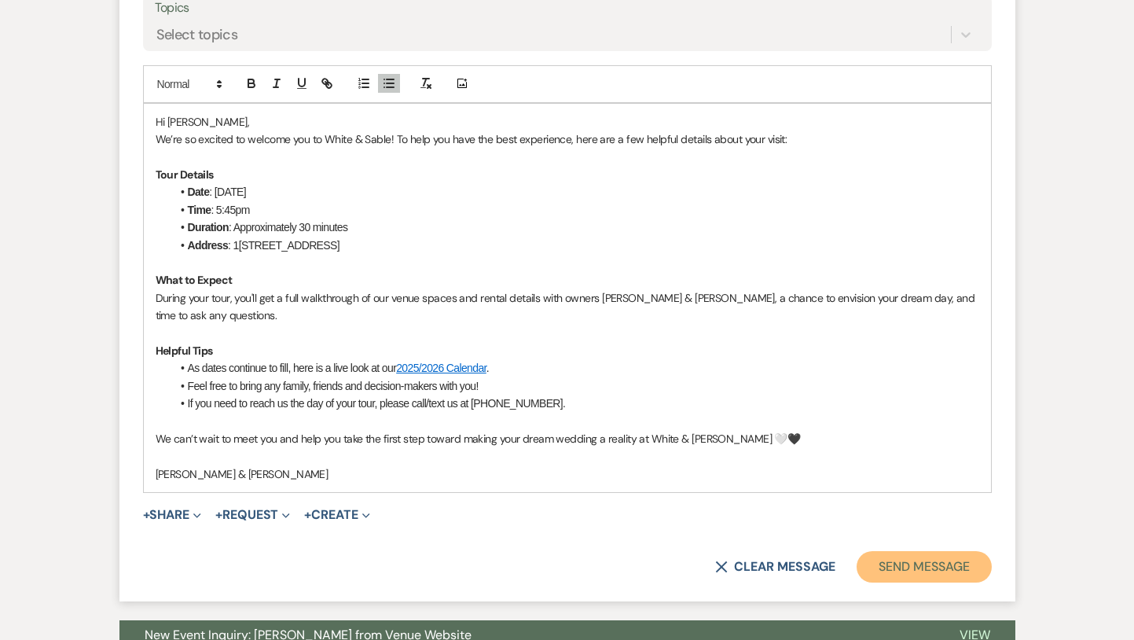
click at [906, 563] on button "Send Message" at bounding box center [924, 566] width 134 height 31
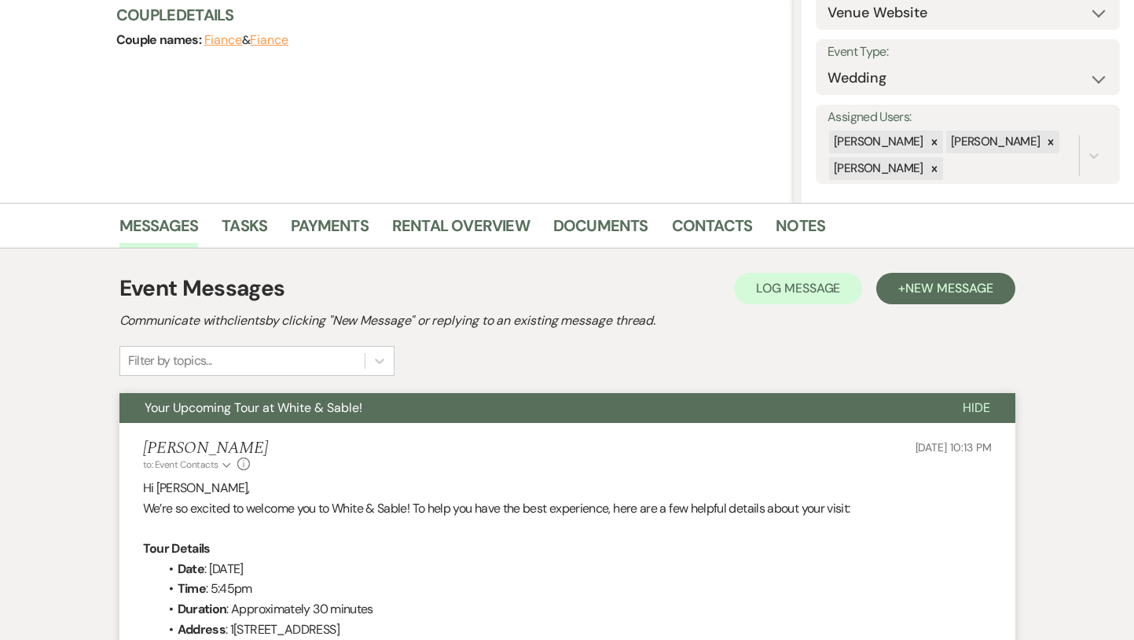
scroll to position [0, 0]
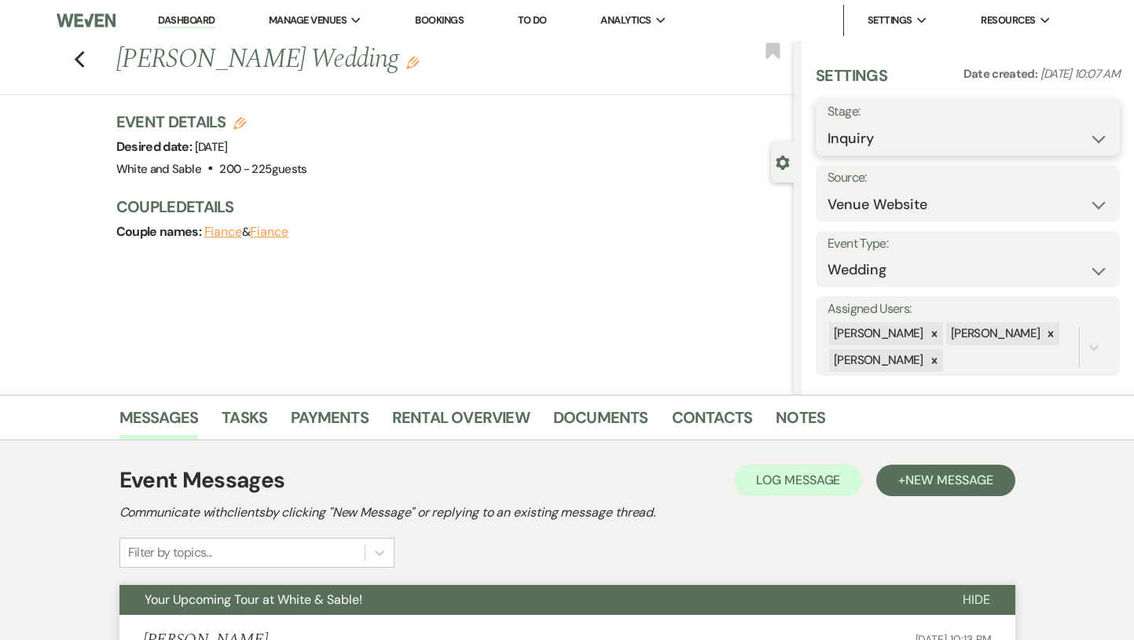
click at [868, 132] on select "Inquiry Follow Up Tour Requested Tour Confirmed Toured Proposal Sent Booked Lost" at bounding box center [968, 138] width 281 height 31
select select "2"
click at [828, 123] on select "Inquiry Follow Up Tour Requested Tour Confirmed Toured Proposal Sent Booked Lost" at bounding box center [968, 138] width 281 height 31
click at [766, 49] on use "button" at bounding box center [773, 50] width 14 height 16
click at [1081, 116] on button "Save" at bounding box center [1089, 127] width 62 height 31
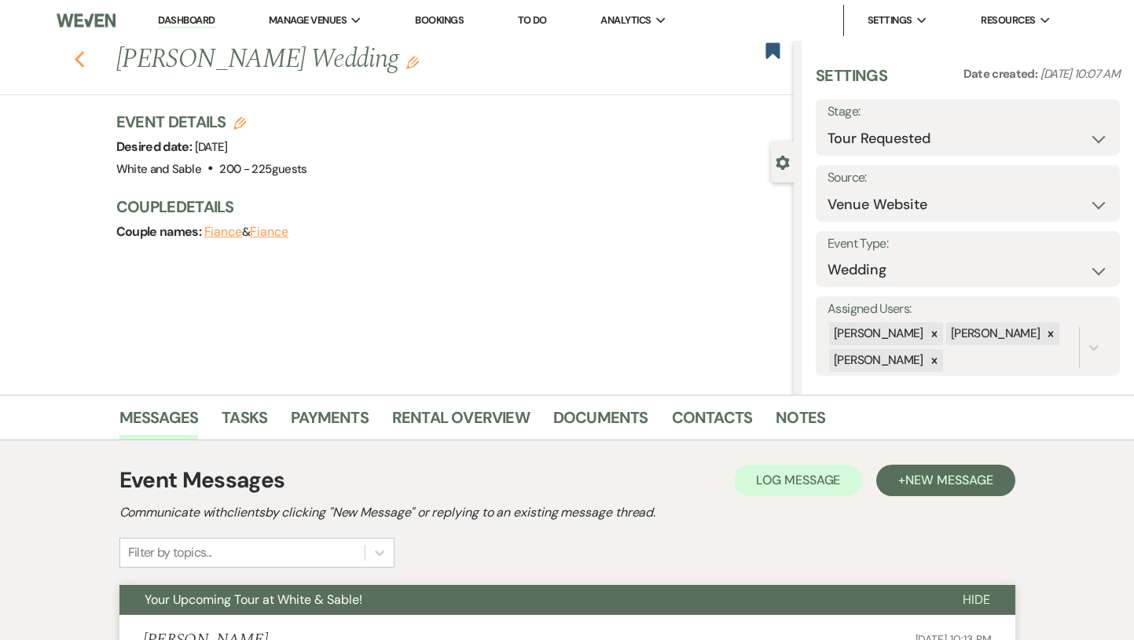
click at [75, 61] on use "button" at bounding box center [79, 59] width 10 height 17
select select "2"
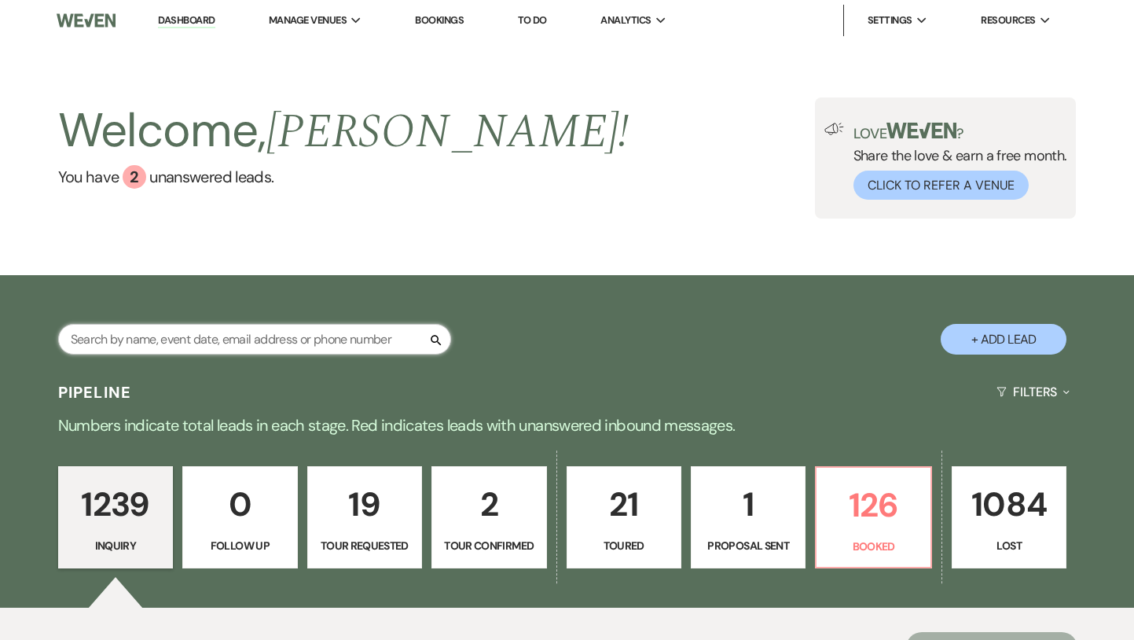
click at [303, 335] on input "text" at bounding box center [254, 339] width 393 height 31
type input "[PERSON_NAME]"
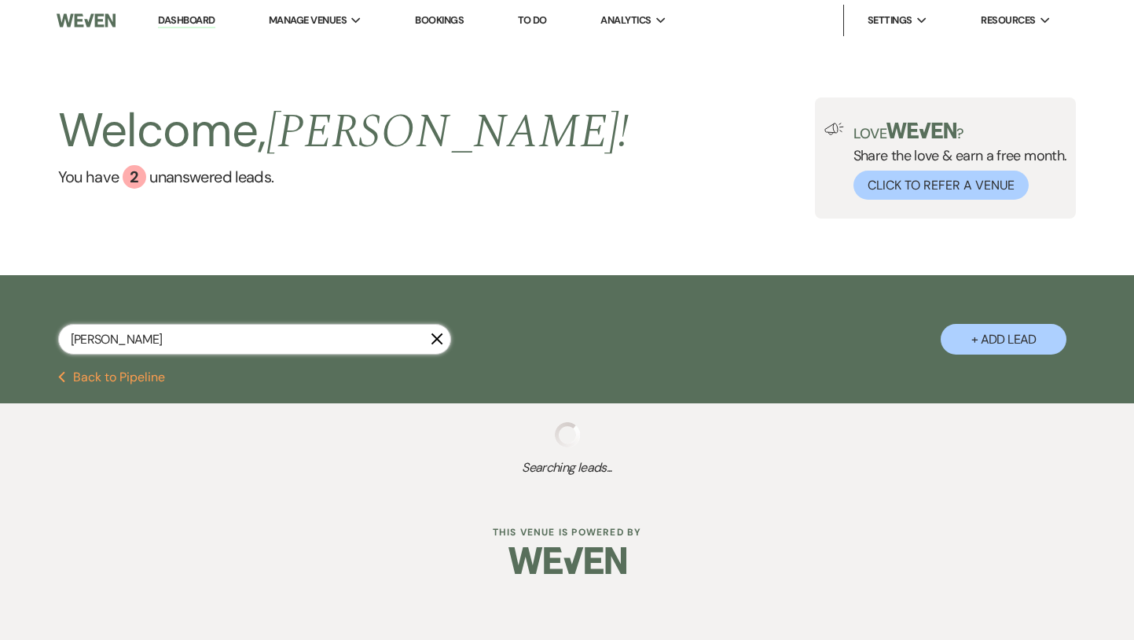
select select "8"
select select "6"
select select "8"
select select "6"
select select "8"
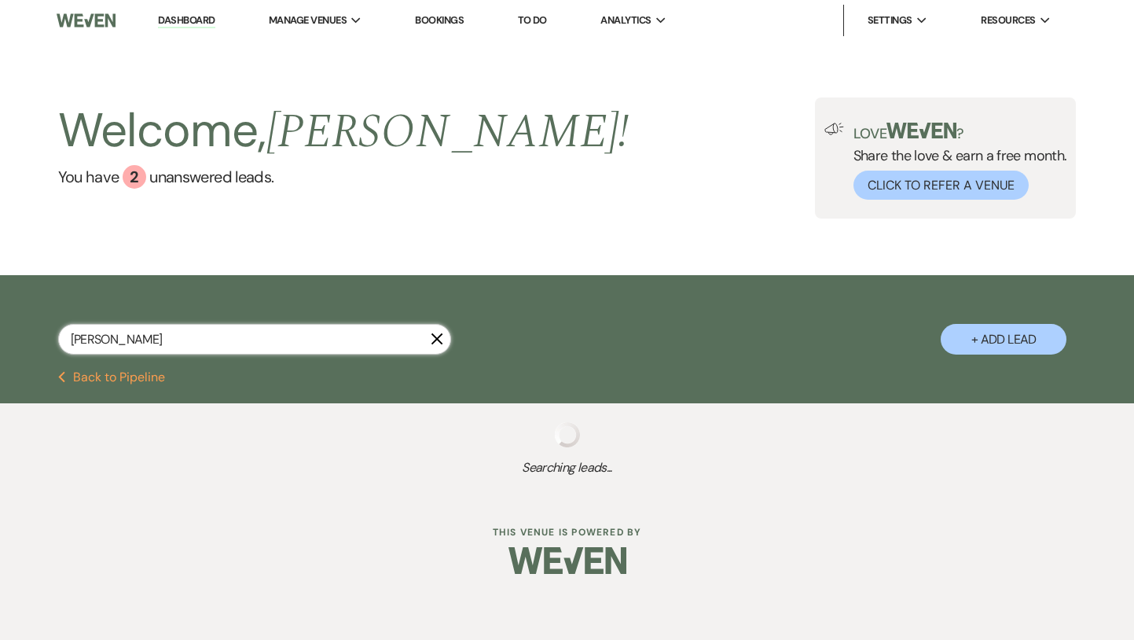
select select "5"
select select "8"
select select "3"
select select "8"
select select "5"
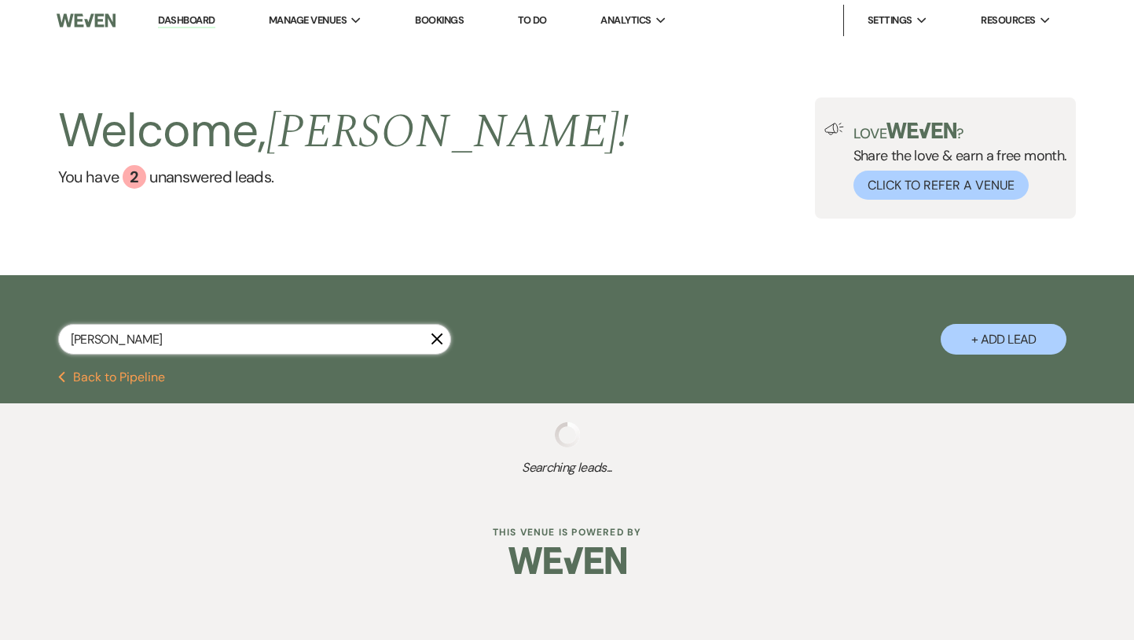
select select "8"
select select "6"
select select "8"
select select "5"
select select "8"
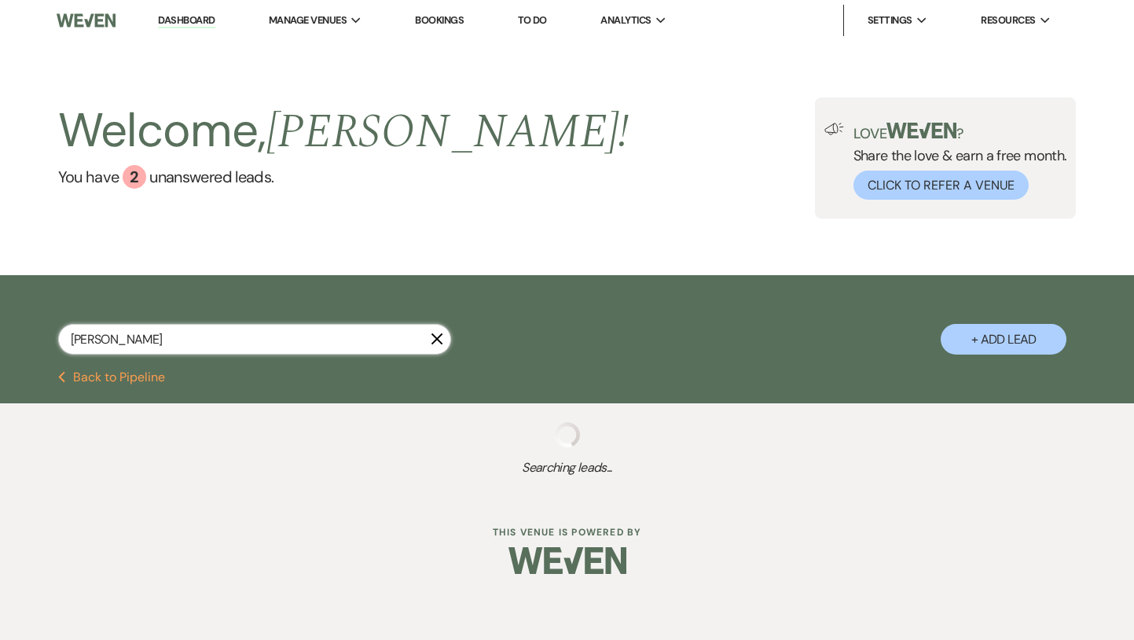
select select "8"
select select "5"
select select "8"
select select "1"
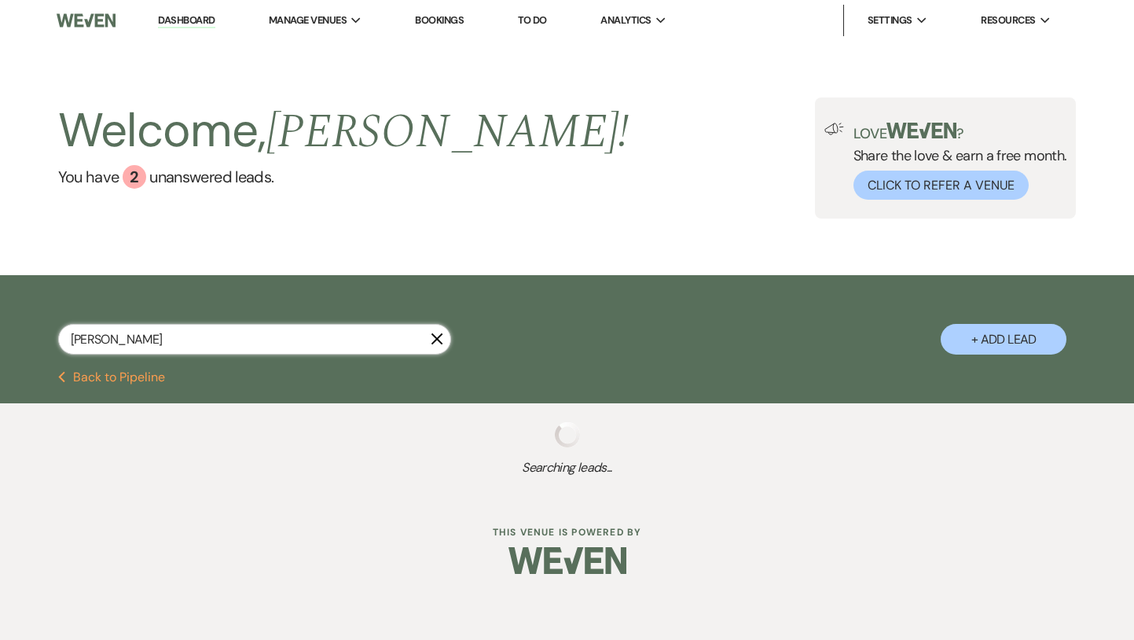
select select "8"
select select "6"
select select "8"
select select "6"
select select "8"
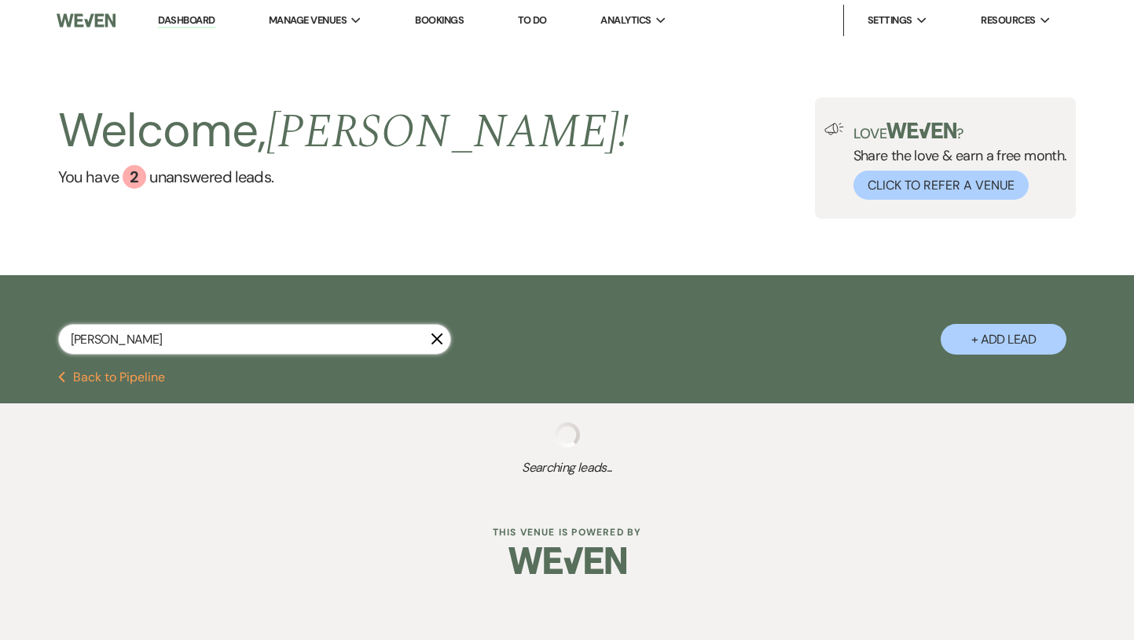
select select "8"
select select "5"
select select "8"
select select "5"
select select "8"
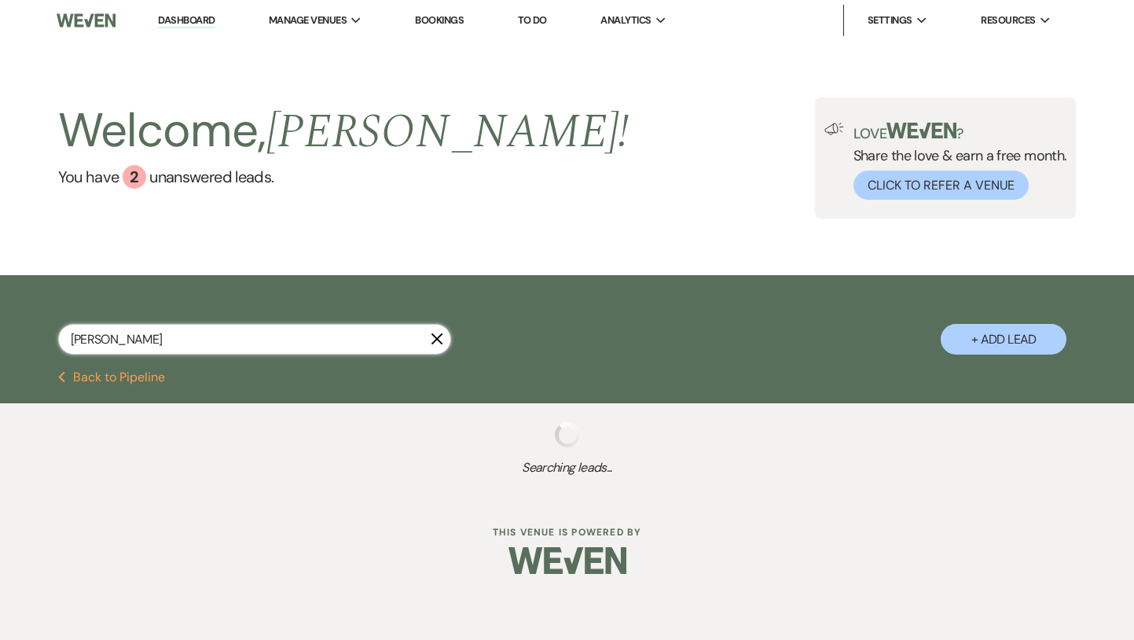
select select "8"
select select "2"
select select "8"
select select "2"
select select "8"
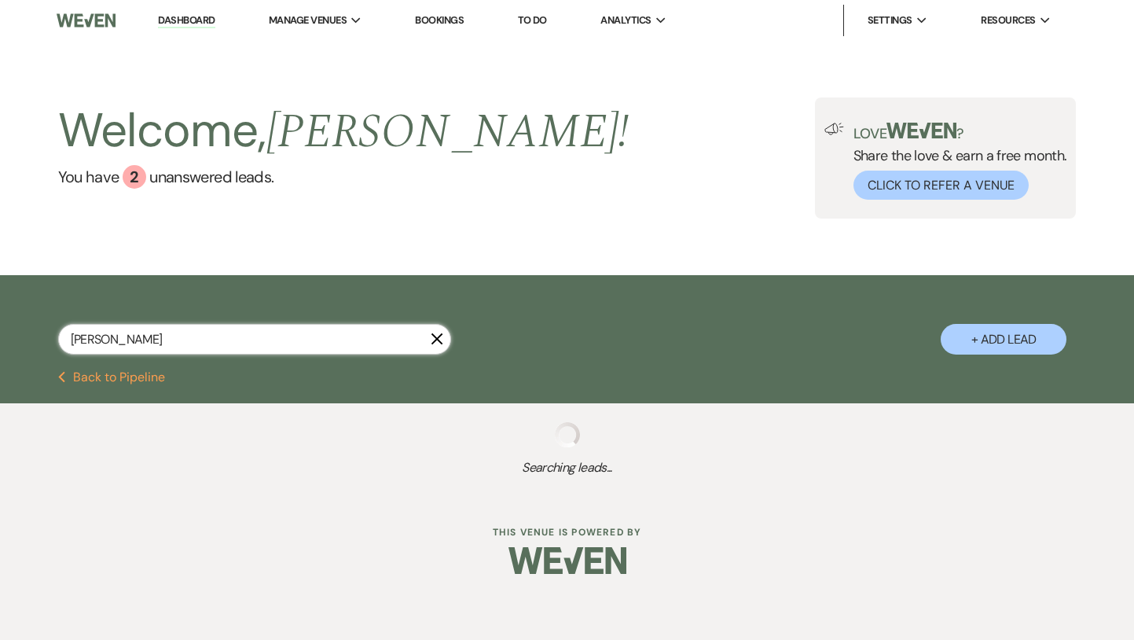
select select "2"
select select "8"
select select "2"
select select "8"
select select "2"
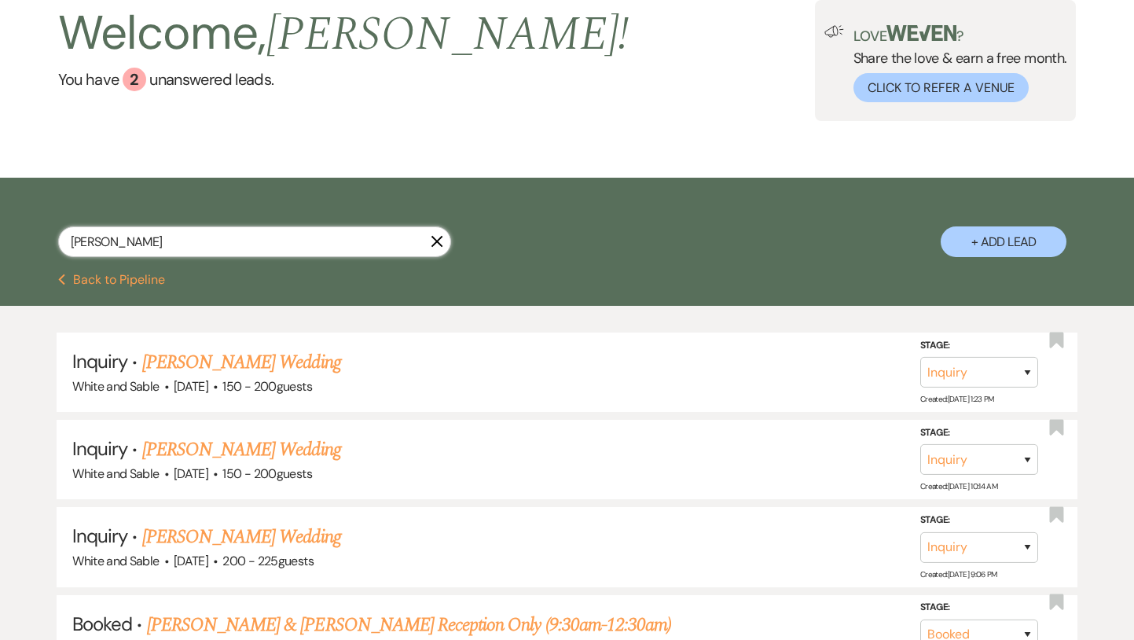
scroll to position [110, 0]
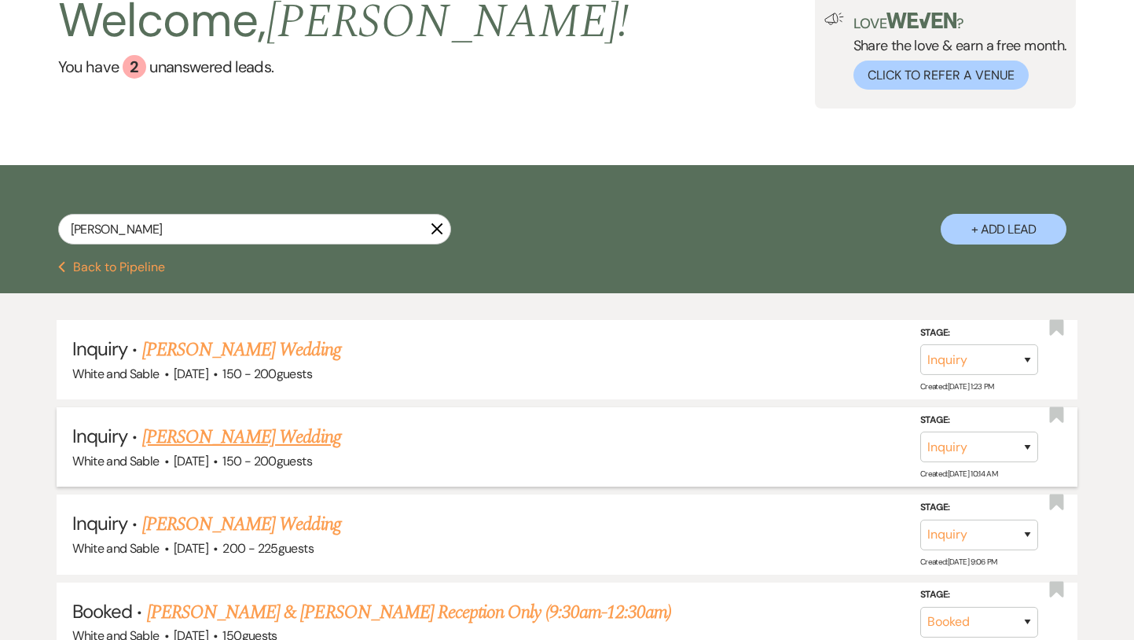
click at [275, 425] on link "[PERSON_NAME] Wedding" at bounding box center [241, 437] width 199 height 28
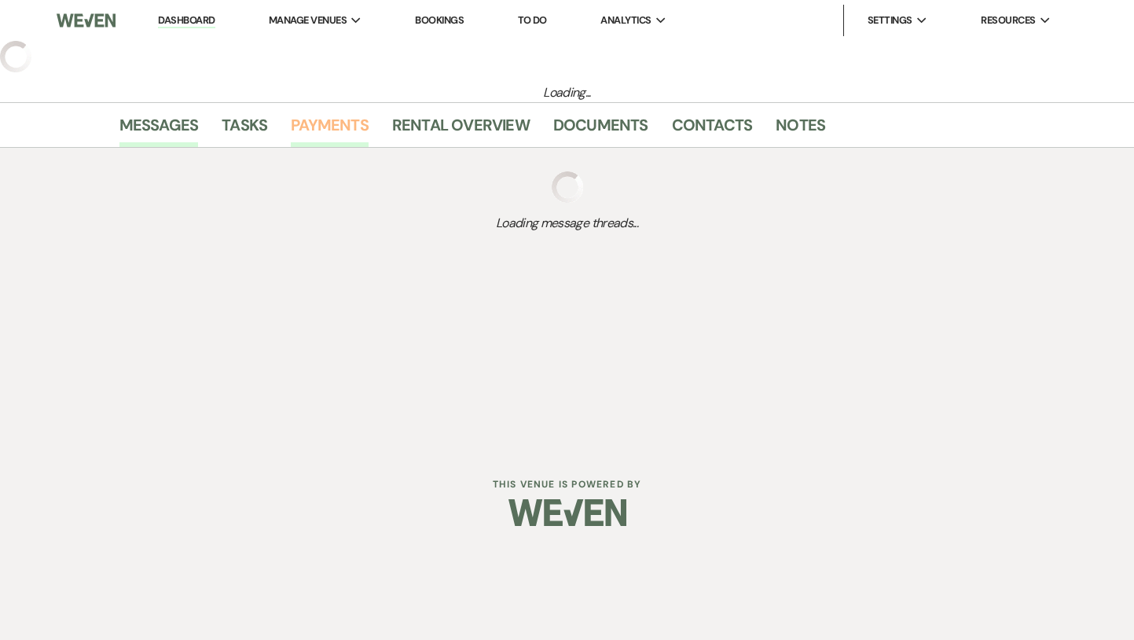
select select "5"
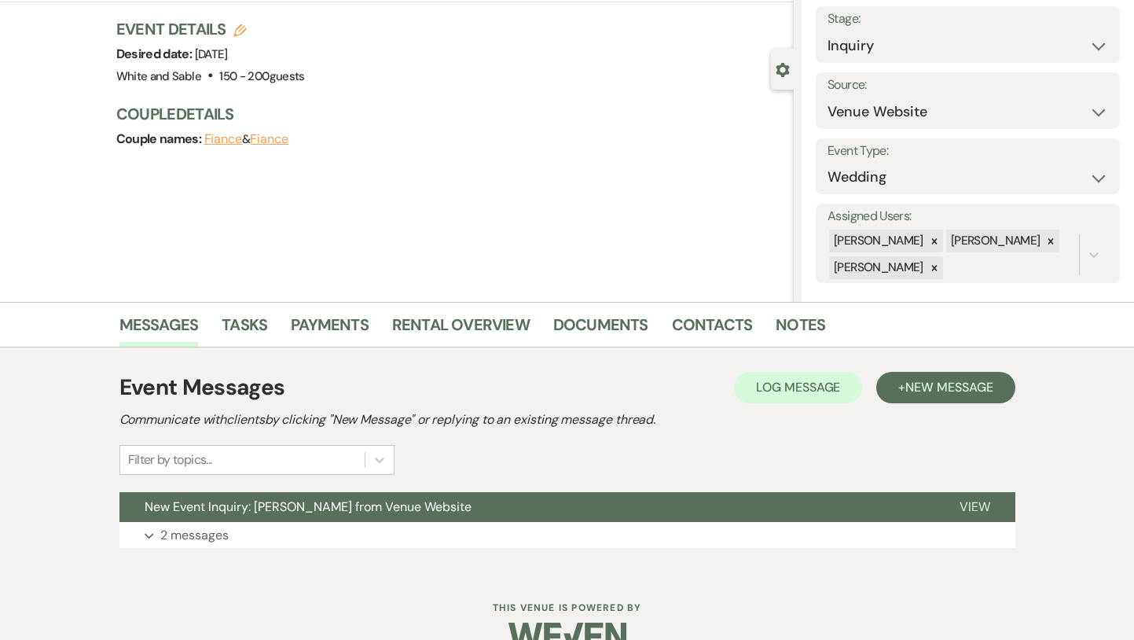
scroll to position [126, 0]
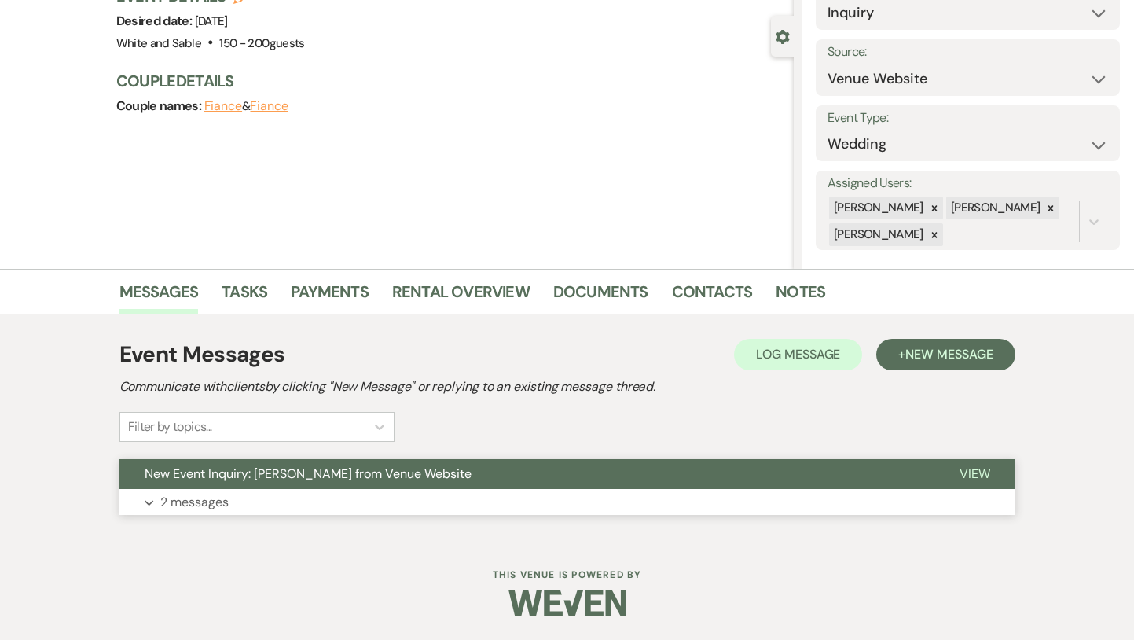
click at [364, 477] on span "New Event Inquiry: [PERSON_NAME] from Venue Website" at bounding box center [308, 473] width 327 height 17
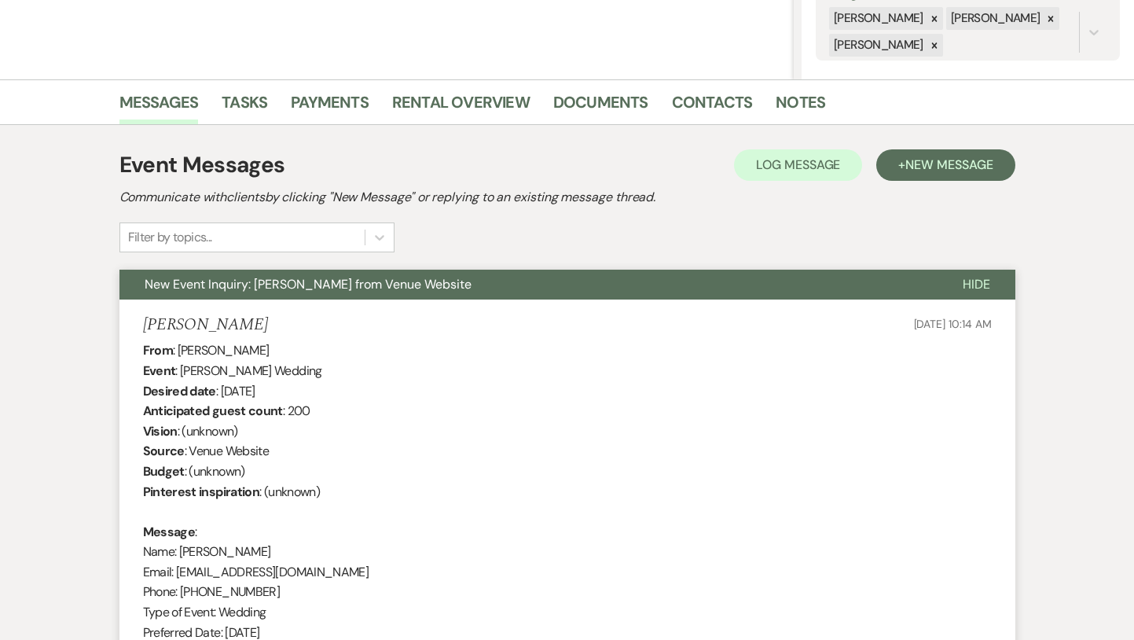
scroll to position [310, 0]
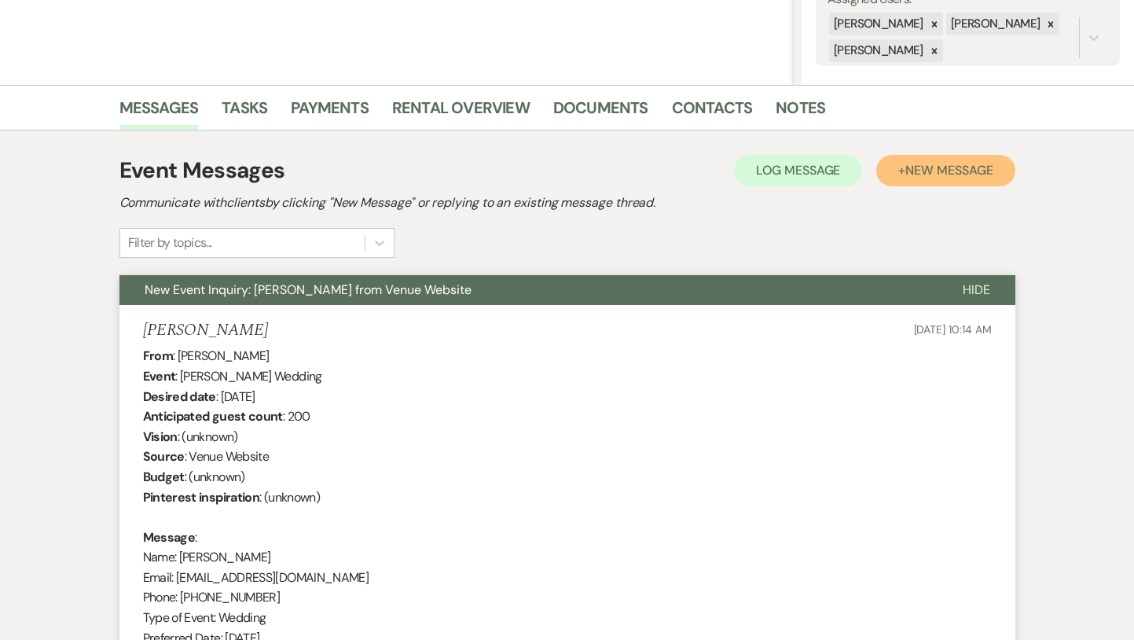
click at [939, 174] on span "New Message" at bounding box center [948, 170] width 87 height 17
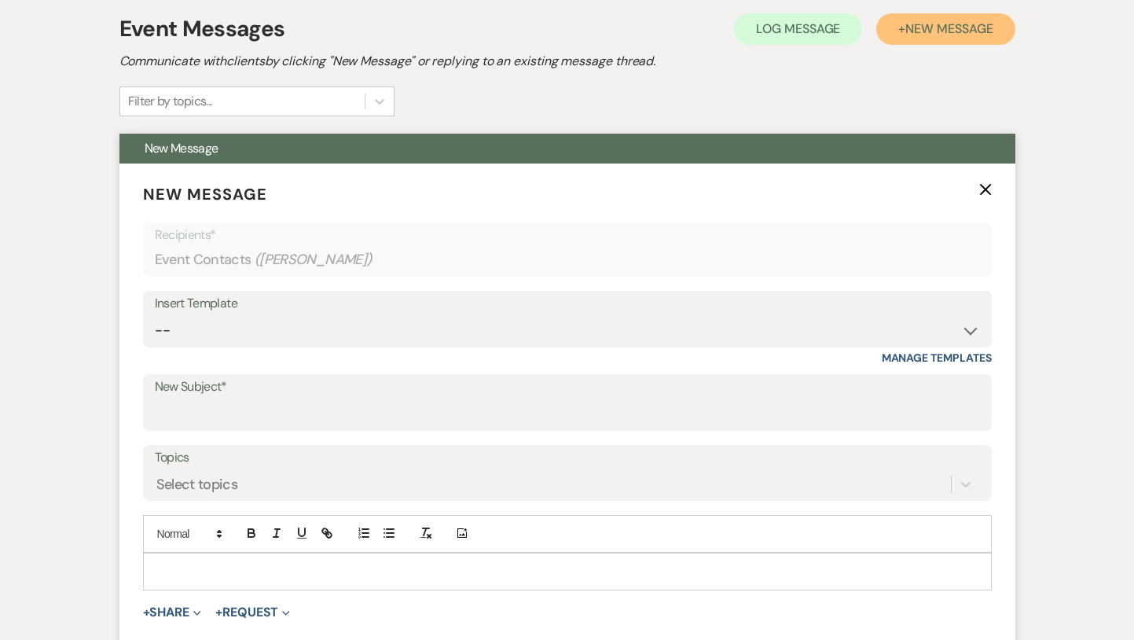
scroll to position [494, 0]
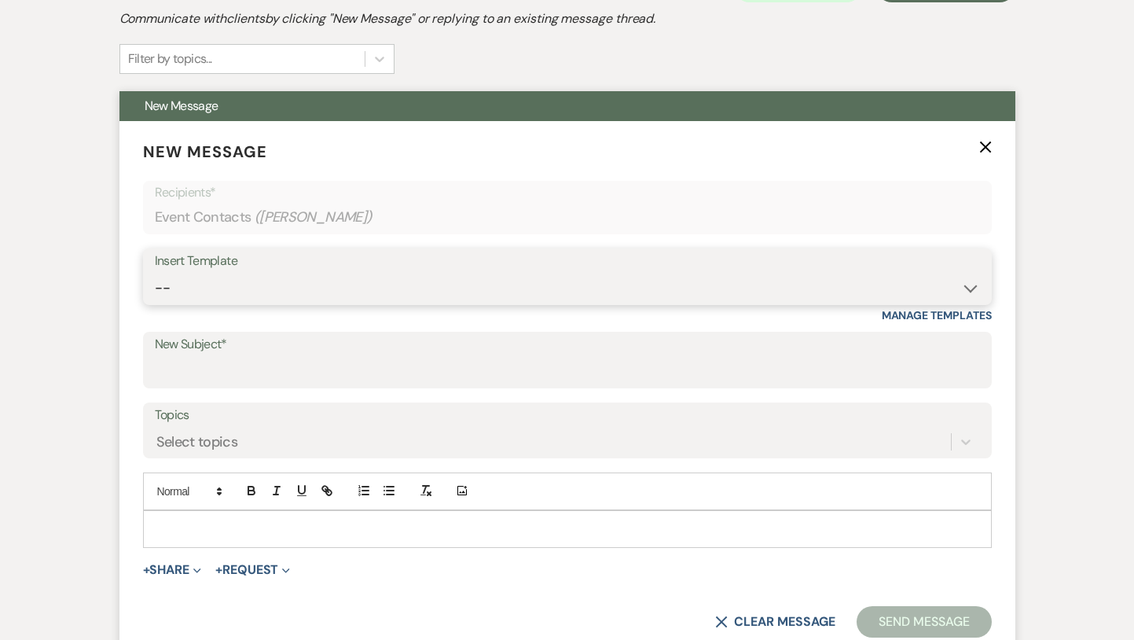
click at [387, 283] on select "-- Inquiry Response (Venue Guide) Schedule - Venue Tour Appt Confirmation Sched…" at bounding box center [567, 288] width 825 height 31
select select "4647"
click at [155, 273] on select "-- Inquiry Response (Venue Guide) Schedule - Venue Tour Appt Confirmation Sched…" at bounding box center [567, 288] width 825 height 31
type input "Your Upcoming Tour at White & Sable!"
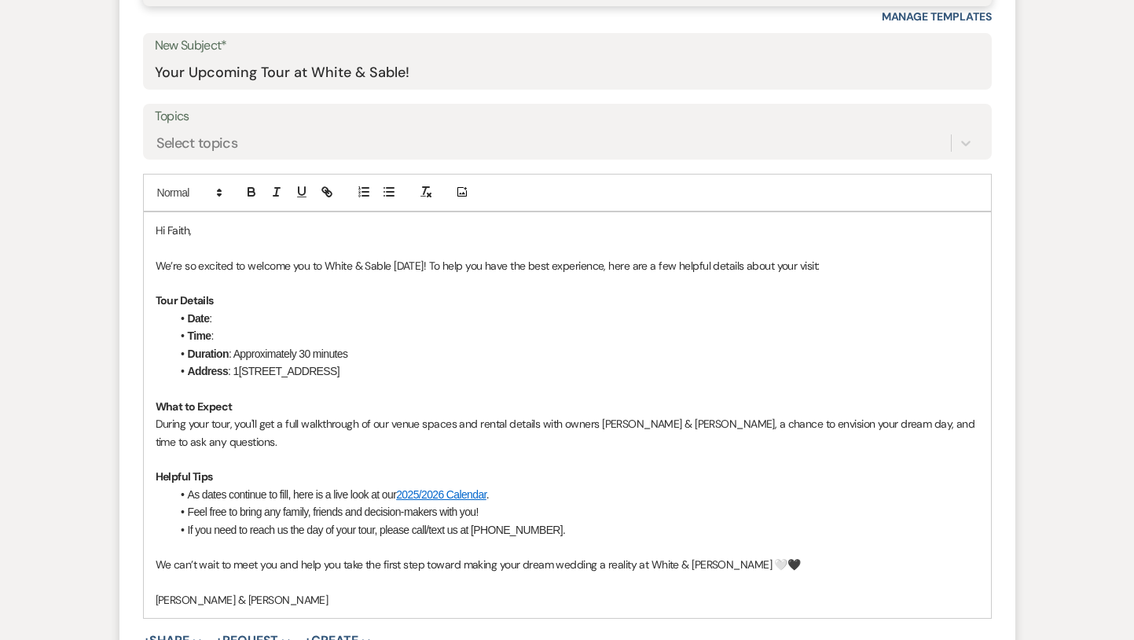
scroll to position [842, 0]
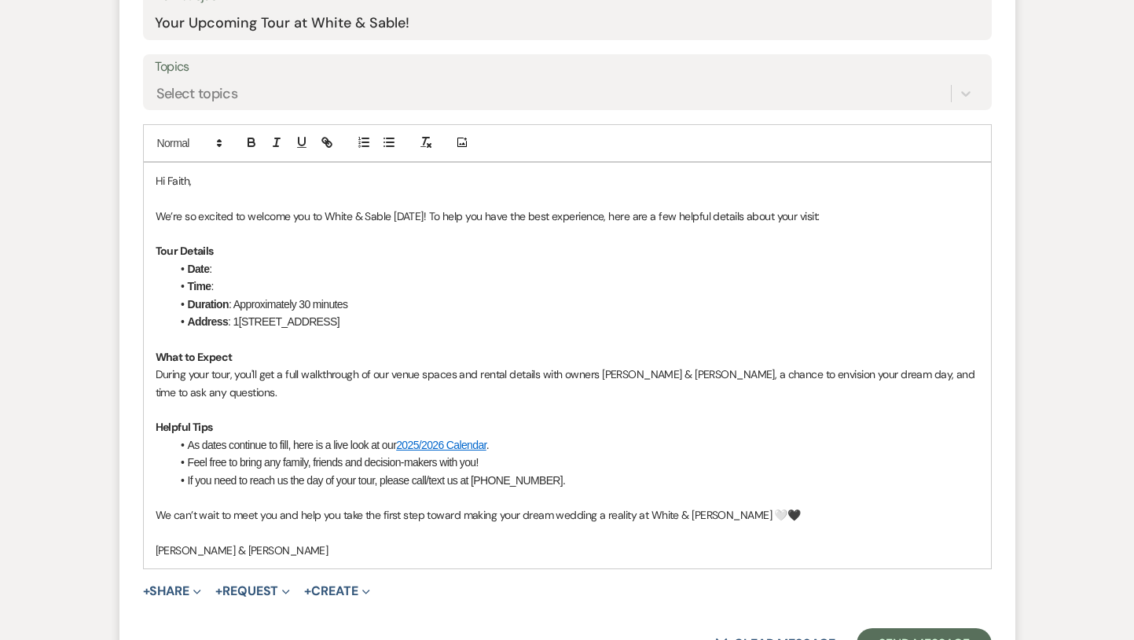
click at [244, 265] on li "Date :" at bounding box center [575, 268] width 808 height 17
click at [243, 293] on li "Time :" at bounding box center [575, 285] width 808 height 17
drag, startPoint x: 449, startPoint y: 284, endPoint x: 255, endPoint y: 282, distance: 194.1
click at [255, 282] on li "Time : 8:00pm - [DATE]" at bounding box center [575, 285] width 808 height 17
drag, startPoint x: 258, startPoint y: 266, endPoint x: 215, endPoint y: 266, distance: 43.2
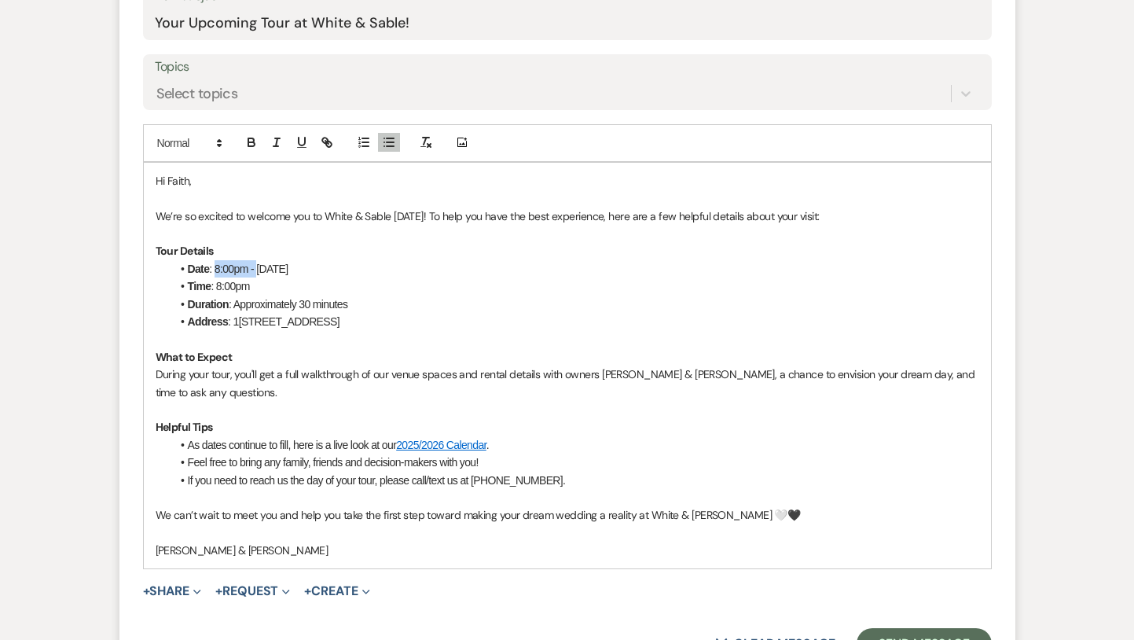
click at [215, 266] on li "Date : 8:00pm - [DATE]" at bounding box center [575, 268] width 808 height 17
click at [276, 280] on li "Time : 8:00pm" at bounding box center [575, 285] width 808 height 17
click at [219, 202] on p at bounding box center [568, 197] width 824 height 17
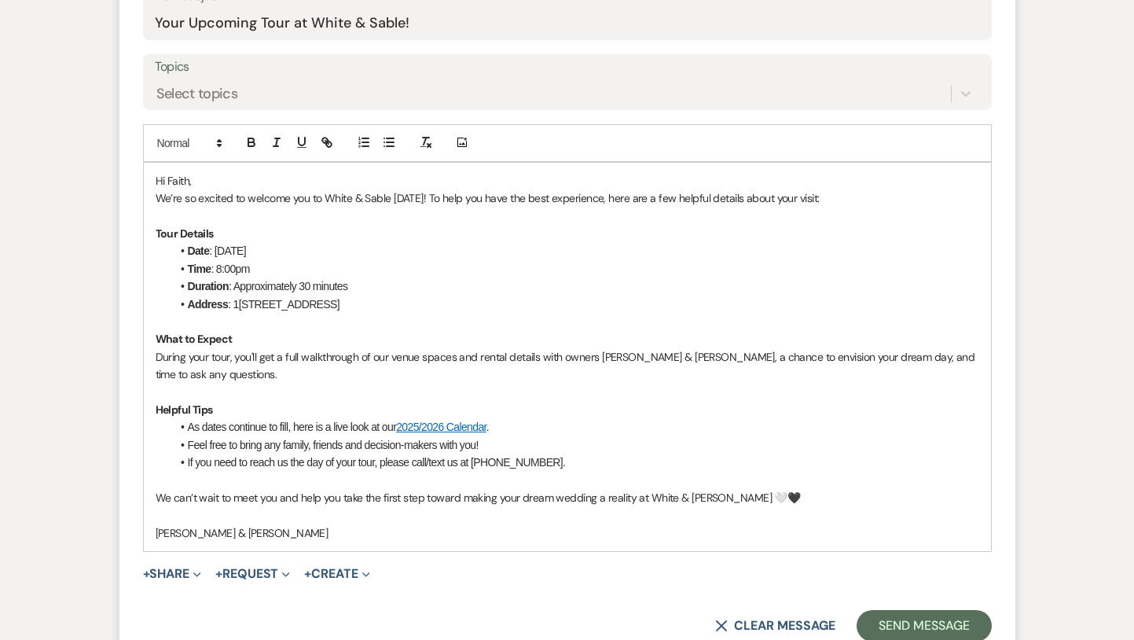
click at [412, 198] on p "We’re so excited to welcome you to White & Sable [DATE]! To help you have the b…" at bounding box center [568, 197] width 824 height 17
click at [510, 267] on li "Time : 8:00pm" at bounding box center [575, 268] width 808 height 17
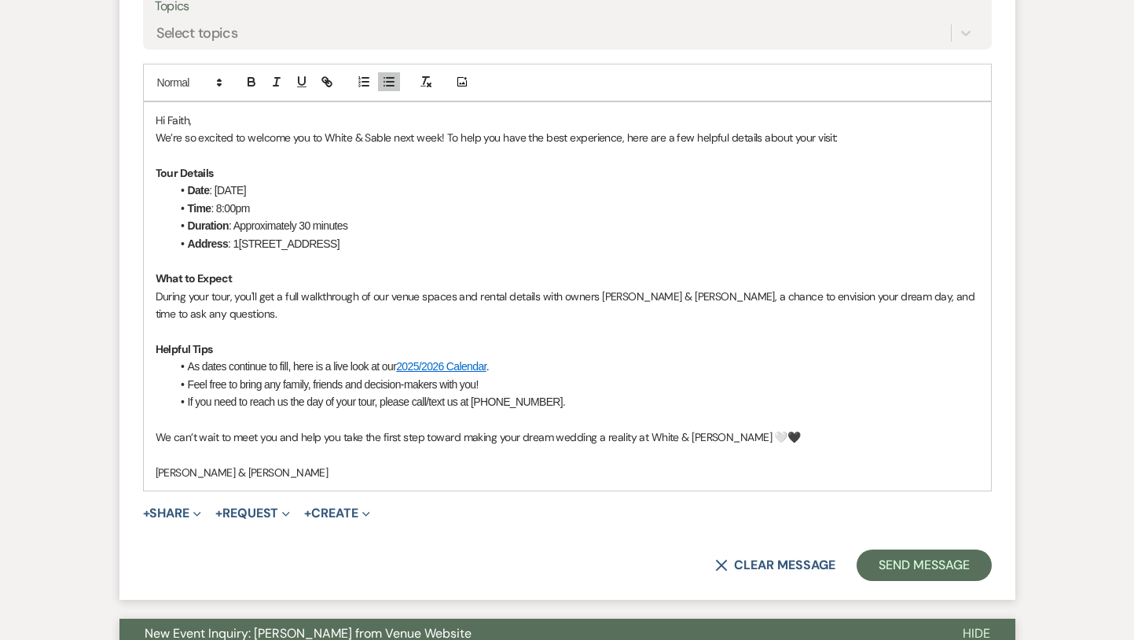
scroll to position [959, 0]
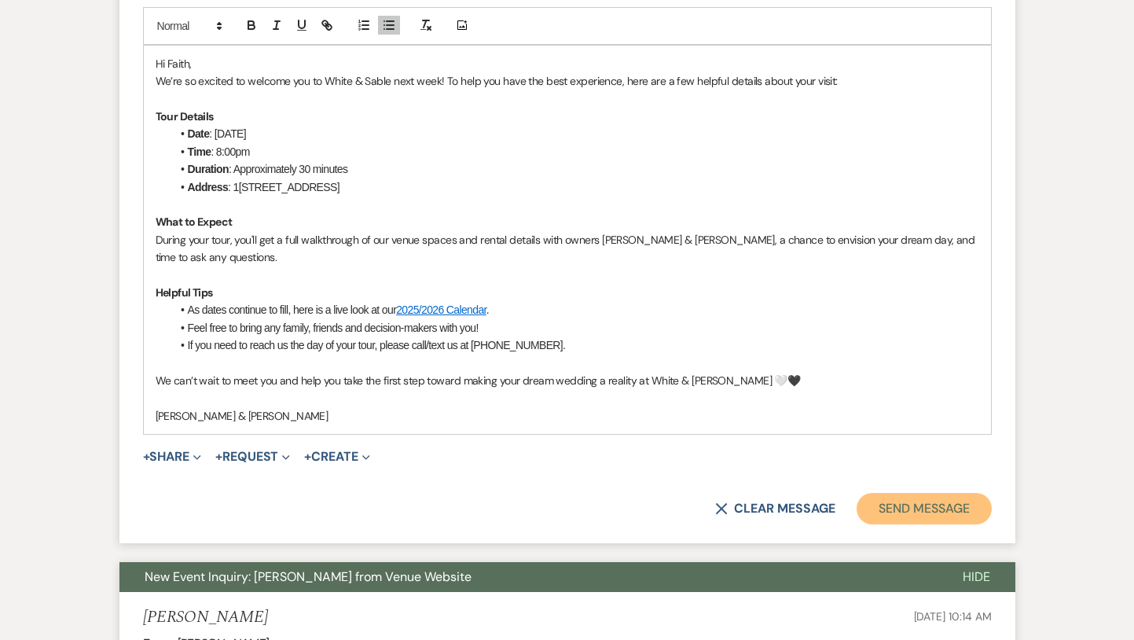
click at [902, 509] on button "Send Message" at bounding box center [924, 508] width 134 height 31
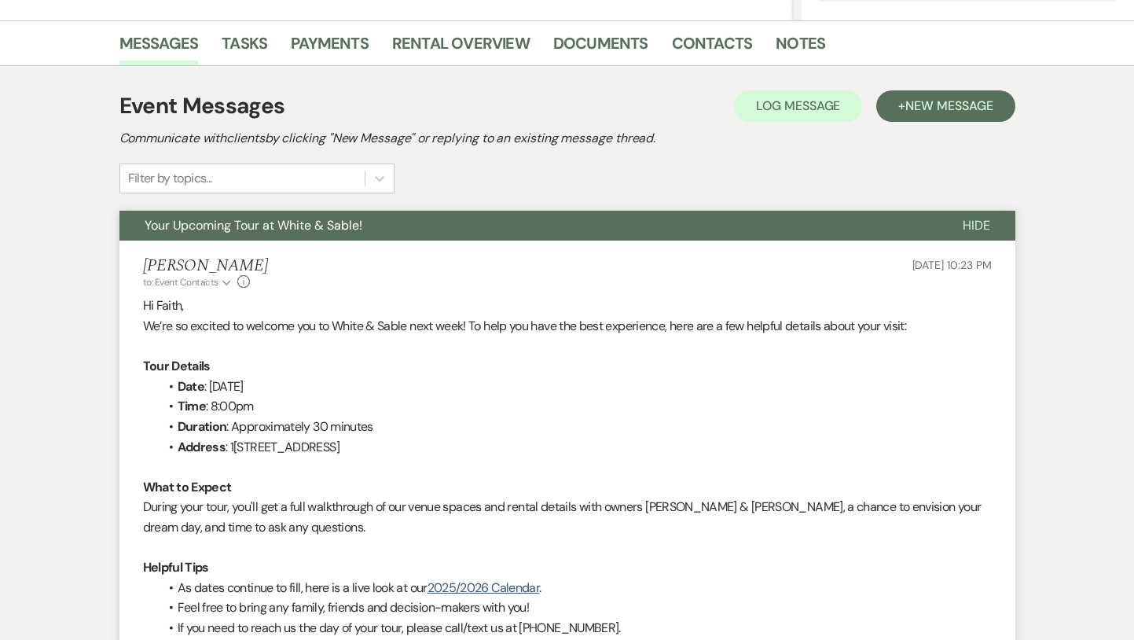
scroll to position [0, 0]
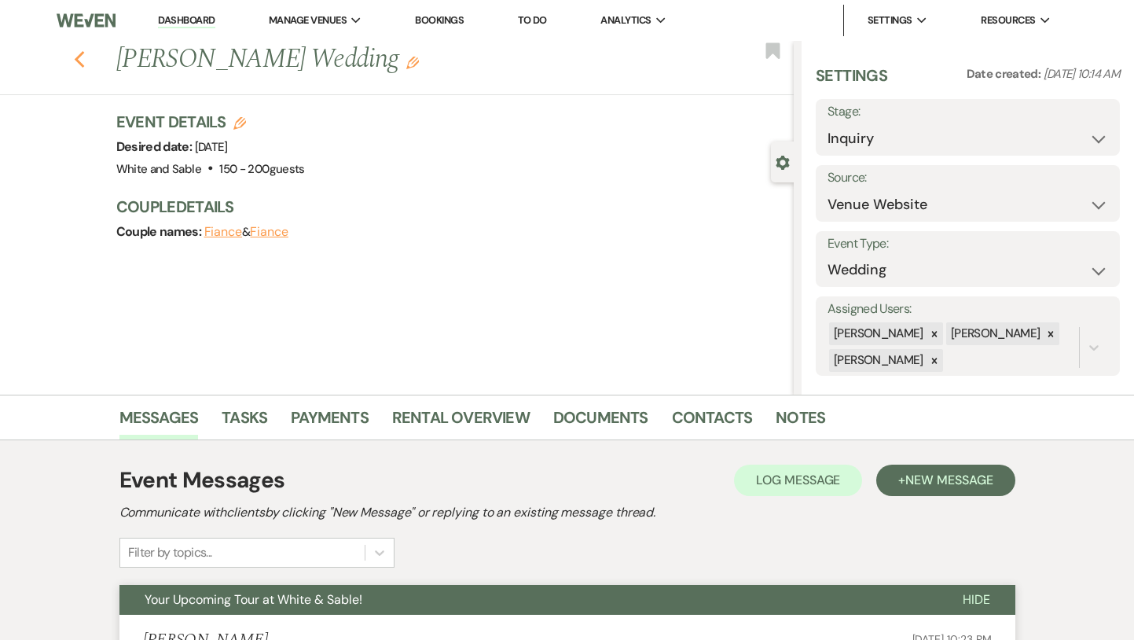
click at [81, 53] on use "button" at bounding box center [79, 59] width 10 height 17
select select "8"
select select "6"
select select "8"
select select "6"
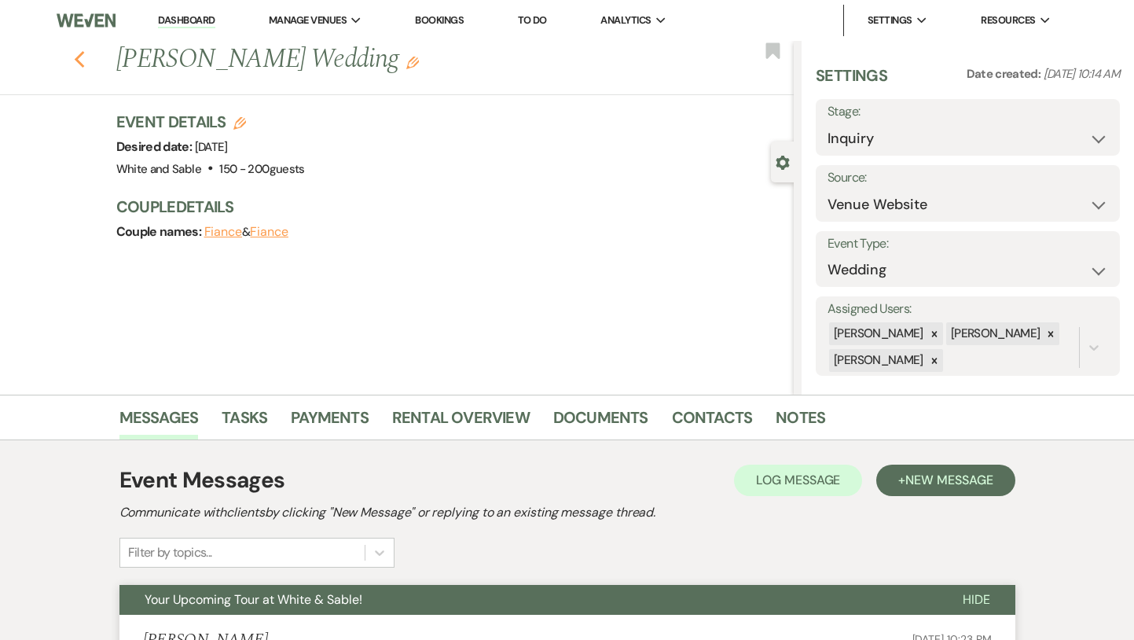
select select "8"
select select "5"
select select "8"
select select "3"
select select "8"
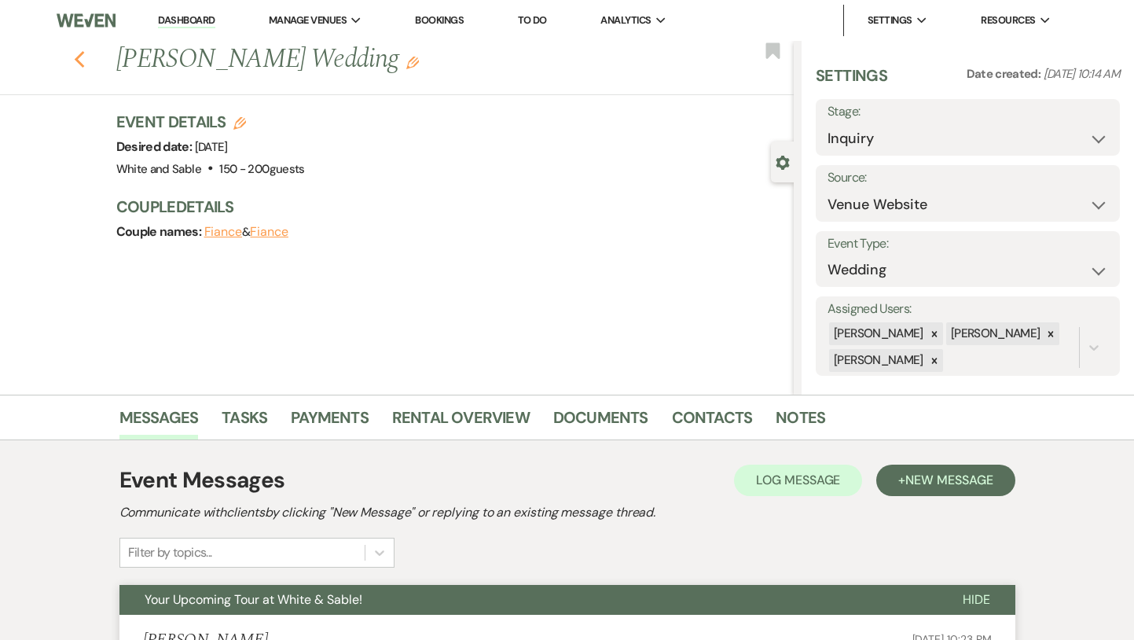
select select "5"
select select "8"
select select "6"
select select "8"
select select "5"
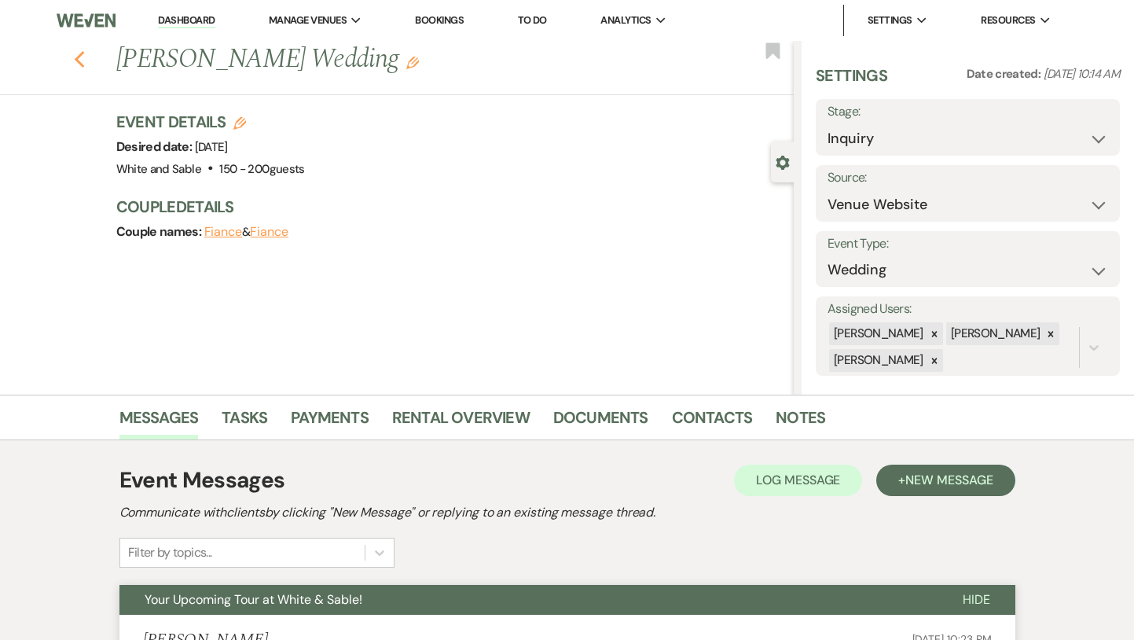
select select "8"
select select "5"
select select "8"
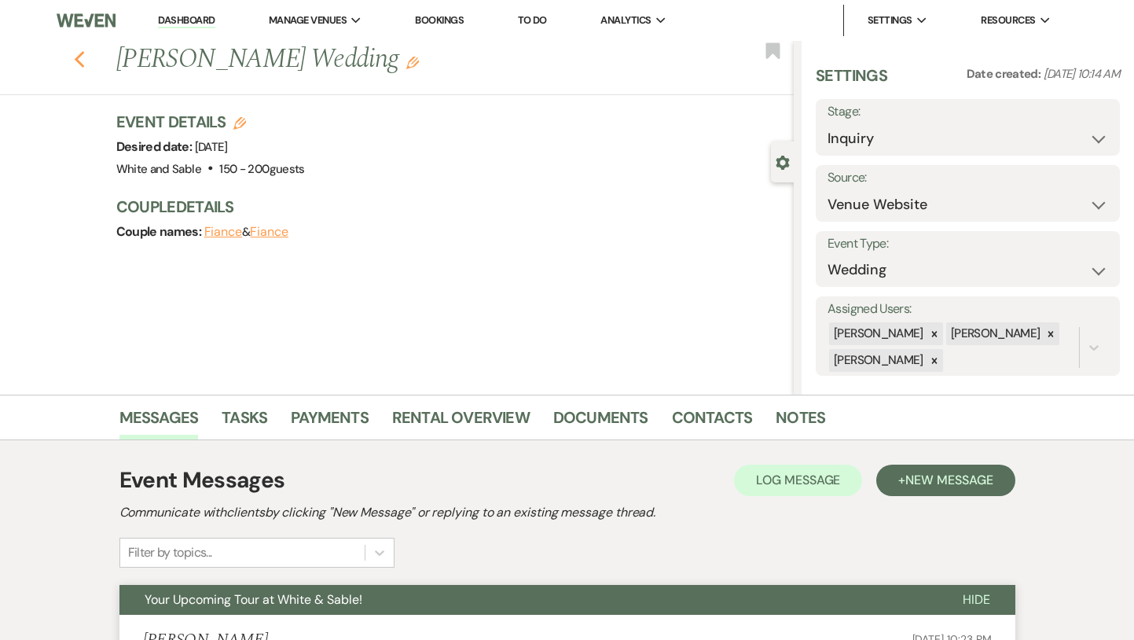
select select "1"
select select "8"
select select "6"
select select "8"
select select "6"
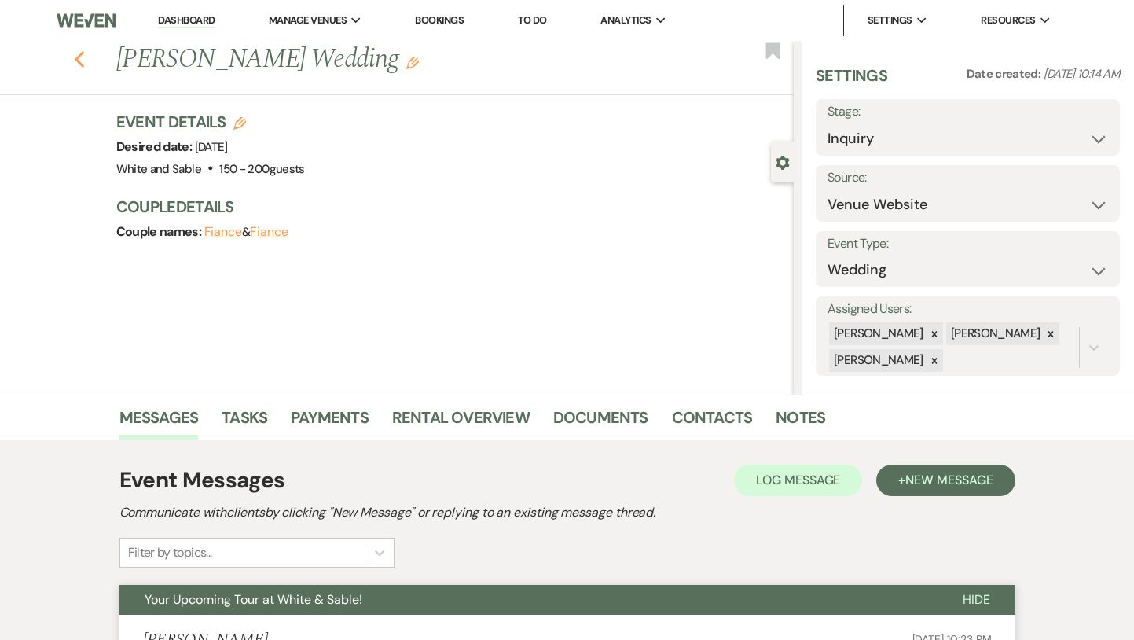
select select "8"
select select "5"
select select "8"
select select "5"
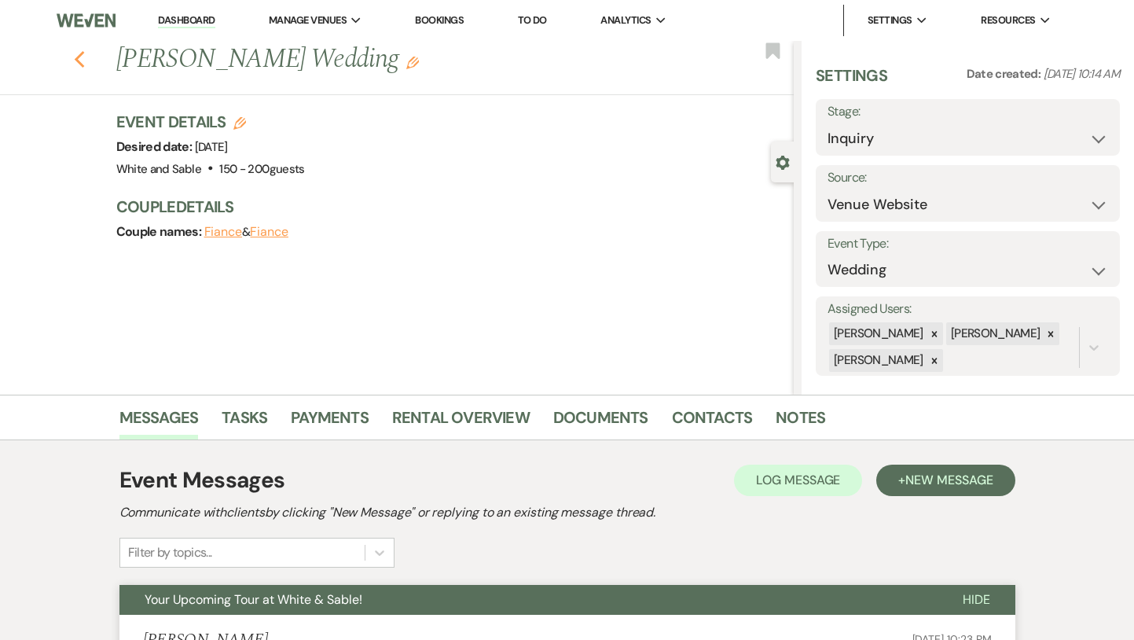
select select "8"
select select "2"
select select "8"
select select "2"
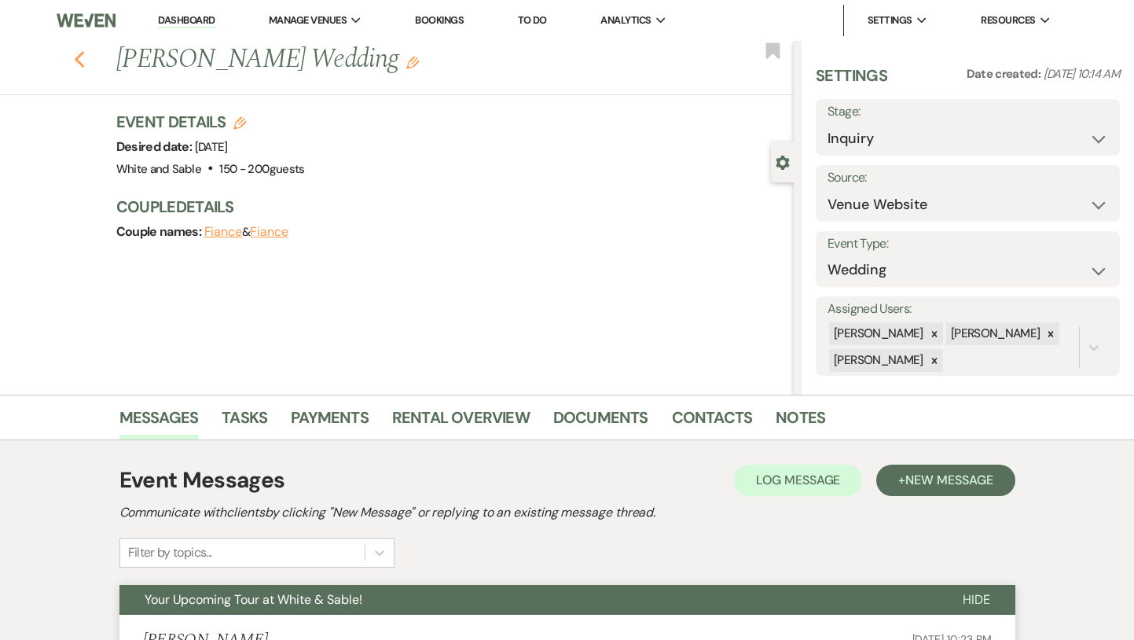
select select "8"
select select "2"
select select "8"
select select "2"
select select "8"
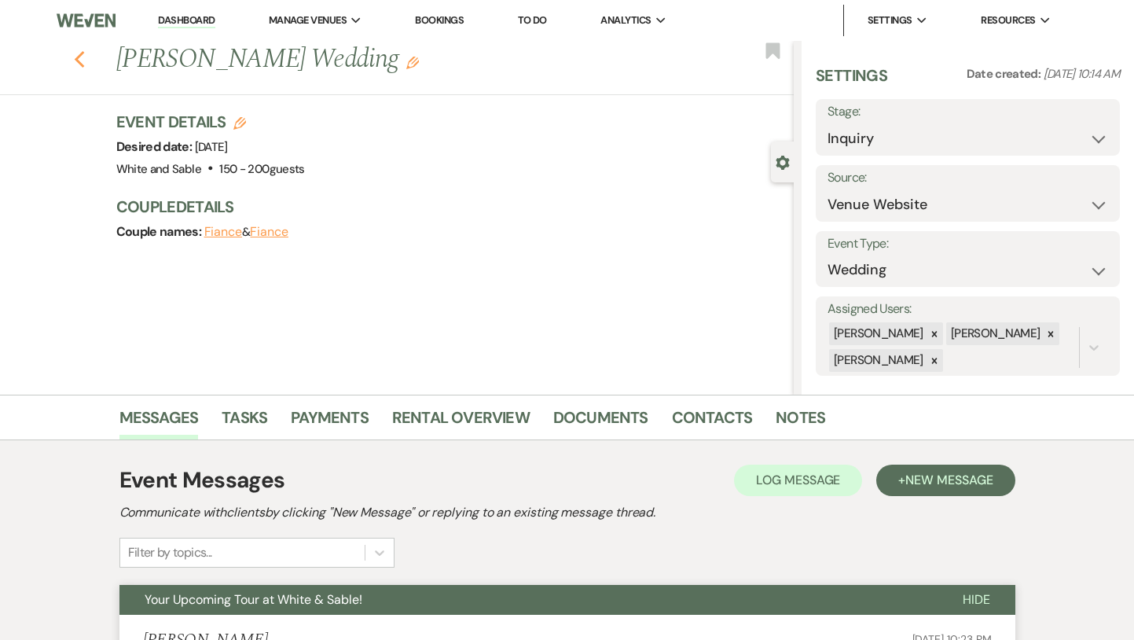
select select "2"
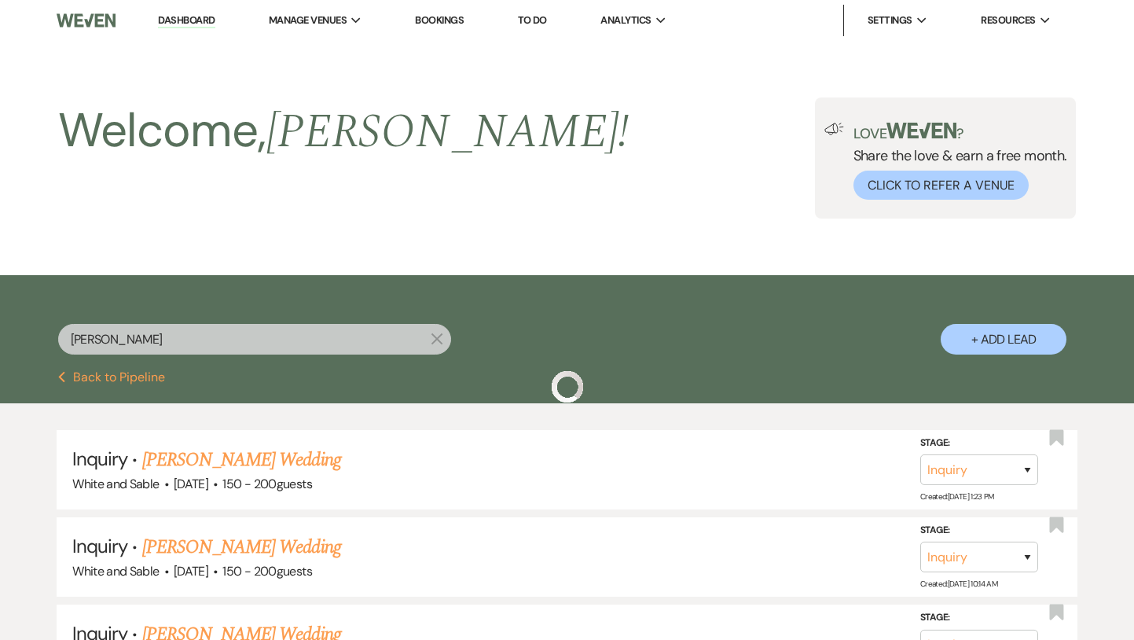
scroll to position [110, 0]
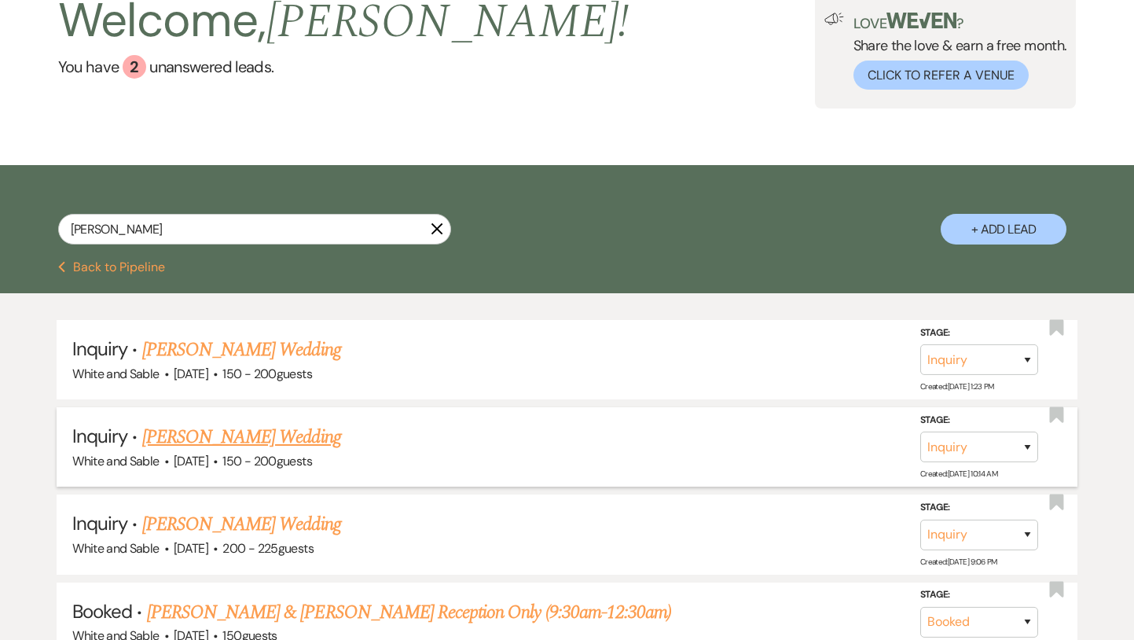
click at [244, 437] on link "[PERSON_NAME] Wedding" at bounding box center [241, 437] width 199 height 28
select select "5"
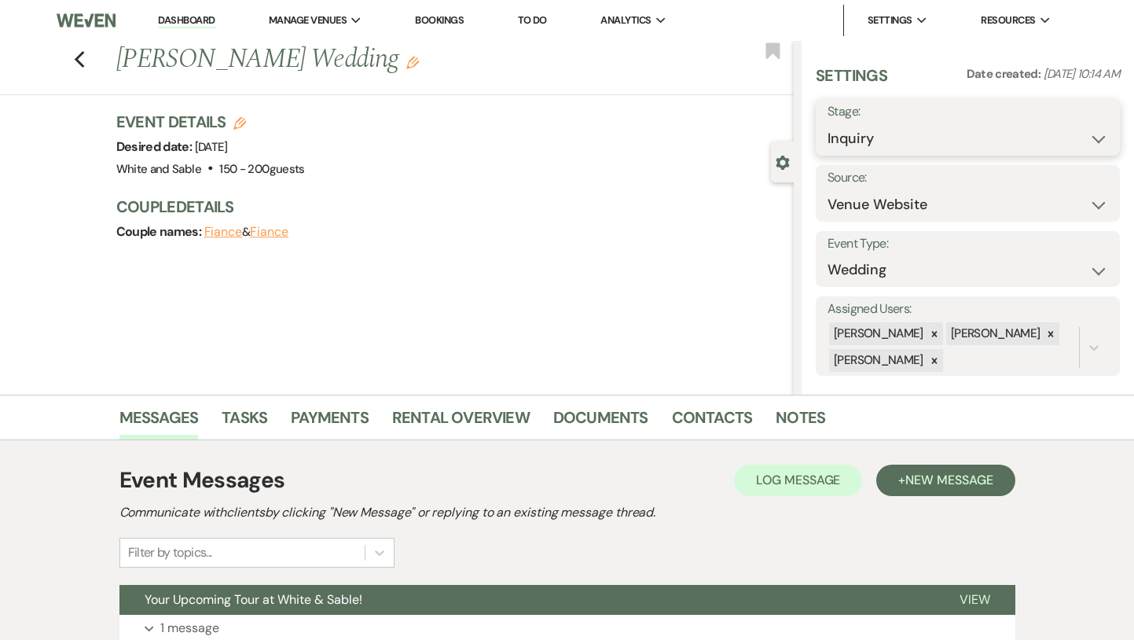
click at [911, 136] on select "Inquiry Follow Up Tour Requested Tour Confirmed Toured Proposal Sent Booked Lost" at bounding box center [968, 138] width 281 height 31
select select "2"
click at [828, 123] on select "Inquiry Follow Up Tour Requested Tour Confirmed Toured Proposal Sent Booked Lost" at bounding box center [968, 138] width 281 height 31
click at [779, 57] on use "button" at bounding box center [773, 50] width 14 height 16
click at [1087, 128] on button "Save" at bounding box center [1089, 127] width 62 height 31
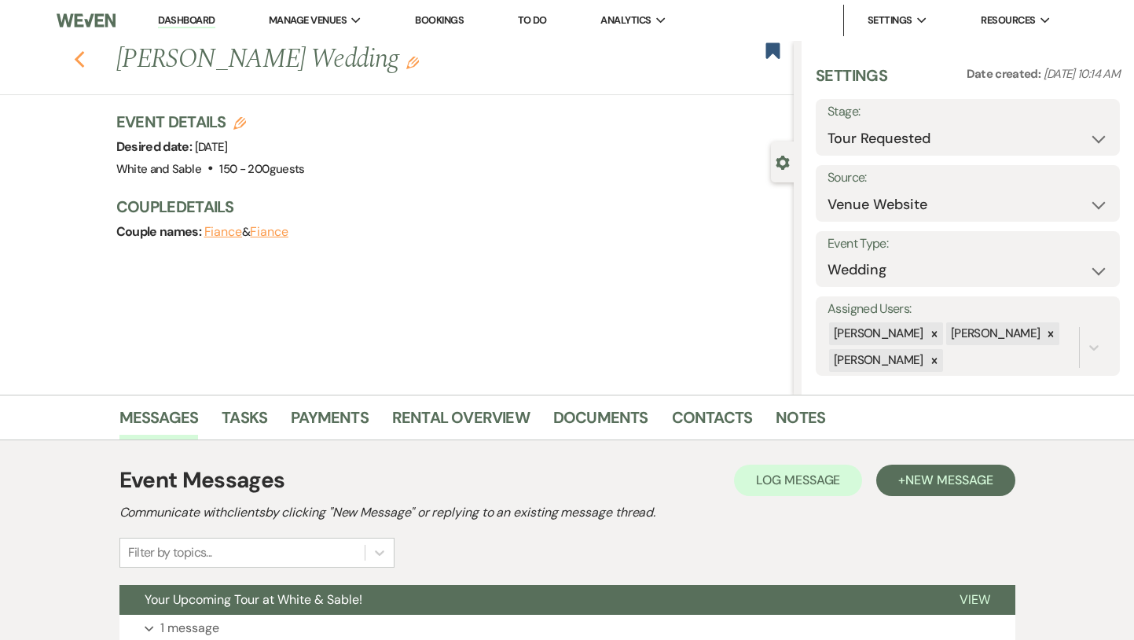
click at [75, 58] on use "button" at bounding box center [79, 59] width 10 height 17
select select "2"
select select "8"
select select "6"
select select "8"
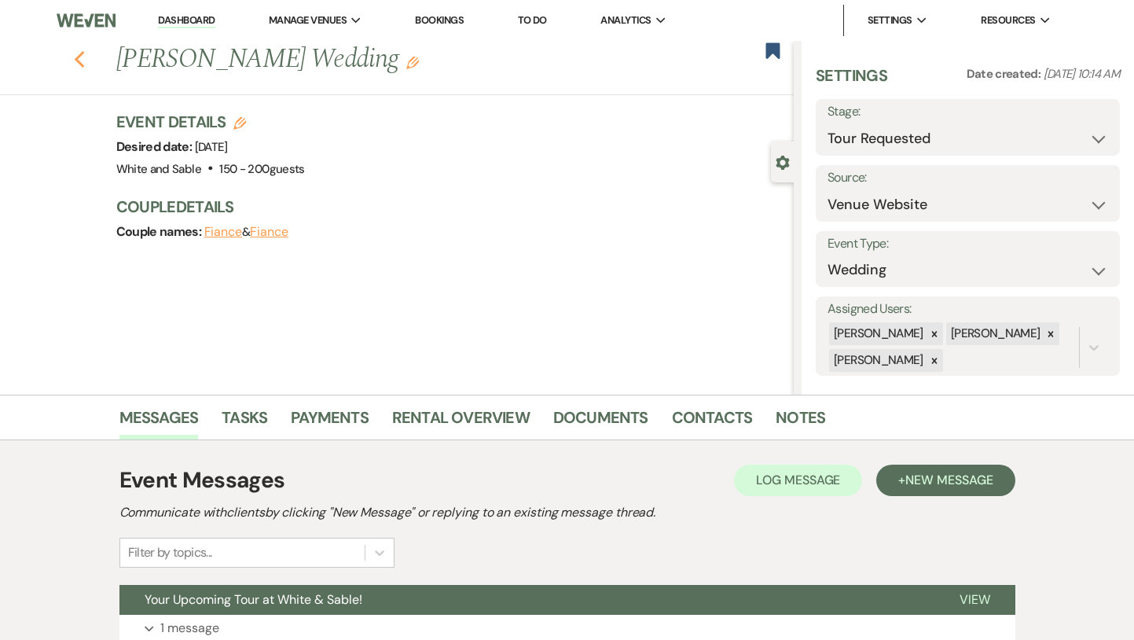
select select "6"
select select "8"
select select "5"
select select "8"
select select "3"
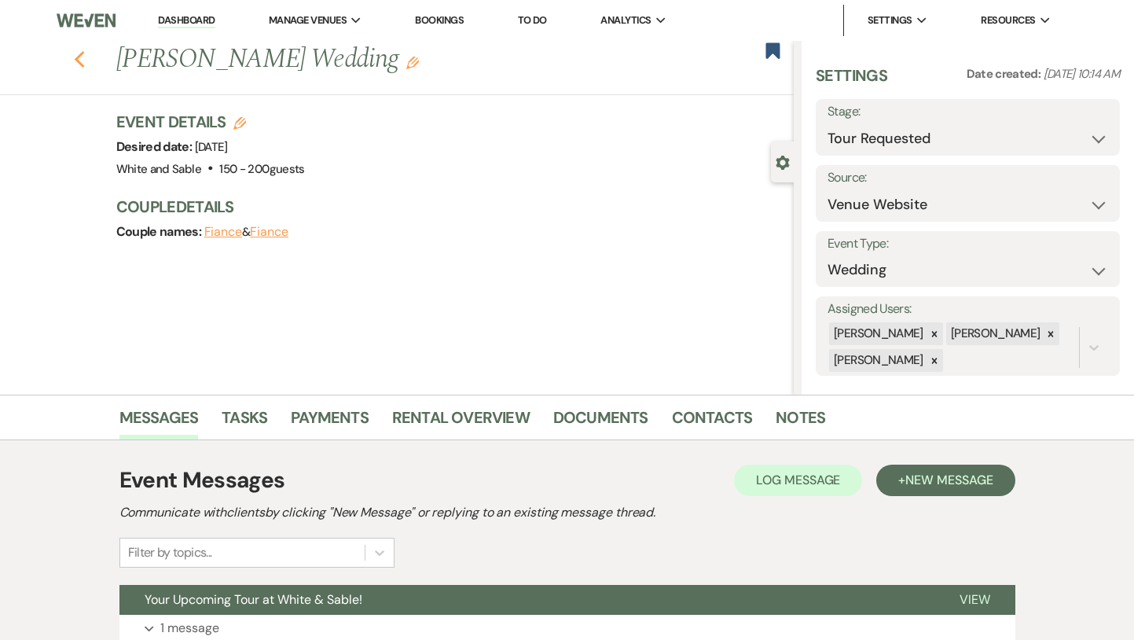
select select "8"
select select "5"
select select "8"
select select "6"
select select "8"
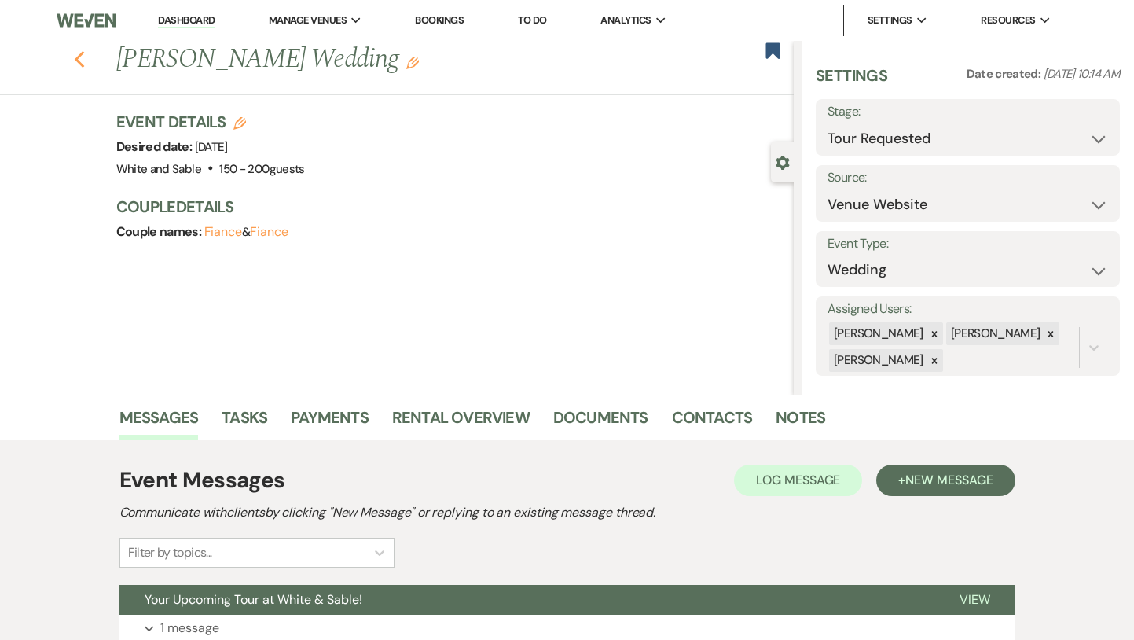
select select "5"
select select "8"
select select "5"
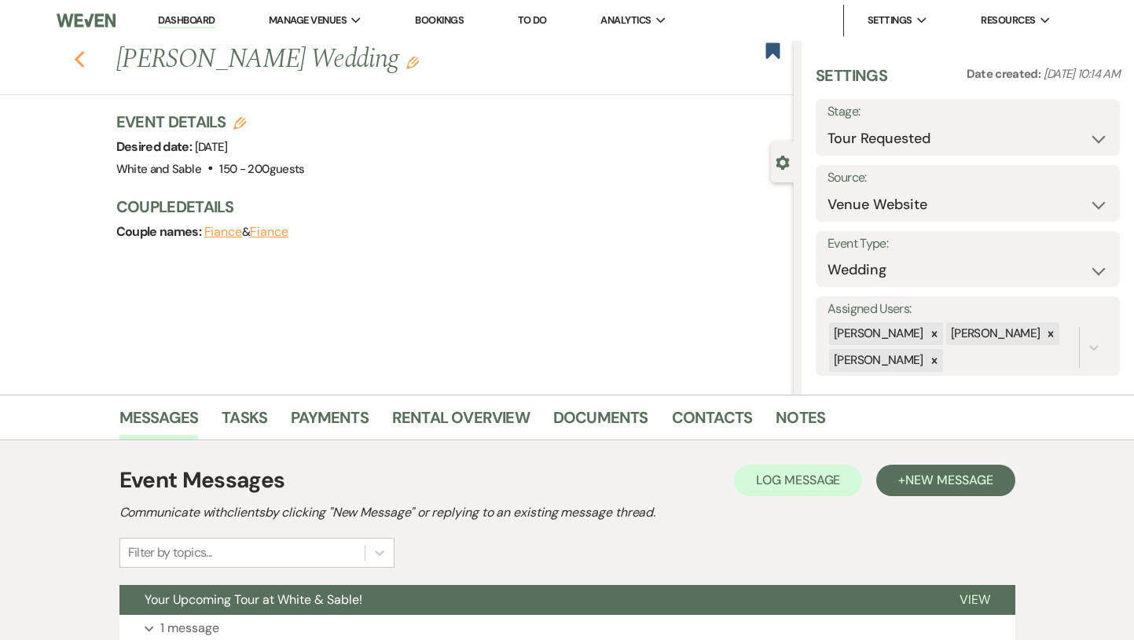
select select "8"
select select "1"
select select "8"
select select "6"
select select "8"
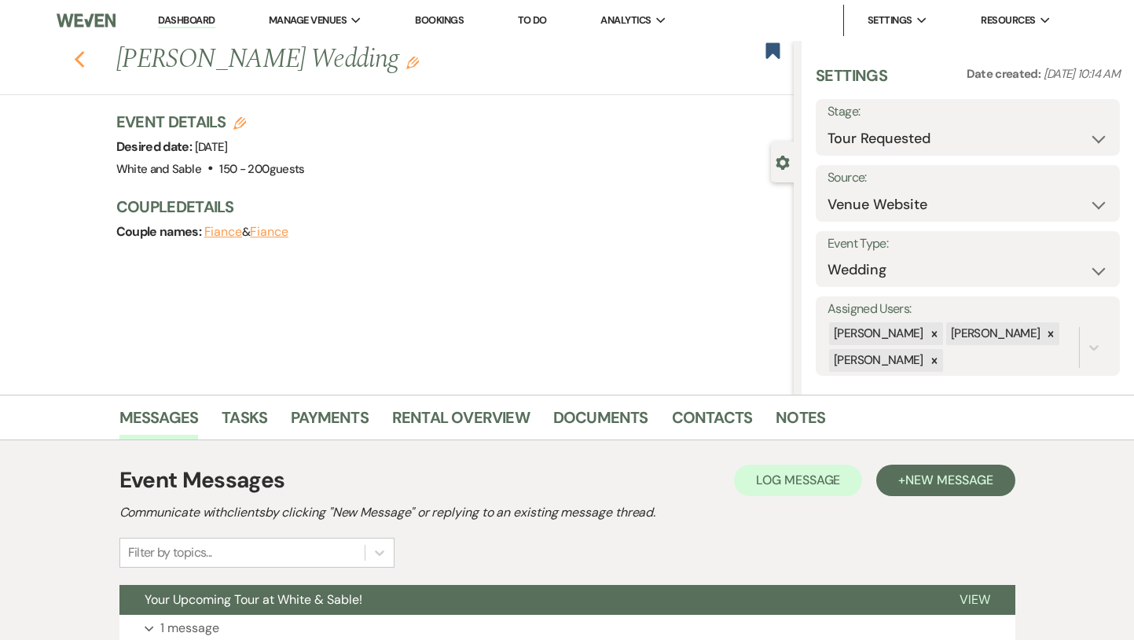
select select "6"
select select "8"
select select "5"
select select "8"
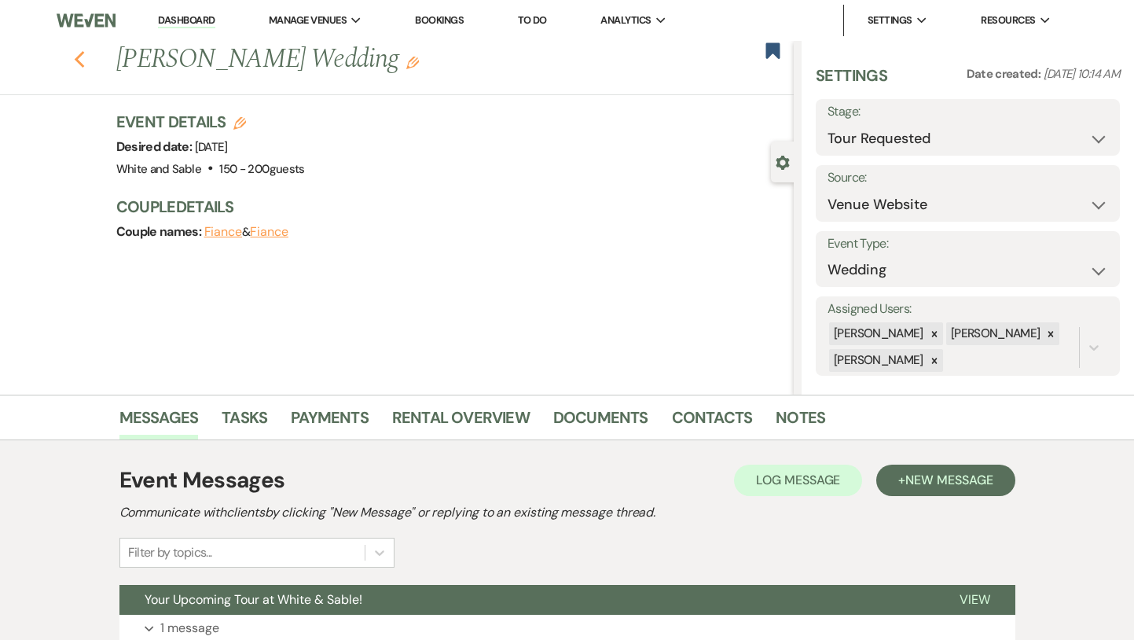
select select "5"
select select "8"
select select "2"
select select "8"
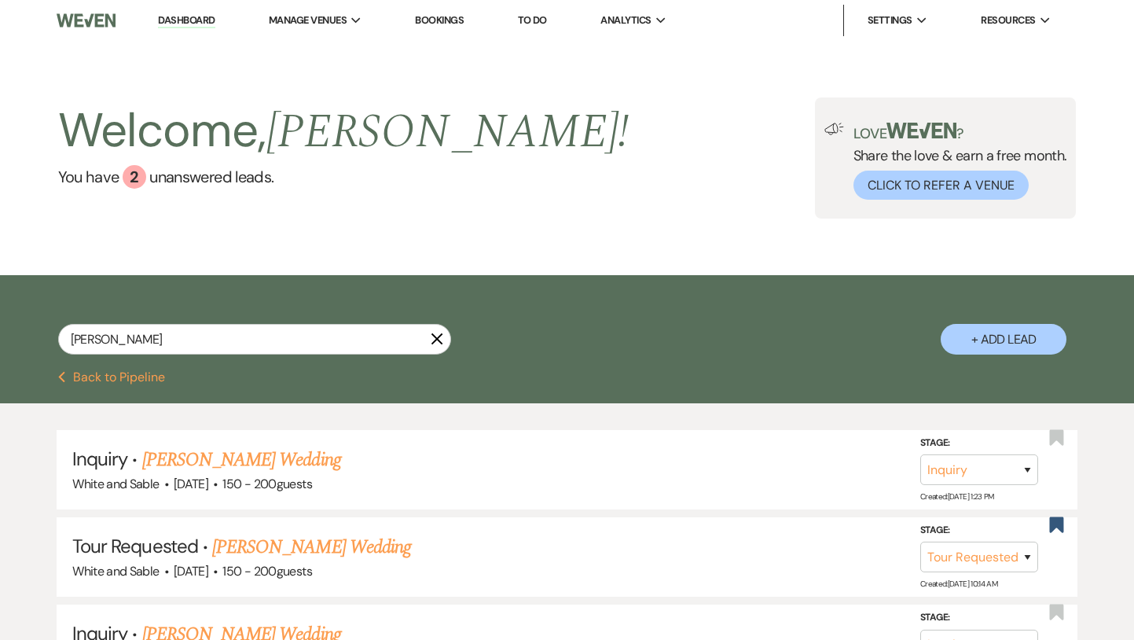
click at [185, 20] on link "Dashboard" at bounding box center [186, 20] width 57 height 15
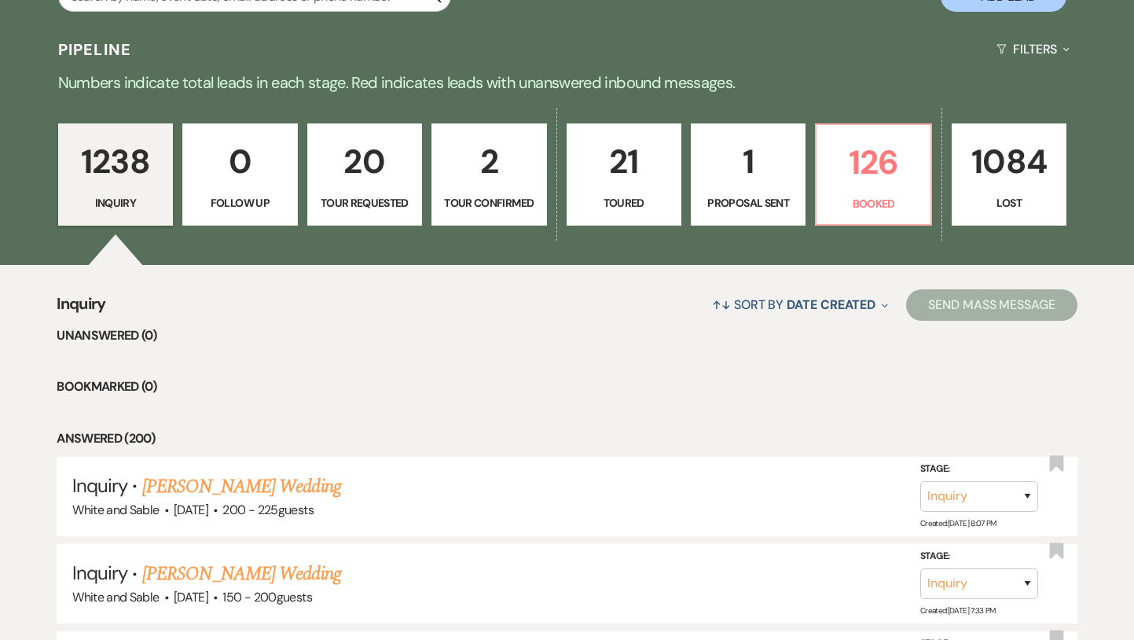
scroll to position [352, 0]
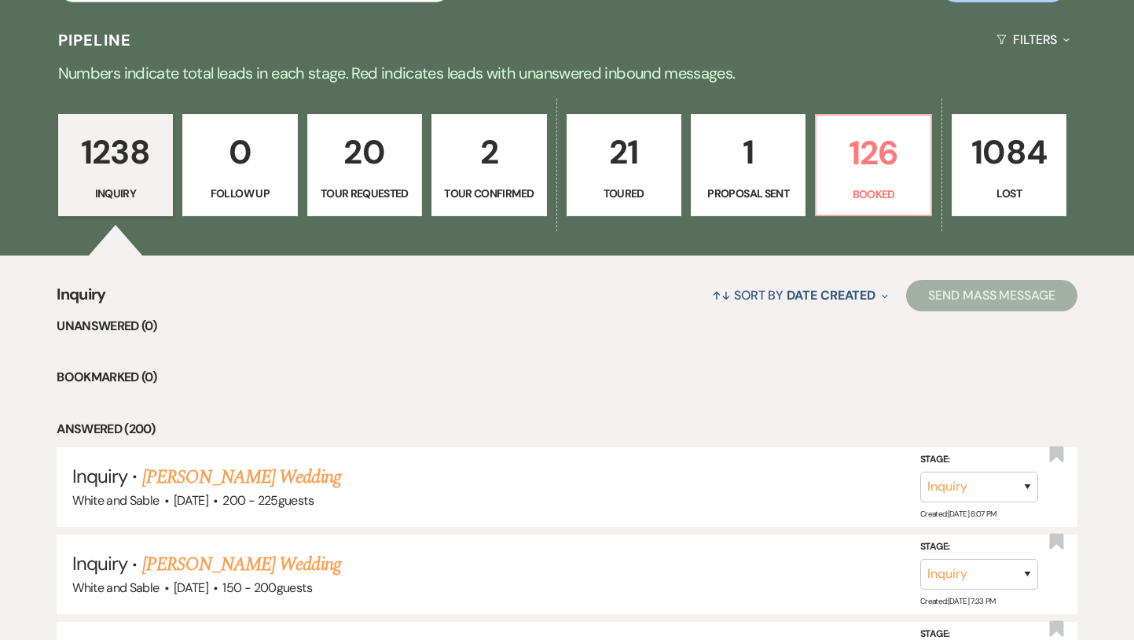
click at [350, 169] on p "20" at bounding box center [364, 152] width 94 height 53
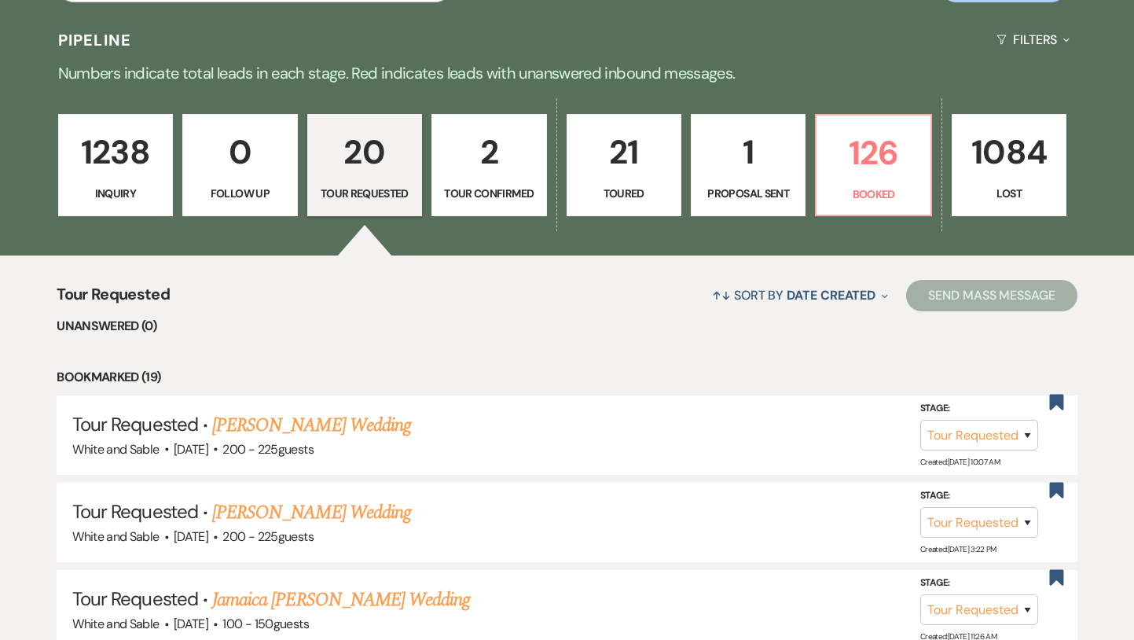
click at [110, 215] on link "1238 Inquiry" at bounding box center [115, 165] width 115 height 102
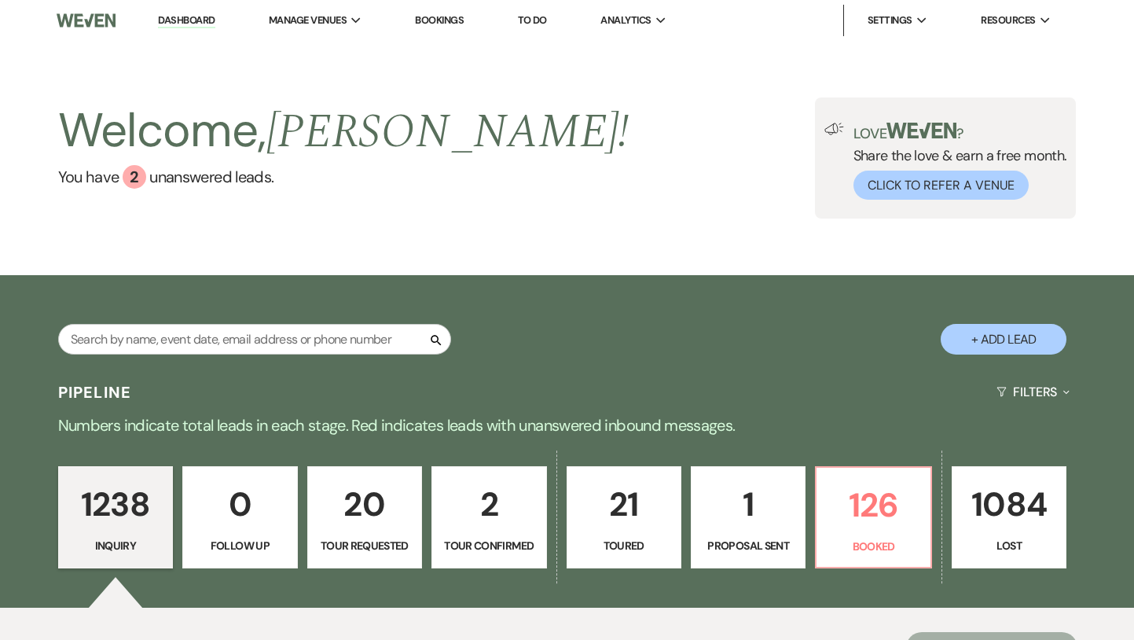
click at [369, 537] on link "20 Tour Requested" at bounding box center [364, 517] width 115 height 102
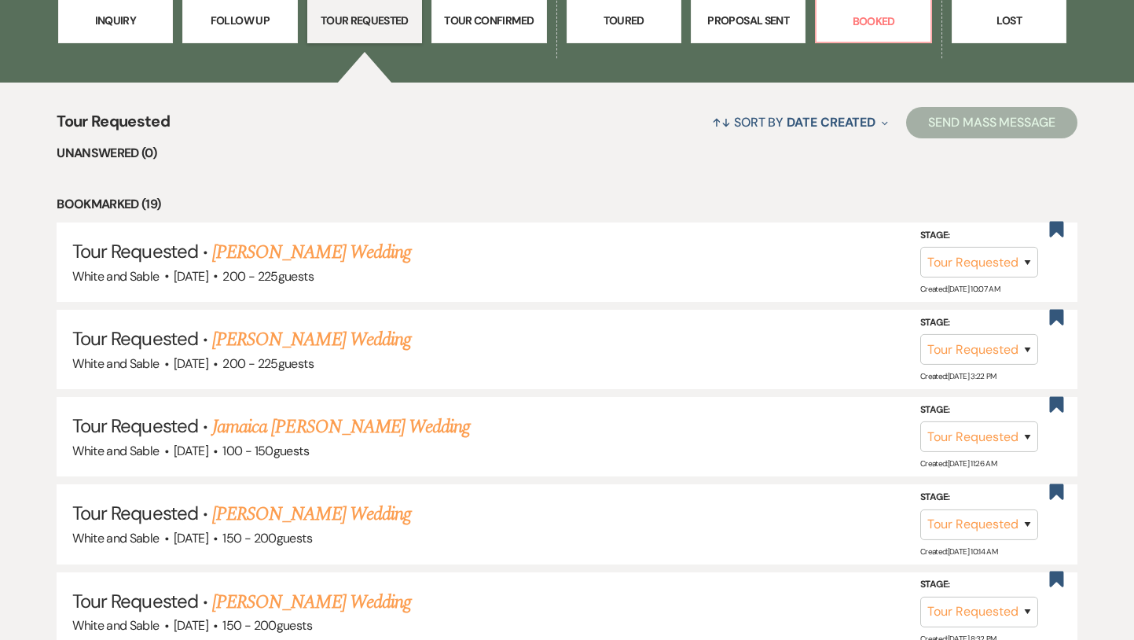
scroll to position [527, 0]
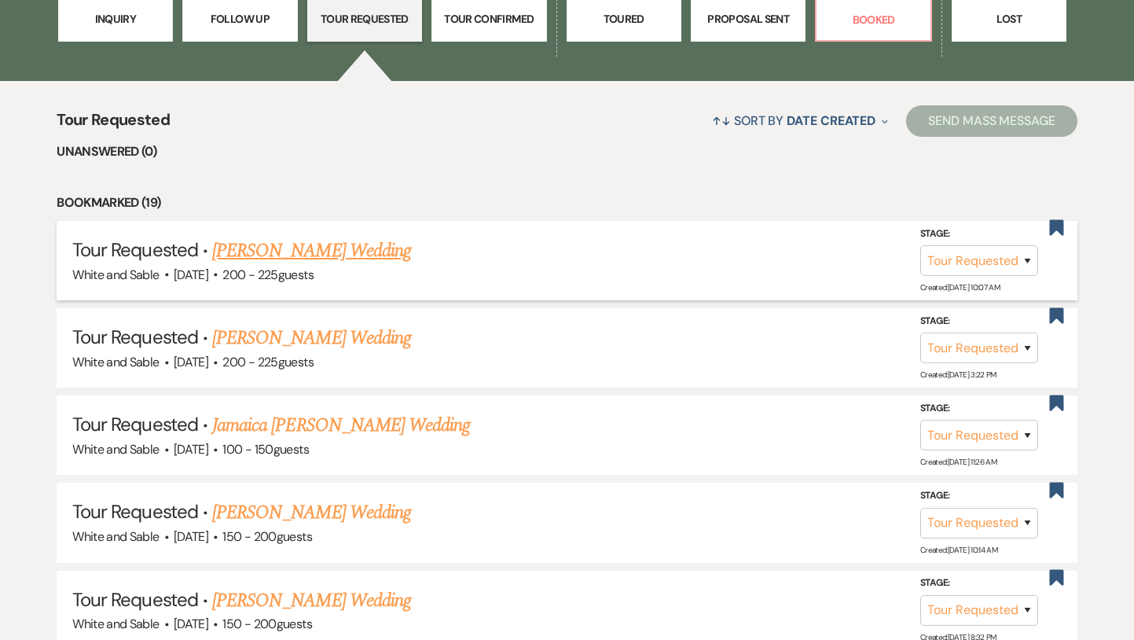
click at [295, 259] on link "[PERSON_NAME] Wedding" at bounding box center [311, 251] width 199 height 28
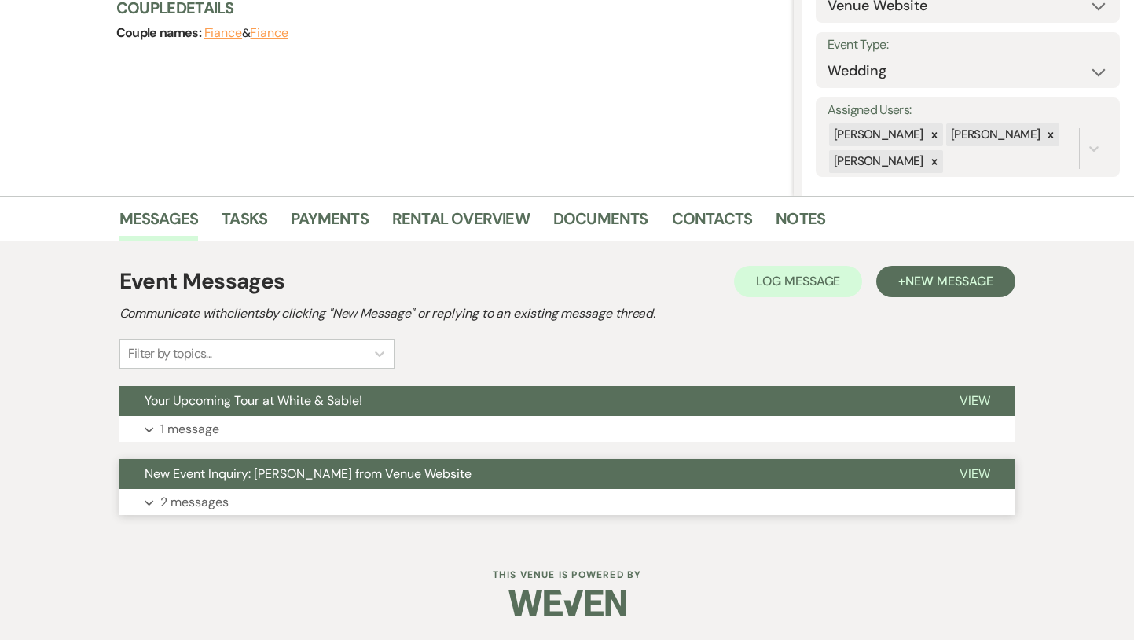
click at [289, 481] on span "New Event Inquiry: [PERSON_NAME] from Venue Website" at bounding box center [308, 473] width 327 height 17
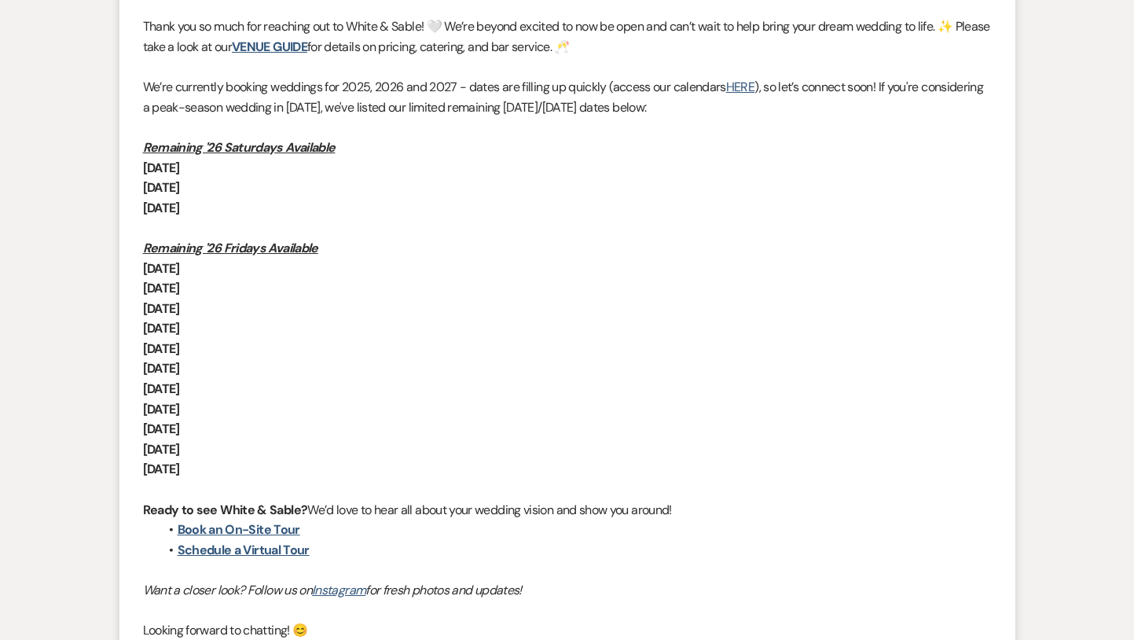
scroll to position [1211, 0]
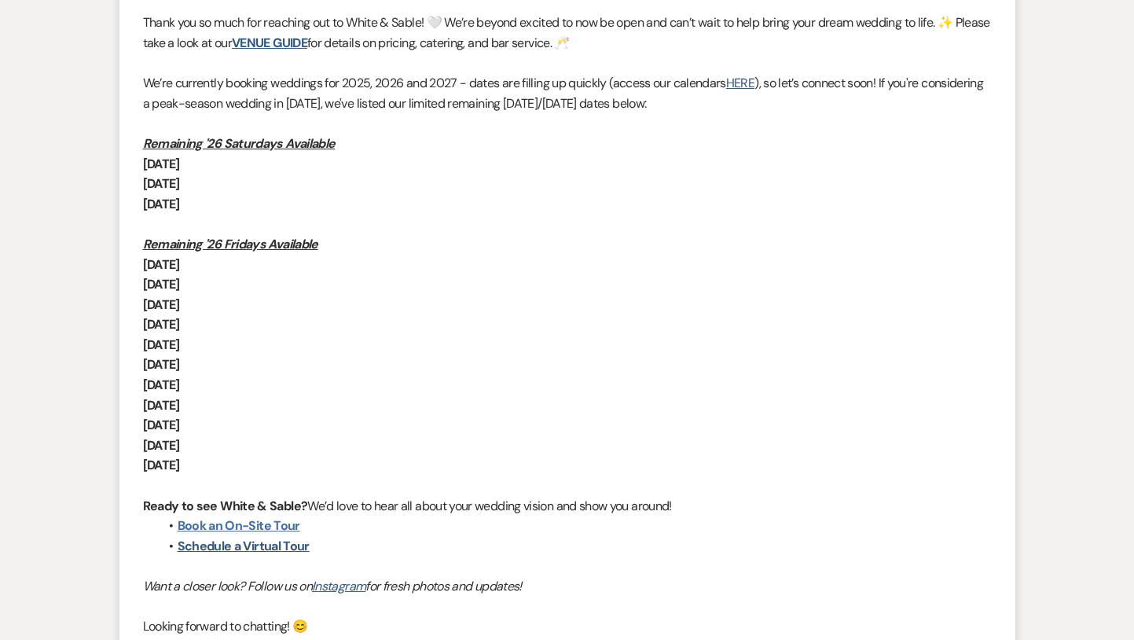
click at [268, 525] on link "Book an On-Site Tour" at bounding box center [239, 525] width 123 height 17
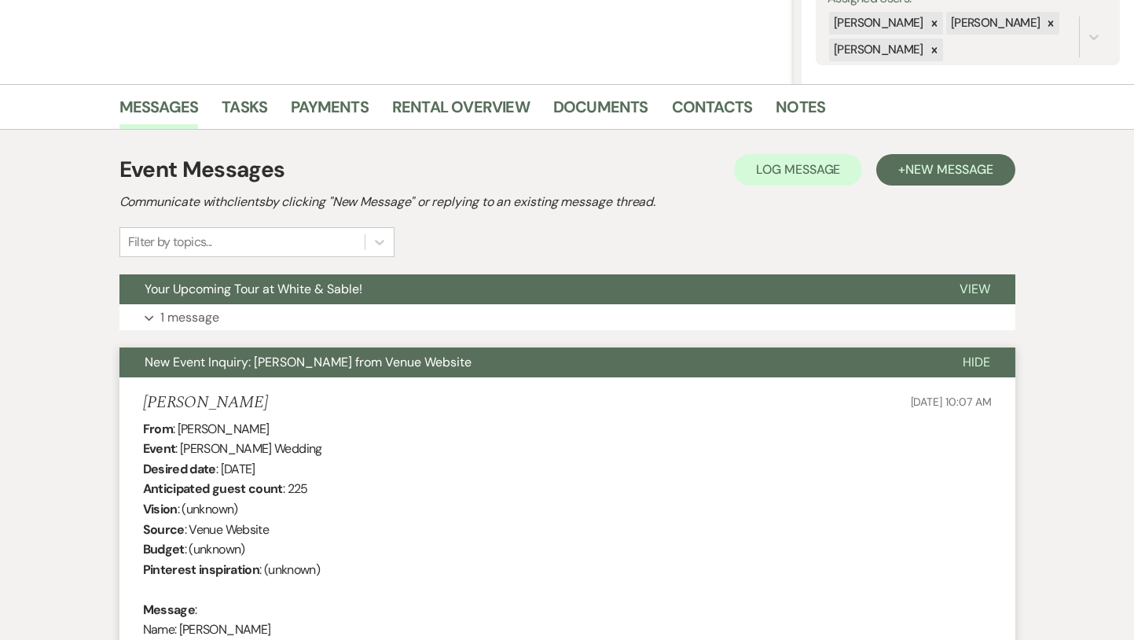
scroll to position [0, 0]
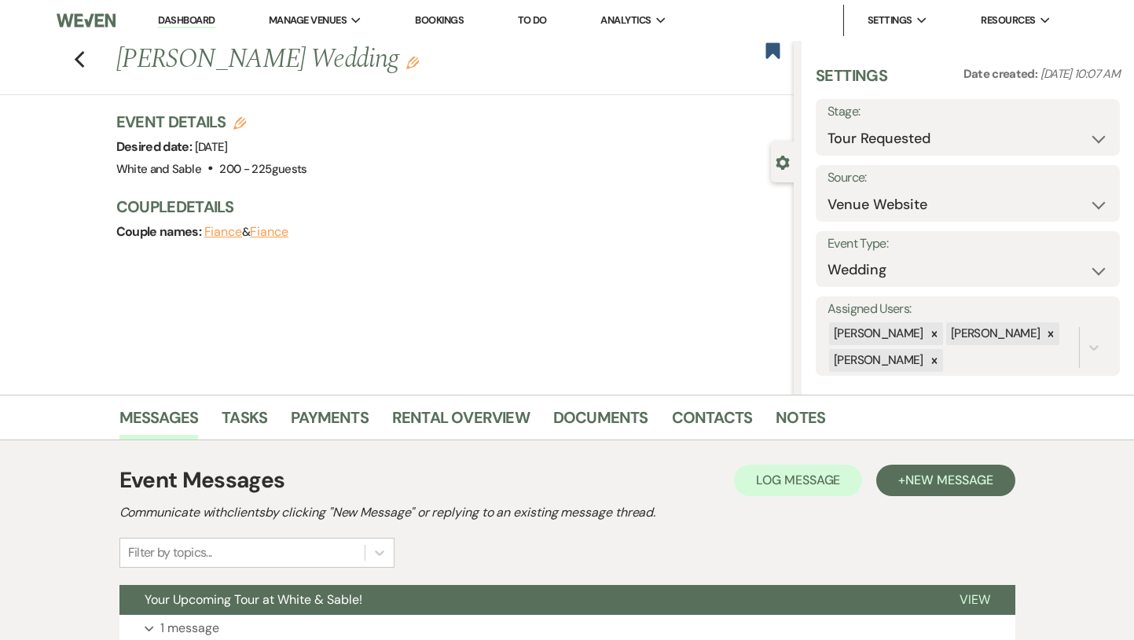
click at [189, 24] on link "Dashboard" at bounding box center [186, 20] width 57 height 15
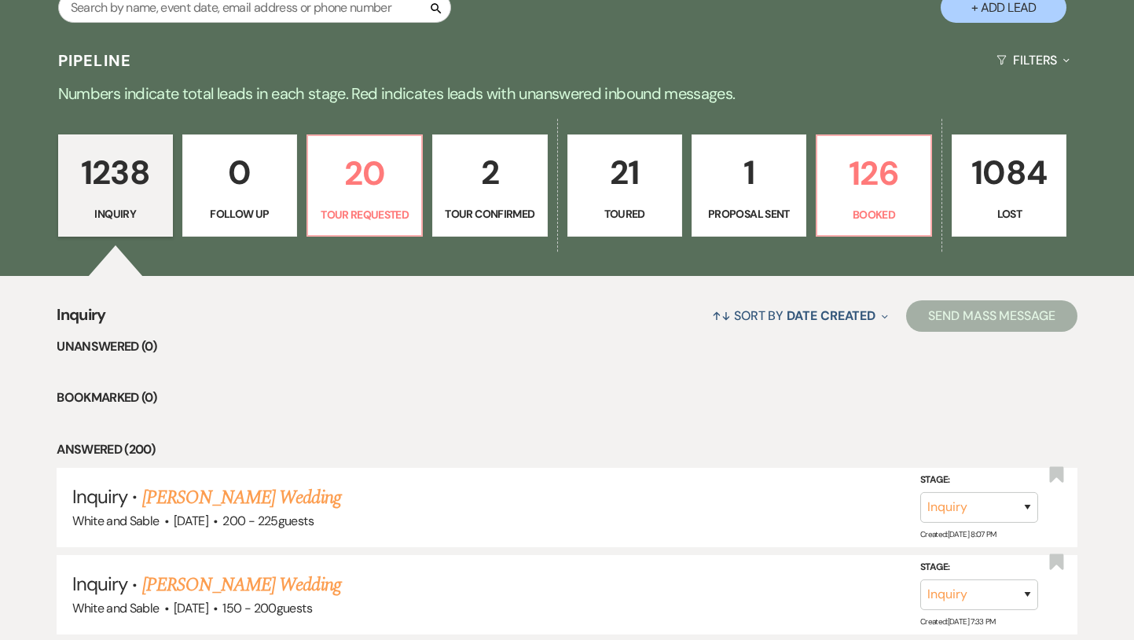
scroll to position [387, 0]
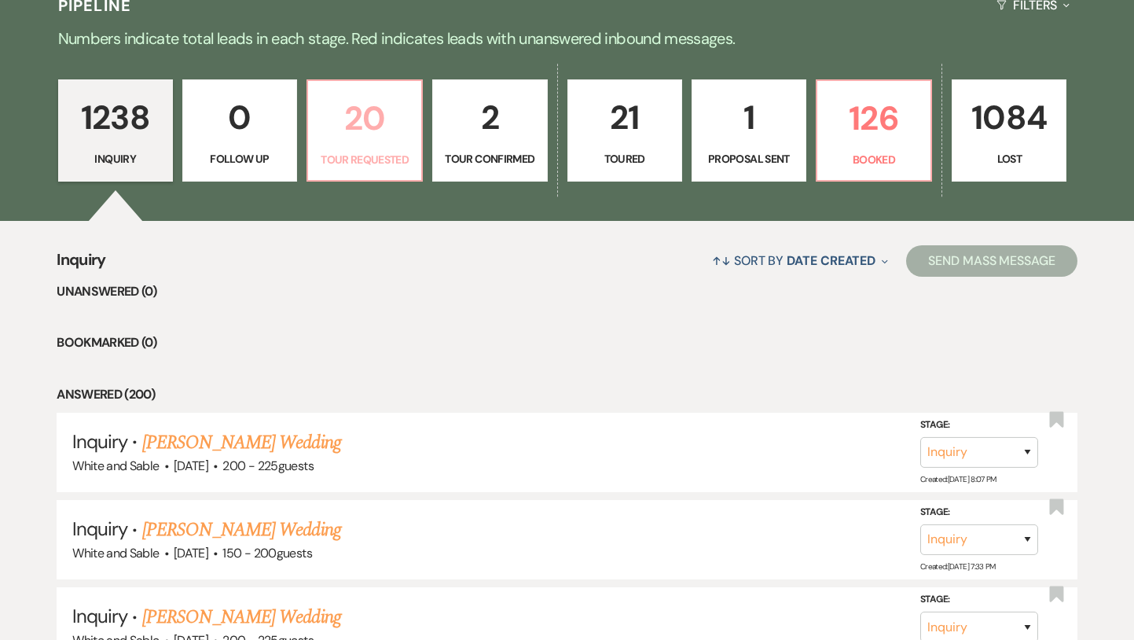
click at [351, 142] on p "20" at bounding box center [364, 118] width 94 height 53
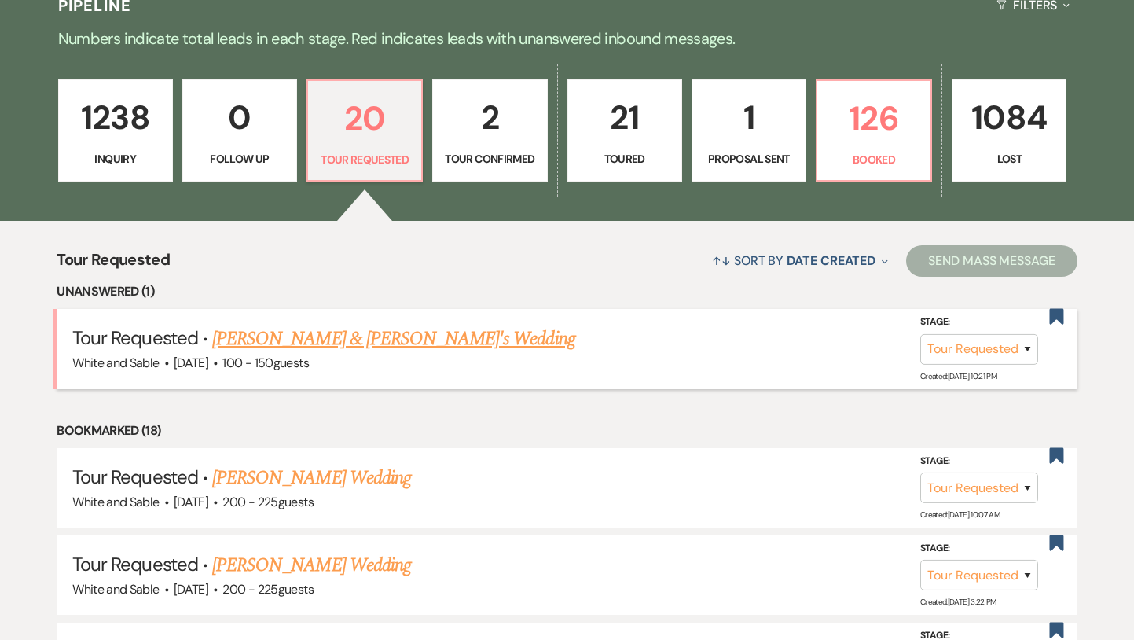
click at [312, 336] on link "[PERSON_NAME] & [PERSON_NAME]'s Wedding" at bounding box center [393, 339] width 363 height 28
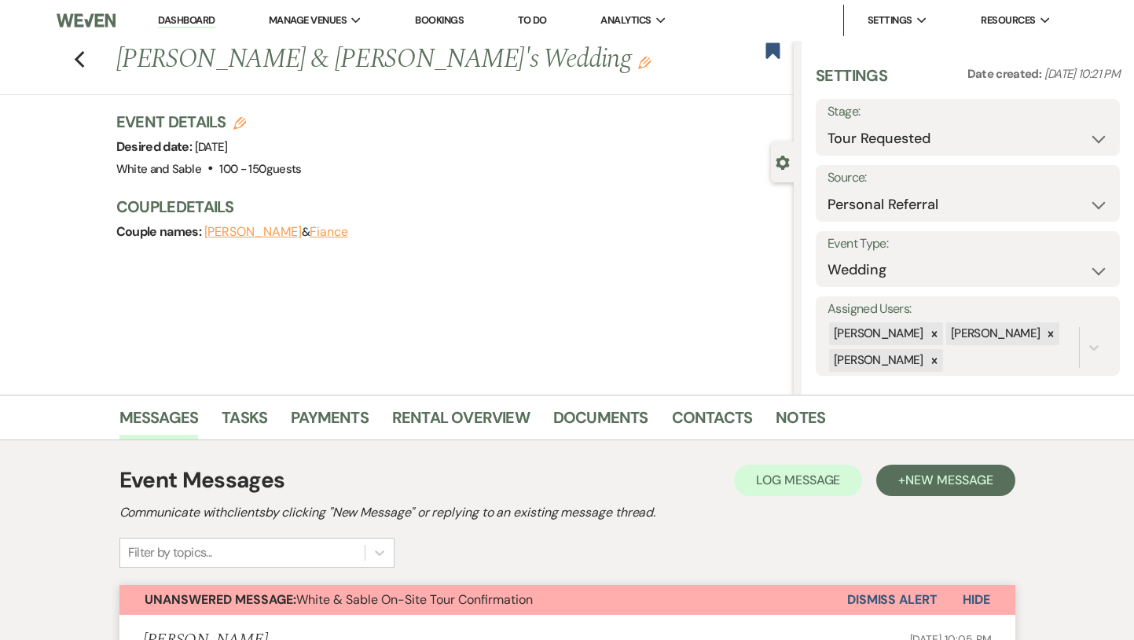
click at [893, 592] on button "Dismiss Alert" at bounding box center [892, 600] width 90 height 30
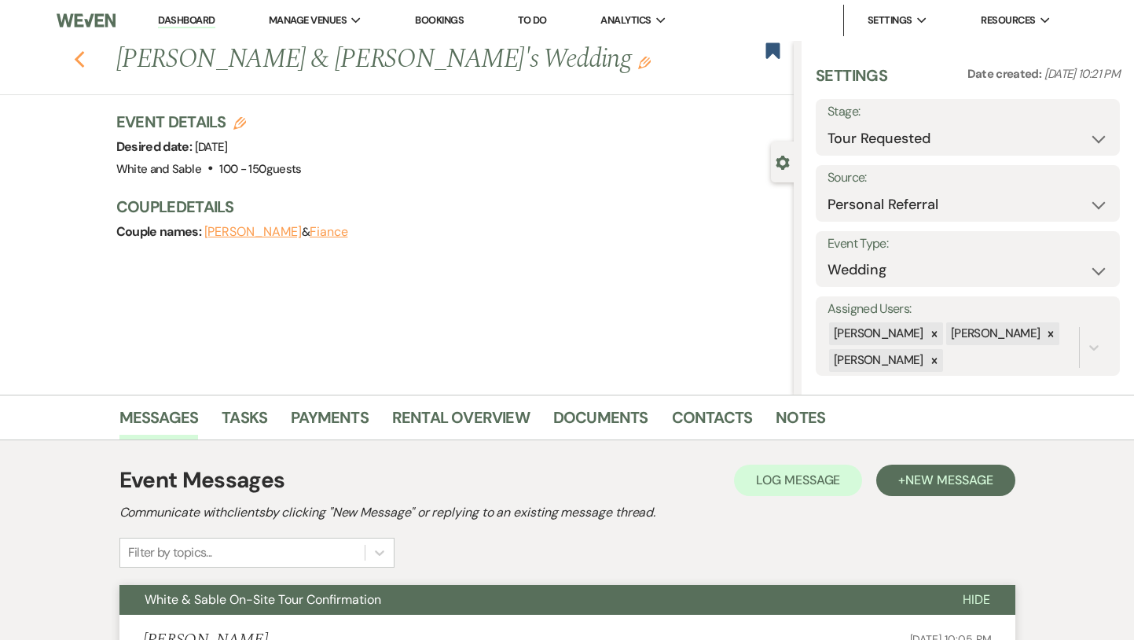
click at [74, 61] on icon "Previous" at bounding box center [80, 59] width 12 height 19
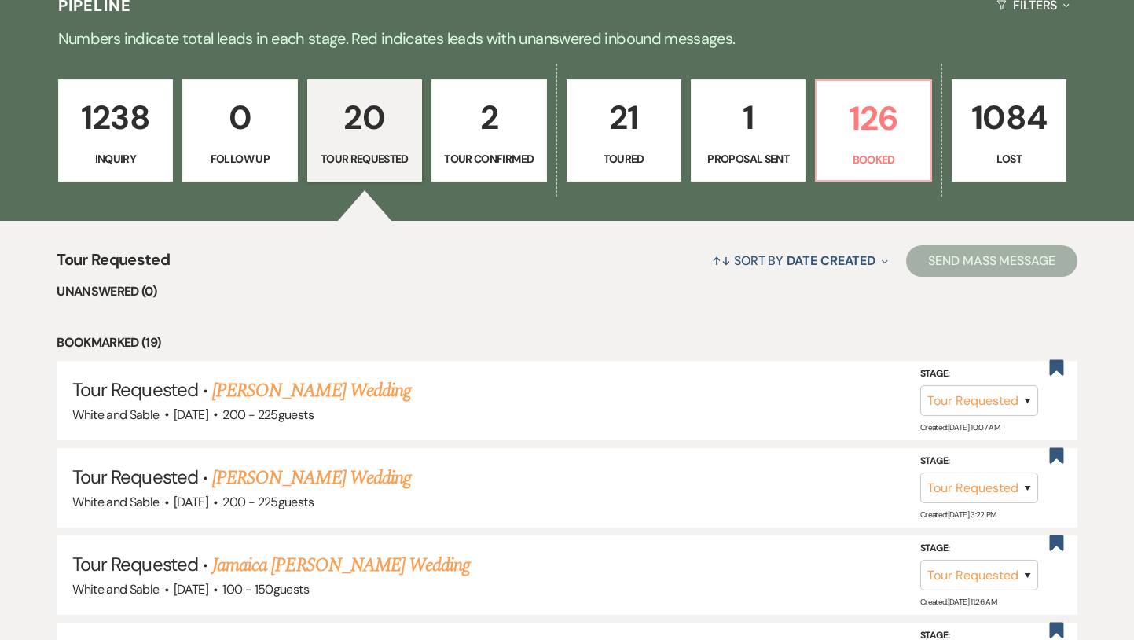
click at [143, 170] on link "1238 Inquiry" at bounding box center [115, 130] width 115 height 102
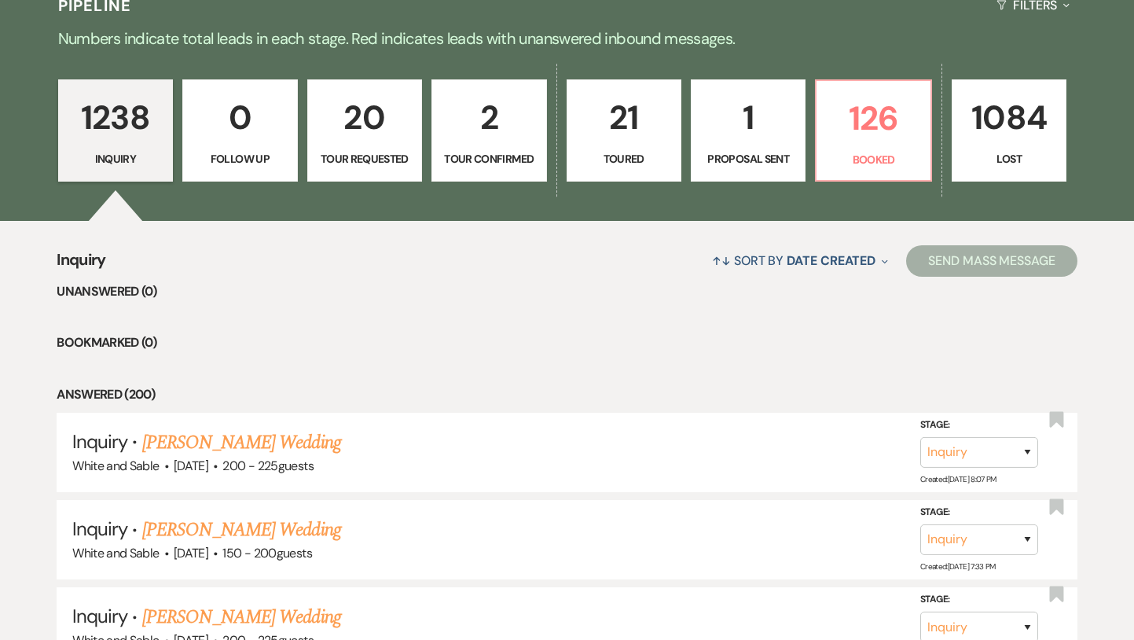
click at [630, 133] on p "21" at bounding box center [624, 117] width 94 height 53
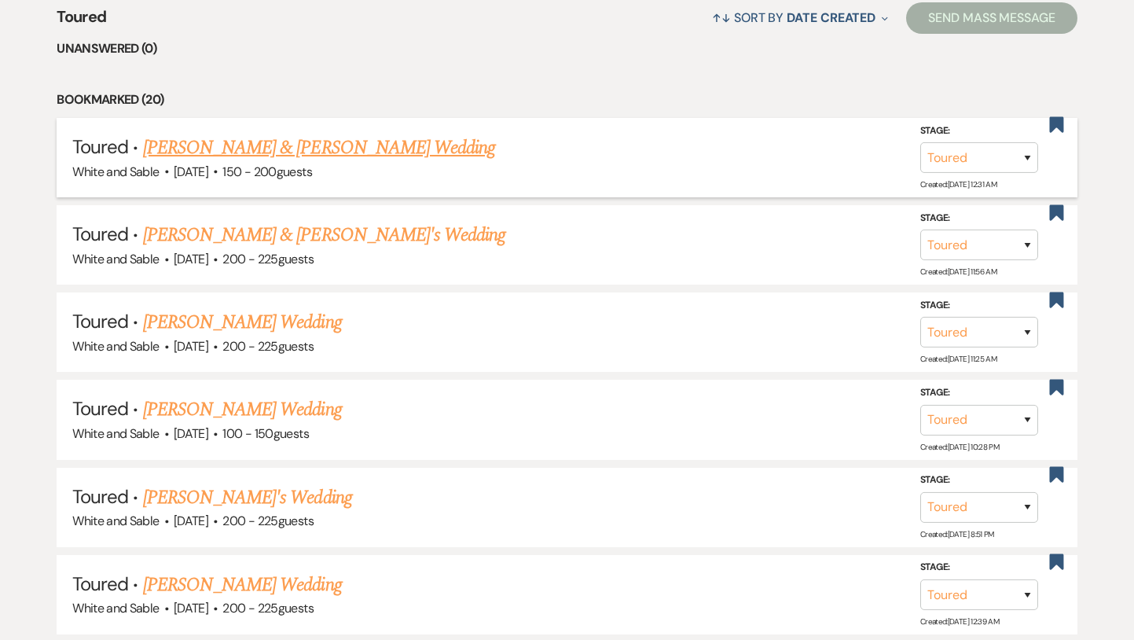
scroll to position [633, 0]
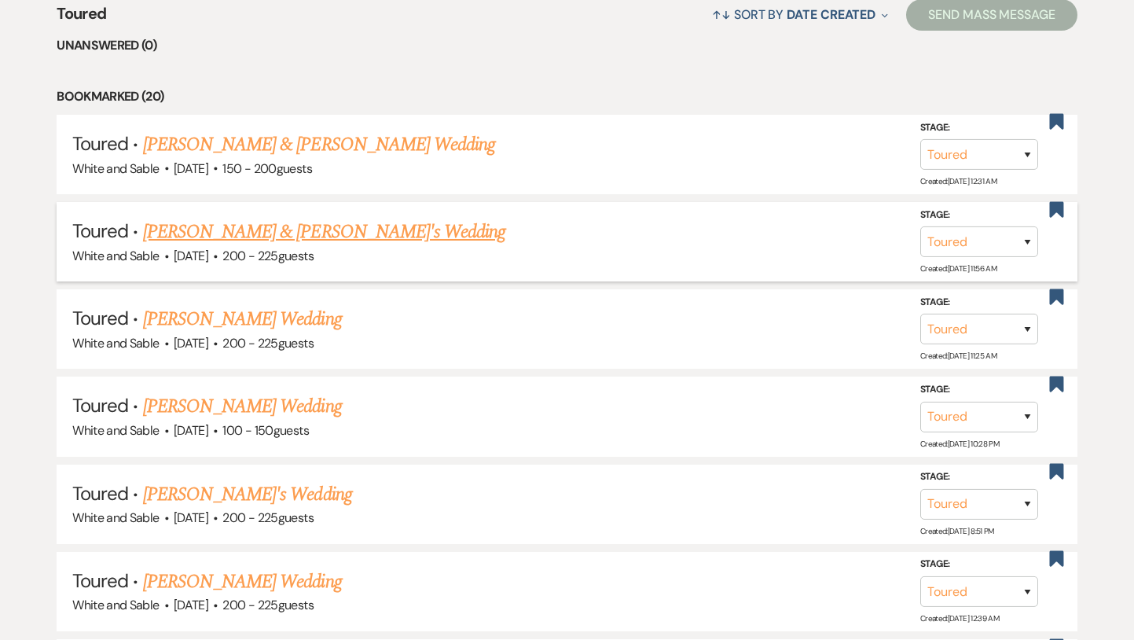
click at [343, 222] on link "[PERSON_NAME] & [PERSON_NAME]'s Wedding" at bounding box center [324, 232] width 363 height 28
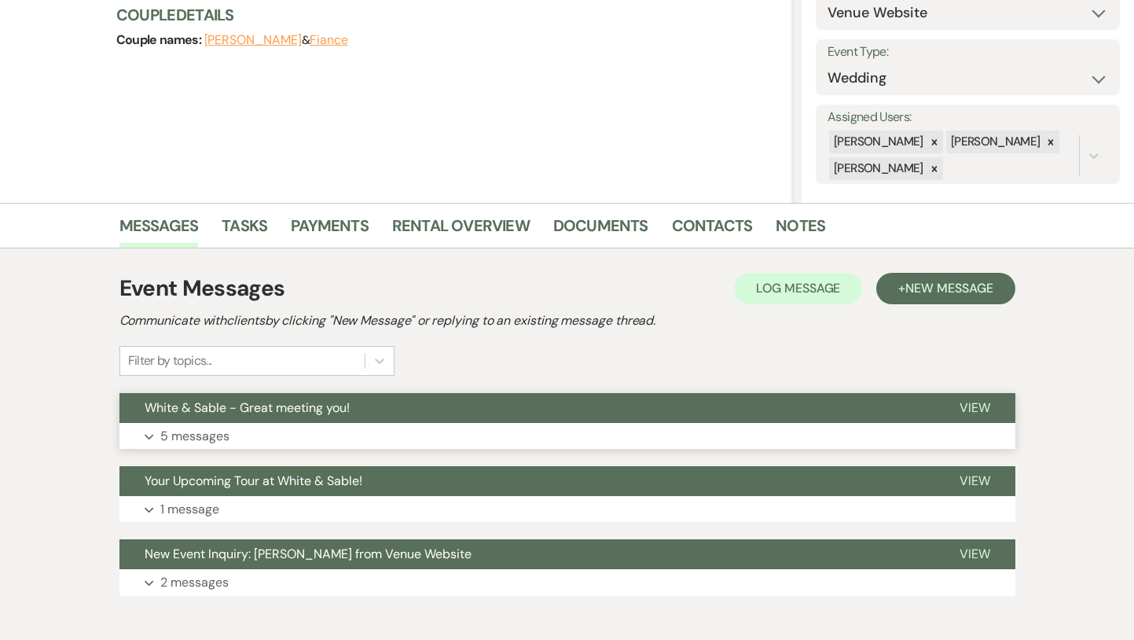
click at [392, 415] on button "White & Sable - Great meeting you!" at bounding box center [526, 408] width 815 height 30
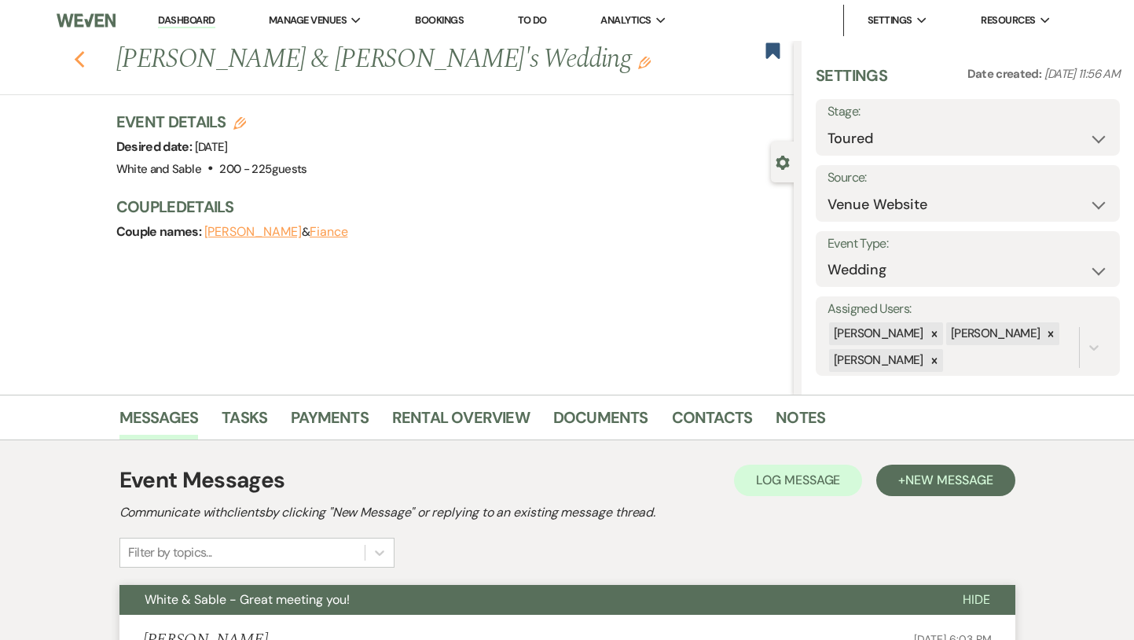
click at [78, 61] on use "button" at bounding box center [79, 59] width 10 height 17
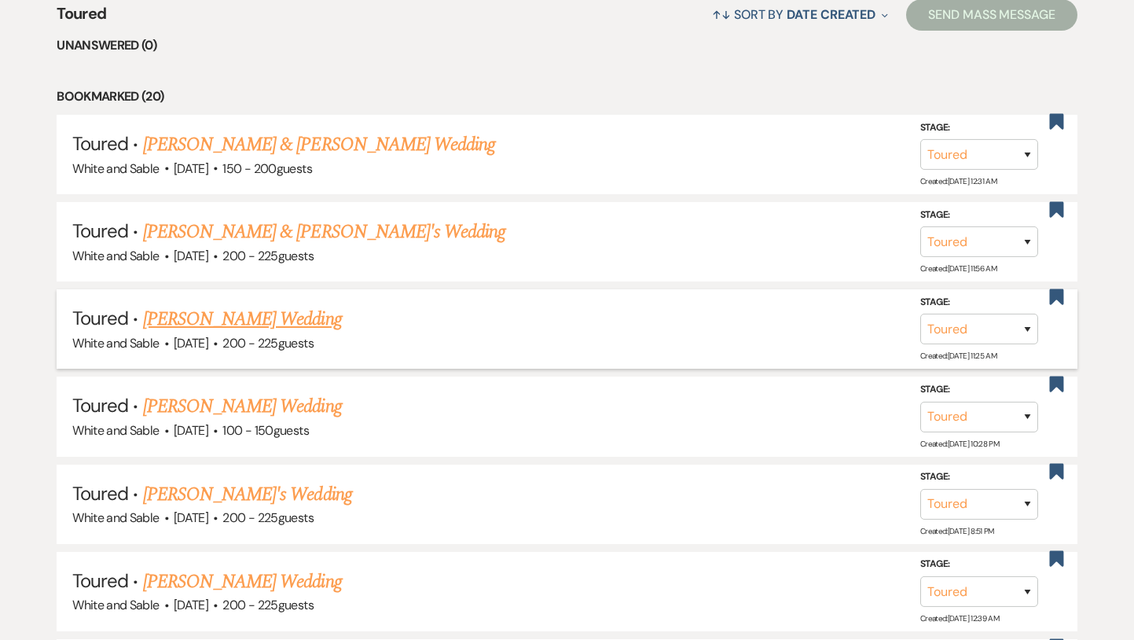
click at [273, 312] on link "[PERSON_NAME] Wedding" at bounding box center [242, 319] width 199 height 28
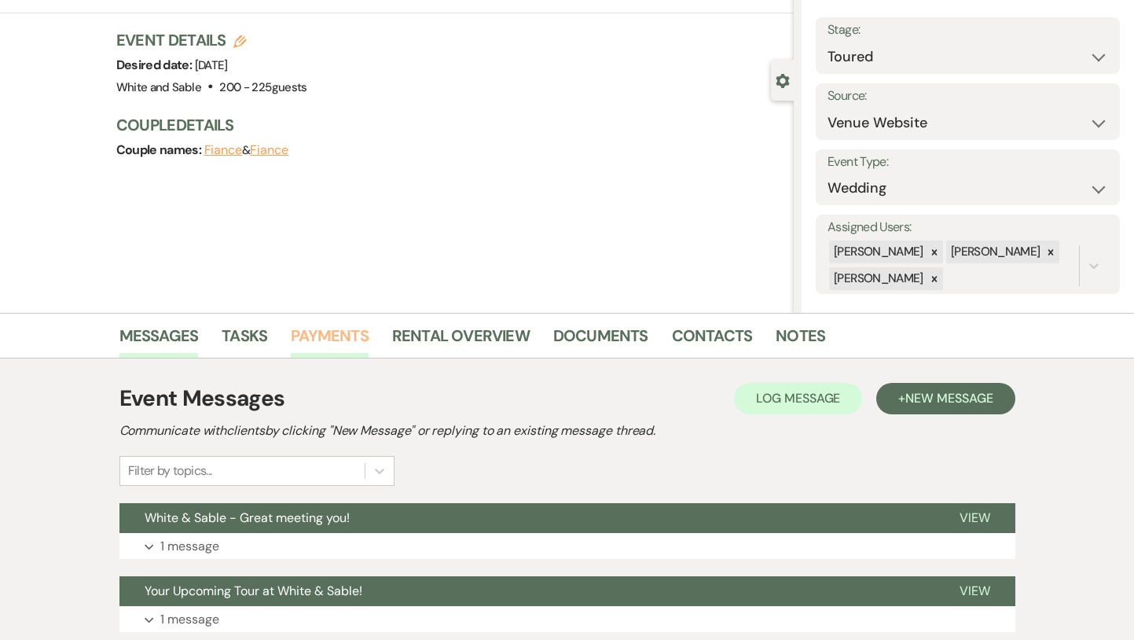
scroll to position [208, 0]
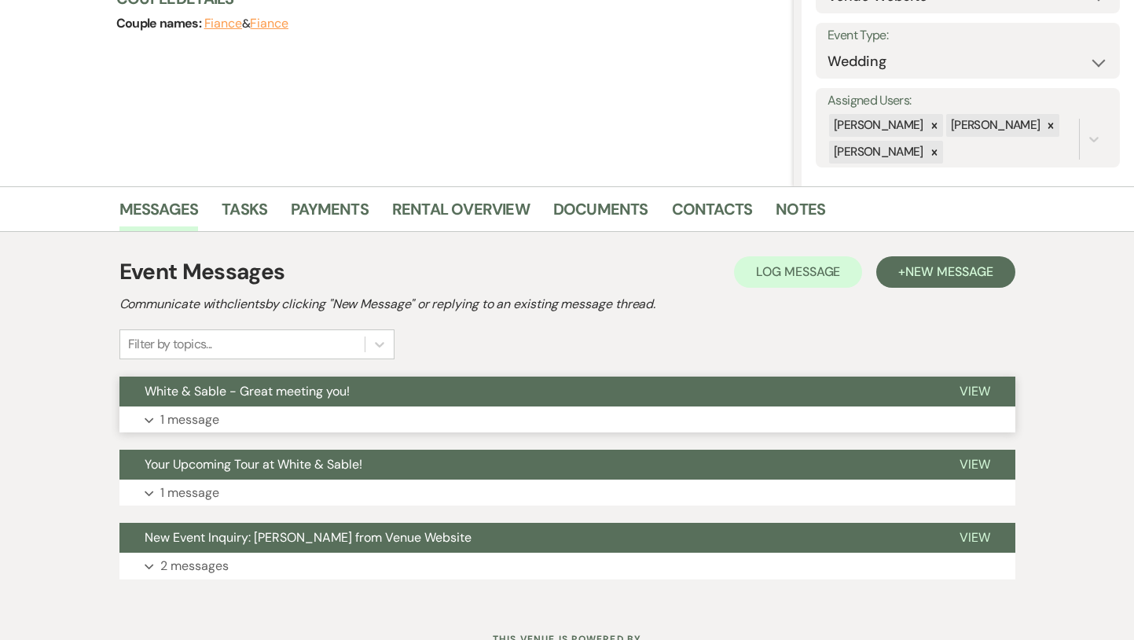
click at [362, 388] on button "White & Sable - Great meeting you!" at bounding box center [526, 391] width 815 height 30
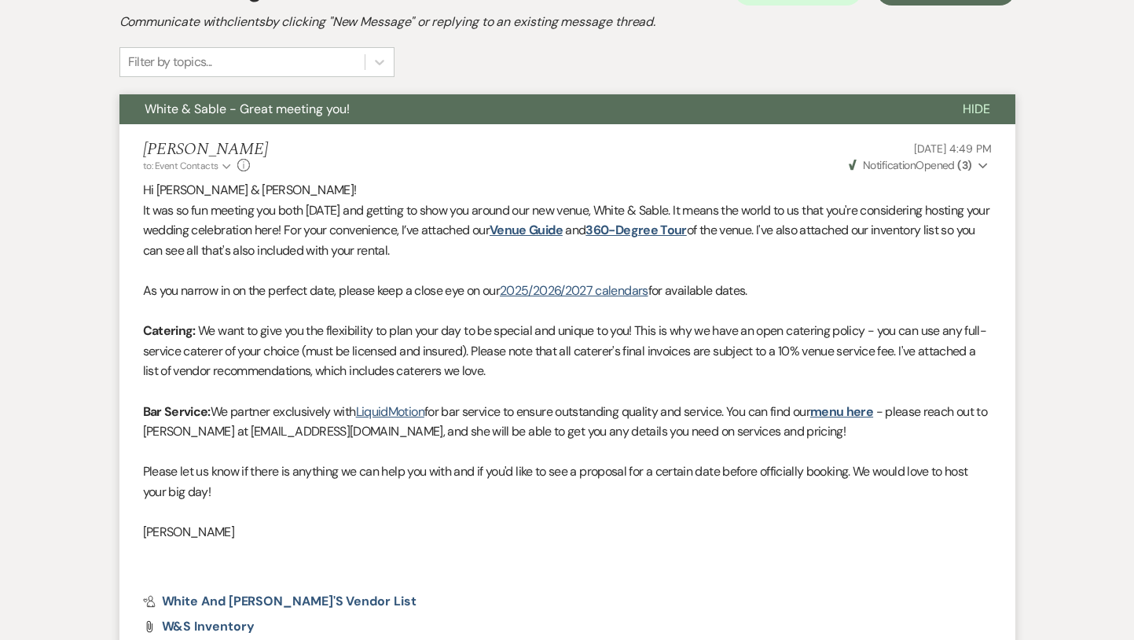
scroll to position [464, 0]
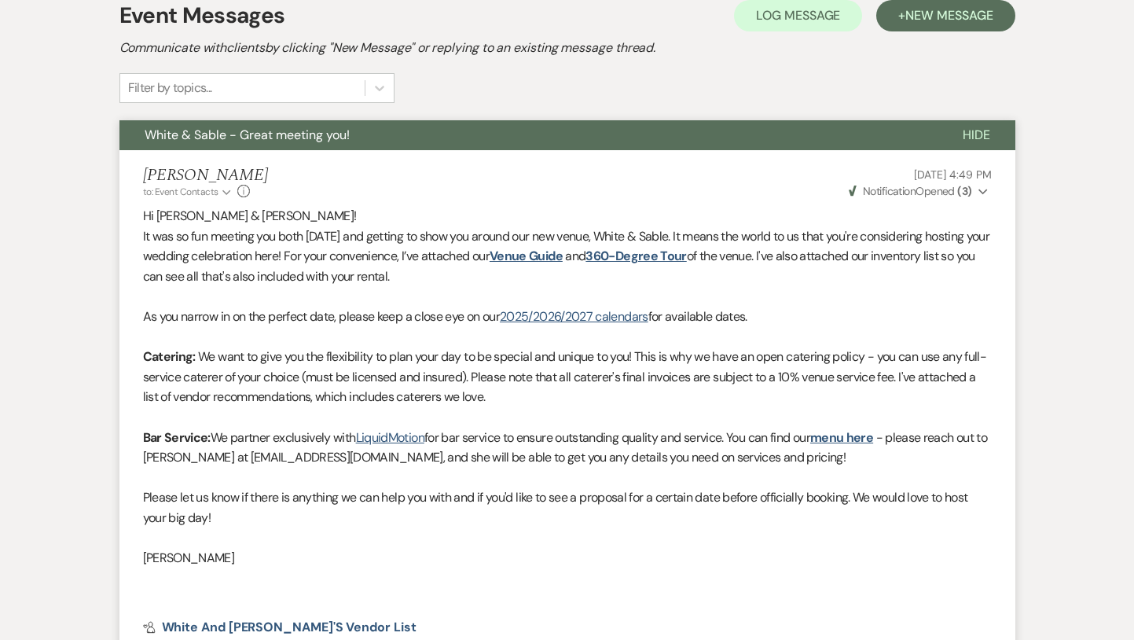
click at [310, 139] on span "White & Sable - Great meeting you!" at bounding box center [247, 135] width 205 height 17
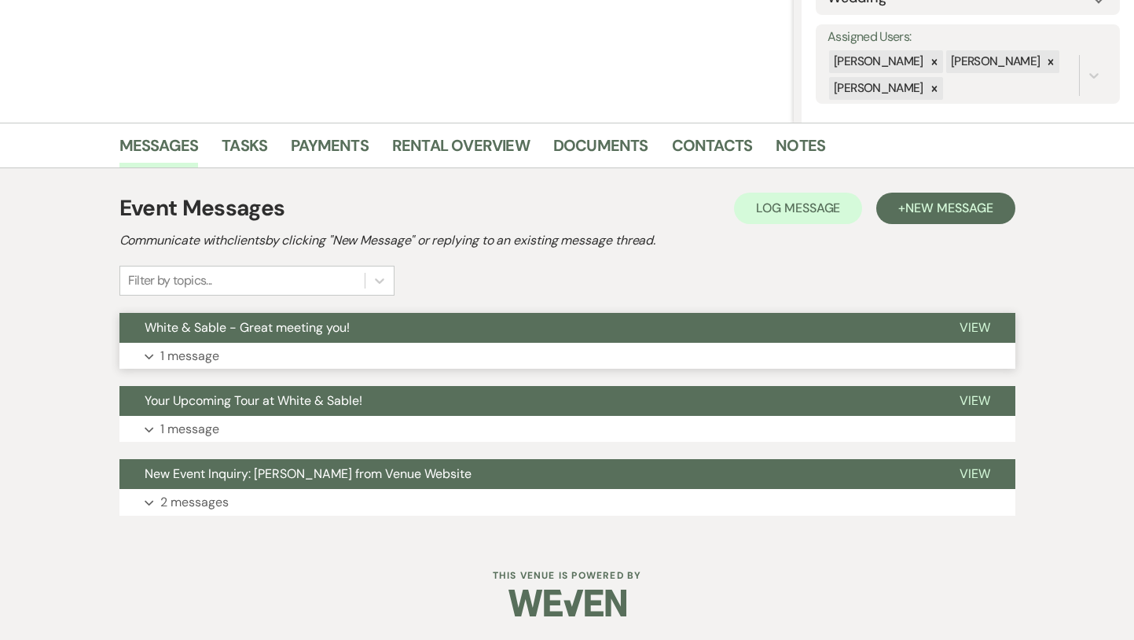
scroll to position [0, 0]
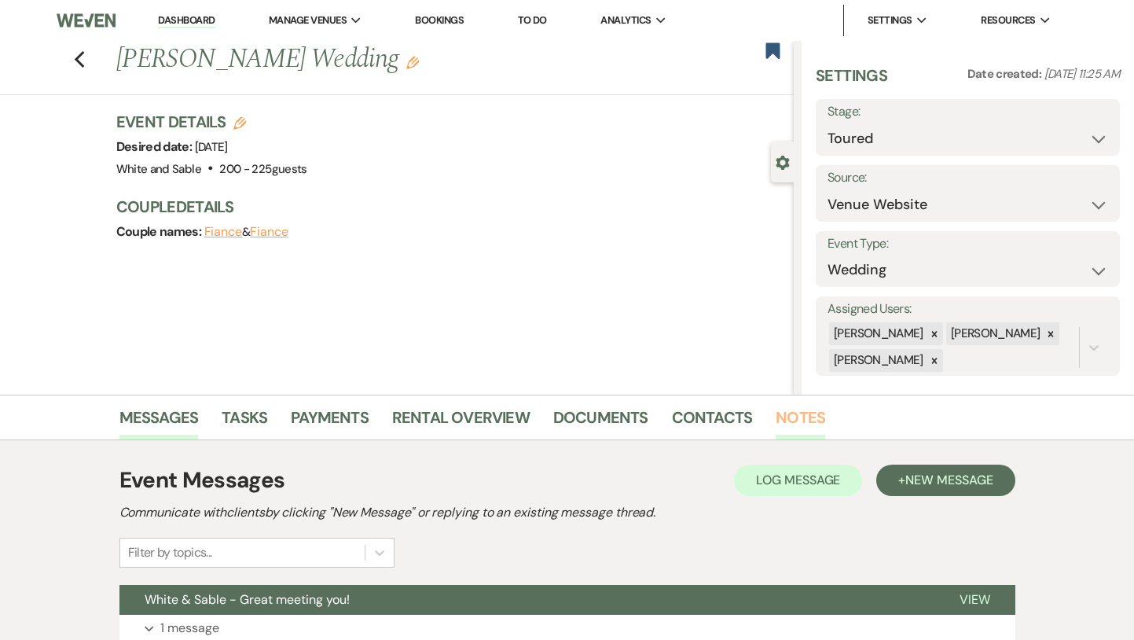
click at [802, 409] on link "Notes" at bounding box center [801, 422] width 50 height 35
